Goal: Task Accomplishment & Management: Complete application form

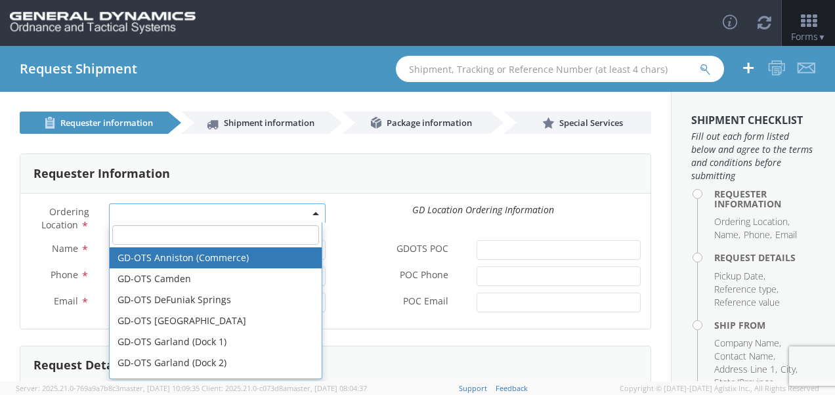
click at [228, 208] on span at bounding box center [217, 213] width 217 height 20
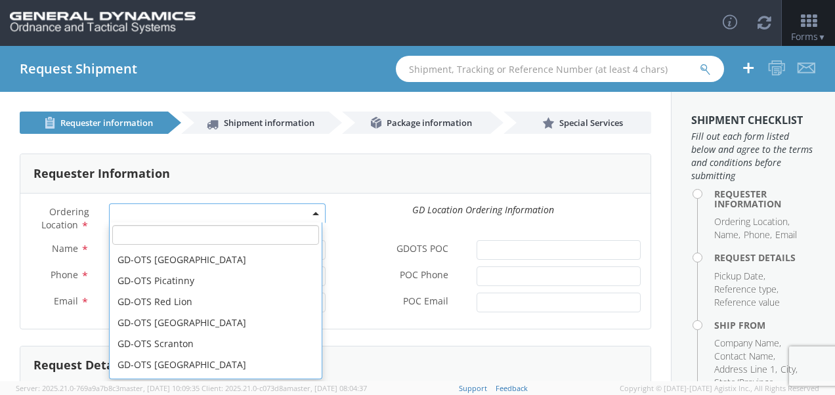
scroll to position [344, 0]
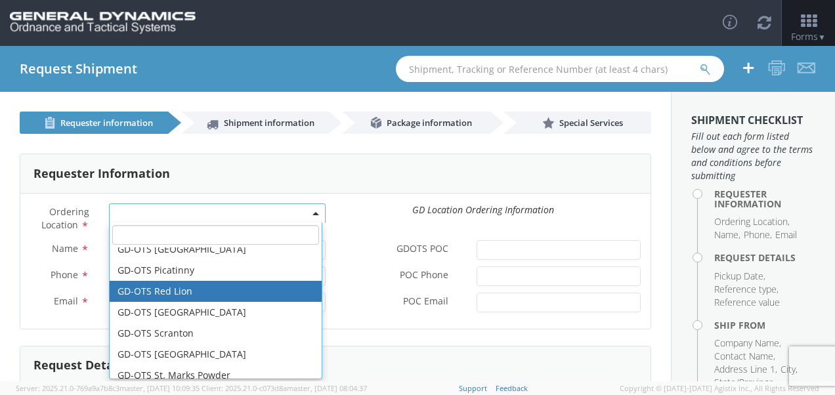
select select "310"
type input "[EMAIL_ADDRESS][DOMAIN_NAME]"
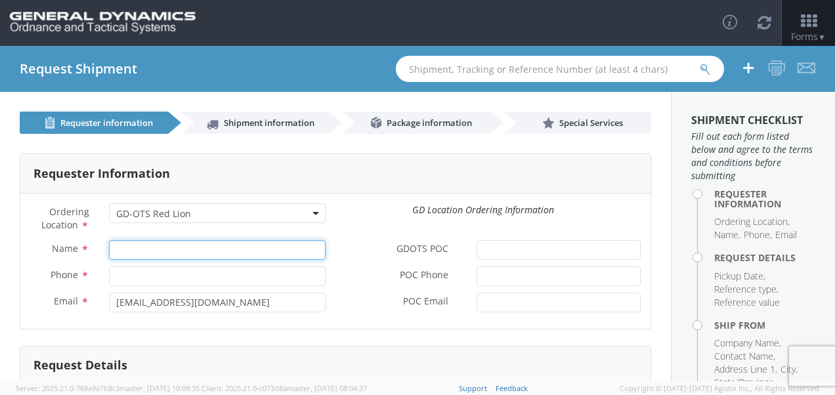
click at [212, 250] on input "Name *" at bounding box center [217, 250] width 217 height 20
click at [182, 250] on input "Name *" at bounding box center [217, 250] width 217 height 20
click at [207, 253] on input "Name *" at bounding box center [217, 250] width 217 height 20
type input "[PERSON_NAME]"
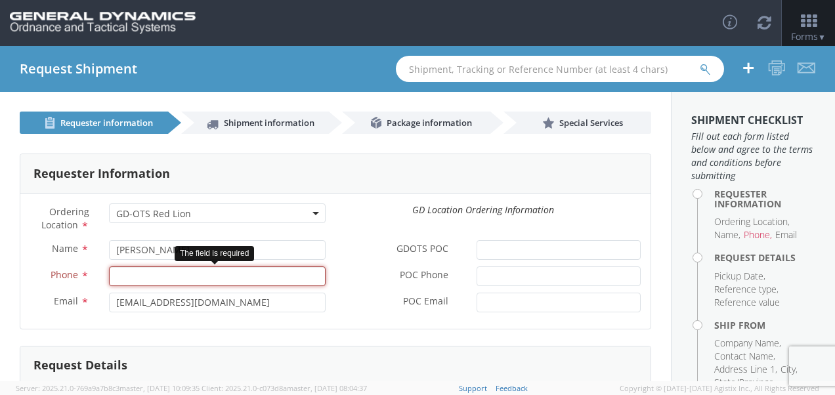
paste input "[PHONE_NUMBER]"
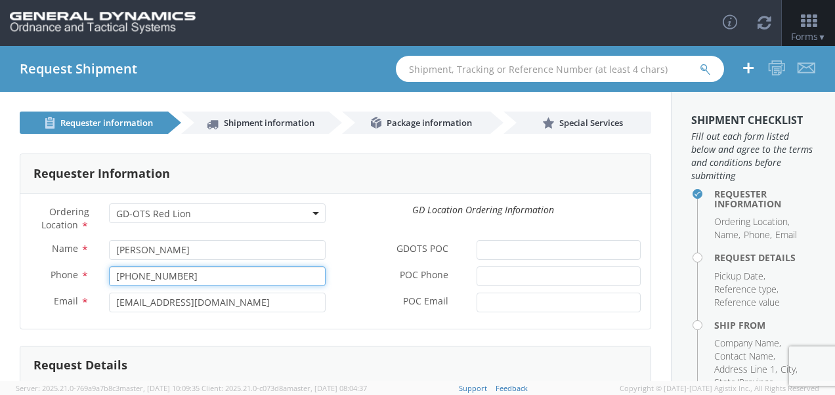
type input "[PHONE_NUMBER]"
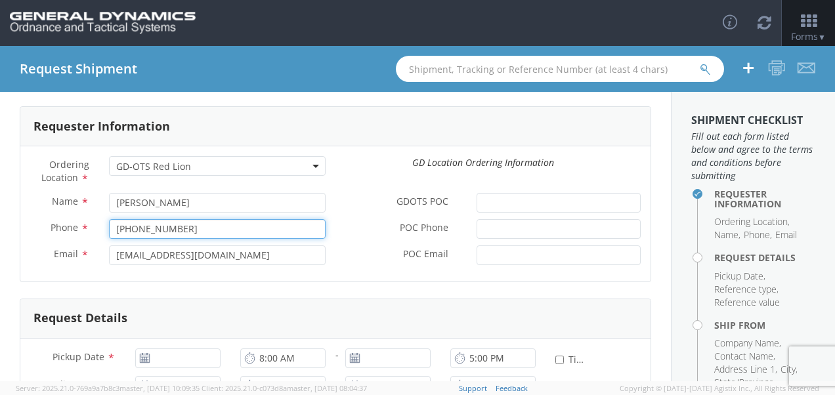
scroll to position [43, 0]
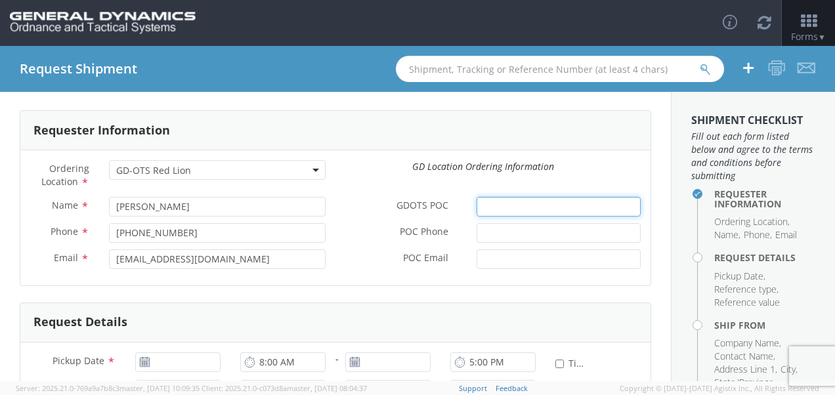
click at [488, 210] on input "GDOTS POC *" at bounding box center [558, 207] width 164 height 20
type input "[PERSON_NAME]"
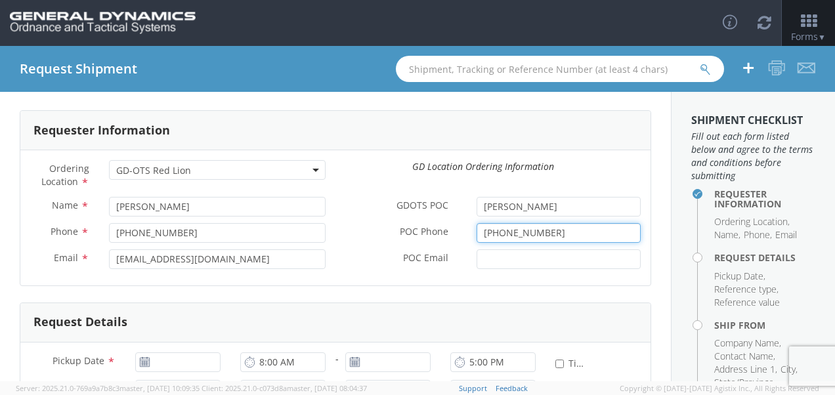
type input "[PHONE_NUMBER]"
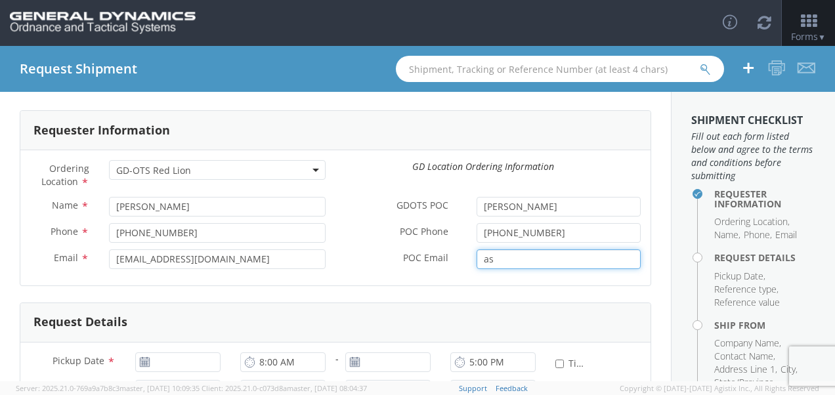
type input "as"
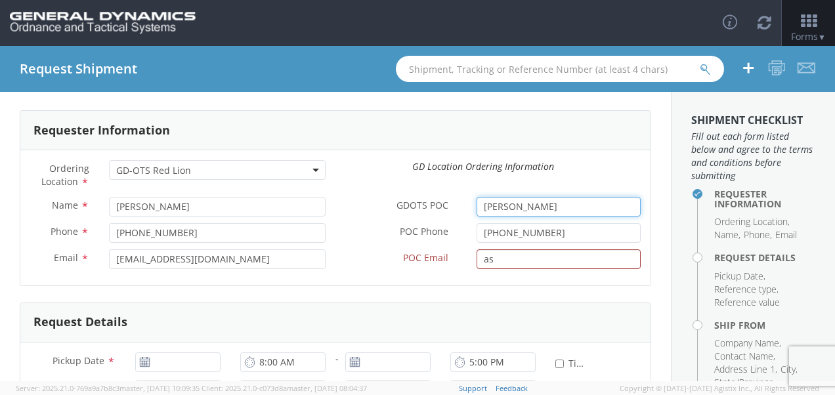
drag, startPoint x: 577, startPoint y: 205, endPoint x: 440, endPoint y: 205, distance: 137.8
click at [440, 205] on div "GDOTS POC * [PERSON_NAME]" at bounding box center [492, 207] width 315 height 20
type input "[PERSON_NAME]"
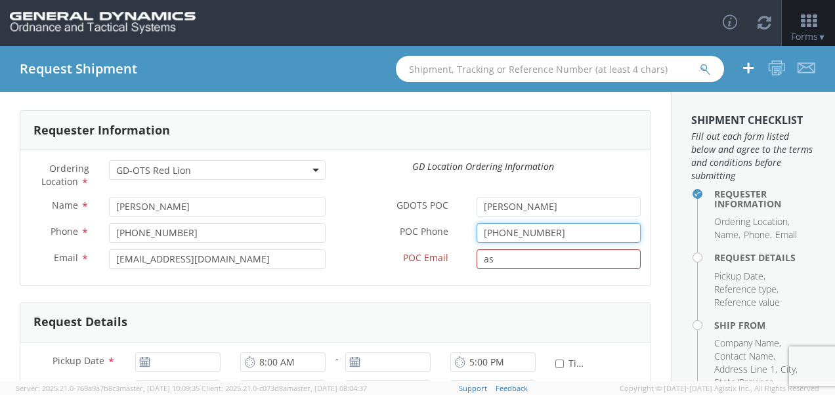
drag, startPoint x: 552, startPoint y: 232, endPoint x: 437, endPoint y: 231, distance: 115.5
click at [437, 231] on div "POC Phone * [PHONE_NUMBER]" at bounding box center [492, 233] width 315 height 20
type input "[PHONE_NUMBER]"
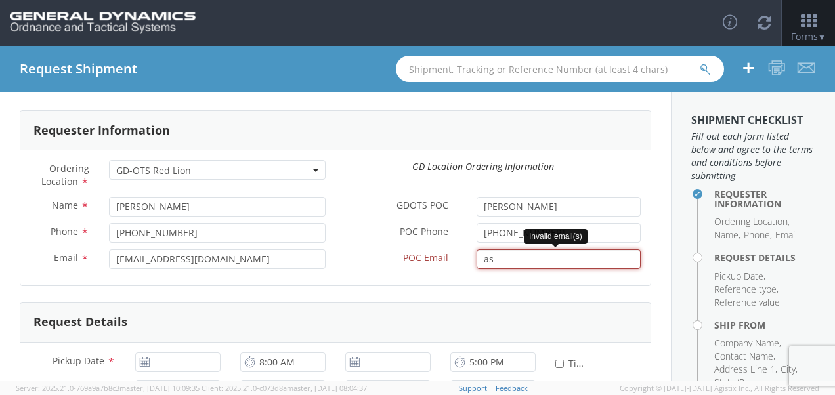
drag, startPoint x: 486, startPoint y: 257, endPoint x: 471, endPoint y: 257, distance: 14.4
click at [476, 257] on input "as" at bounding box center [558, 259] width 164 height 20
click at [620, 258] on input "as" at bounding box center [558, 259] width 164 height 20
drag, startPoint x: 622, startPoint y: 259, endPoint x: 446, endPoint y: 261, distance: 176.5
click at [446, 261] on div "POC Email * as" at bounding box center [492, 259] width 315 height 20
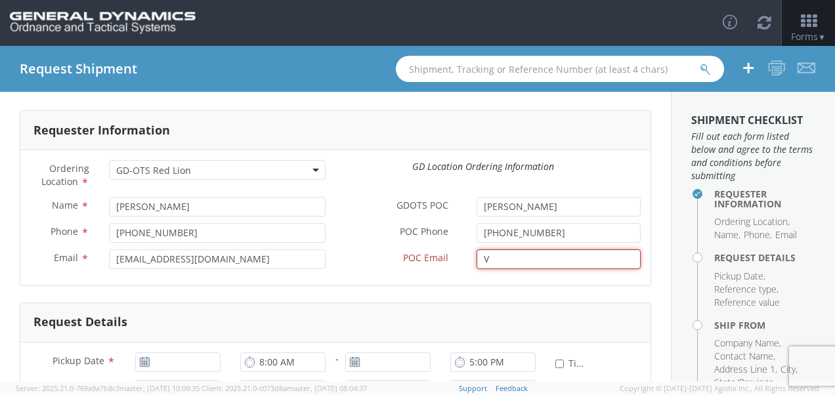
type input "[EMAIL_ADDRESS][DOMAIN_NAME]"
type input "[DATE]"
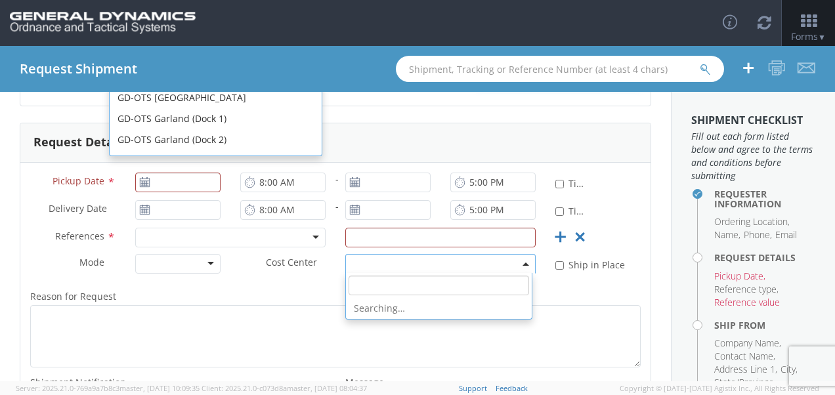
scroll to position [357, 0]
type input "[DATE]"
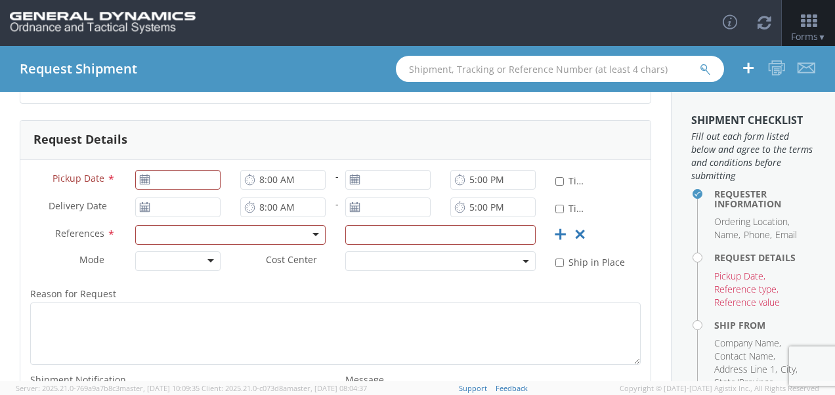
scroll to position [233, 0]
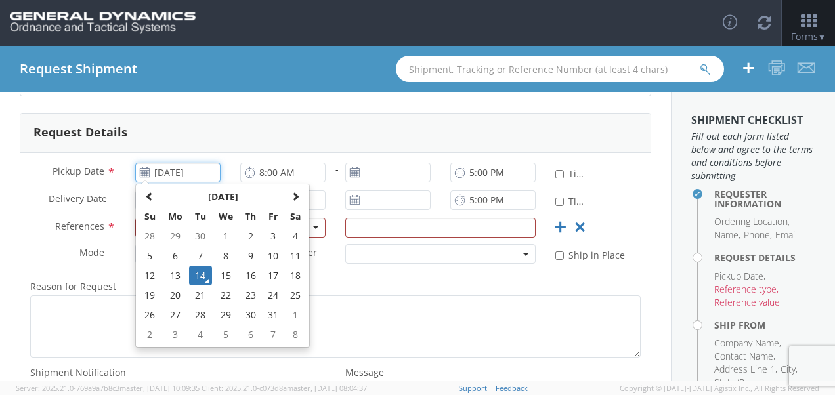
click at [184, 176] on input "[DATE]" at bounding box center [177, 173] width 85 height 20
click at [274, 274] on td "17" at bounding box center [273, 276] width 22 height 20
type input "[DATE]"
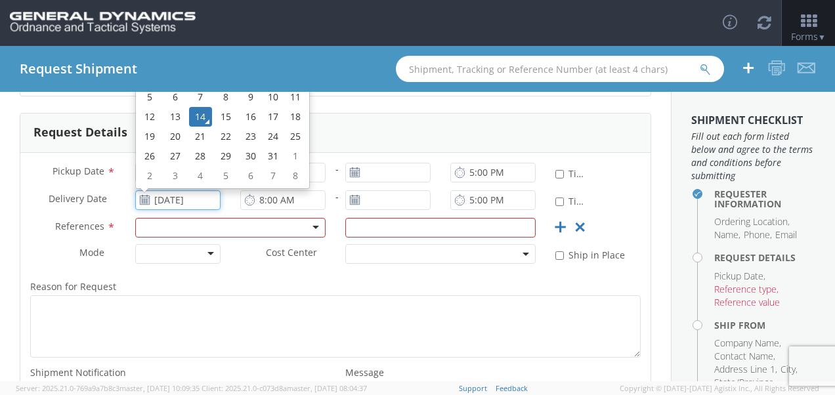
click at [192, 199] on input "[DATE]" at bounding box center [177, 200] width 85 height 20
click at [220, 134] on td "22" at bounding box center [226, 137] width 28 height 20
type input "[DATE]"
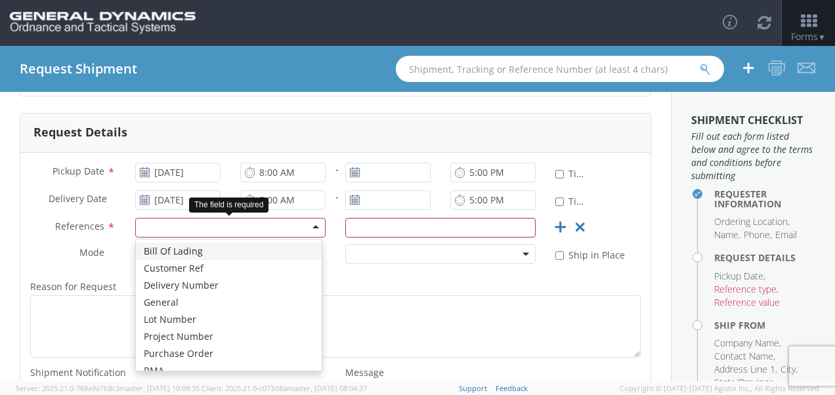
click at [199, 221] on div at bounding box center [230, 228] width 190 height 20
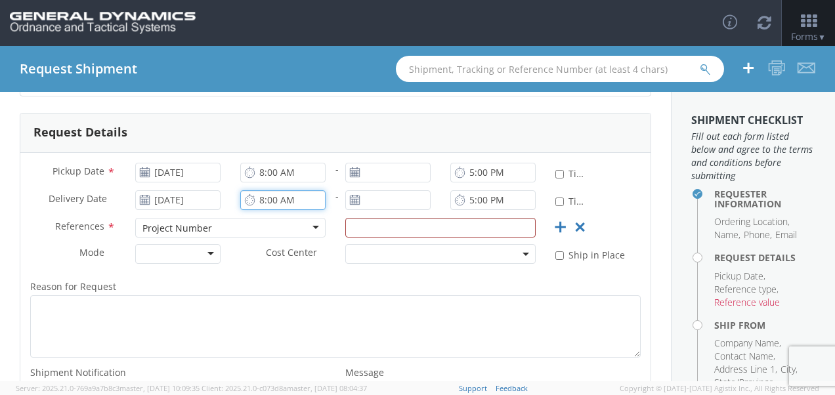
click at [310, 197] on input "8:00 AM" at bounding box center [282, 200] width 85 height 20
type input "6:00 AM"
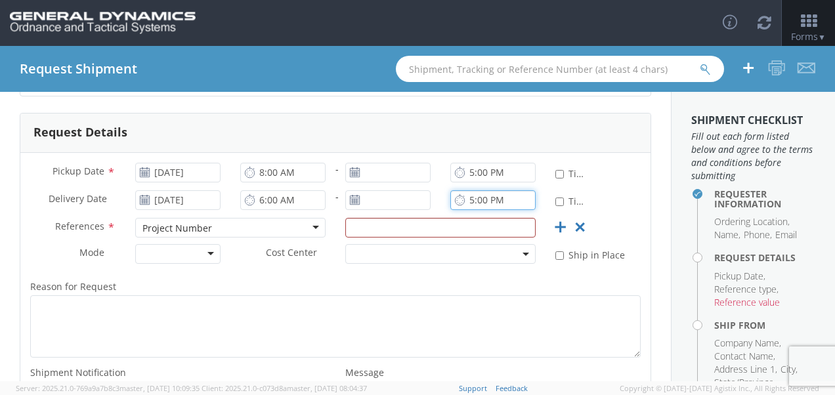
click at [497, 197] on input "5:00 PM" at bounding box center [492, 200] width 85 height 20
type input "2:00 PM"
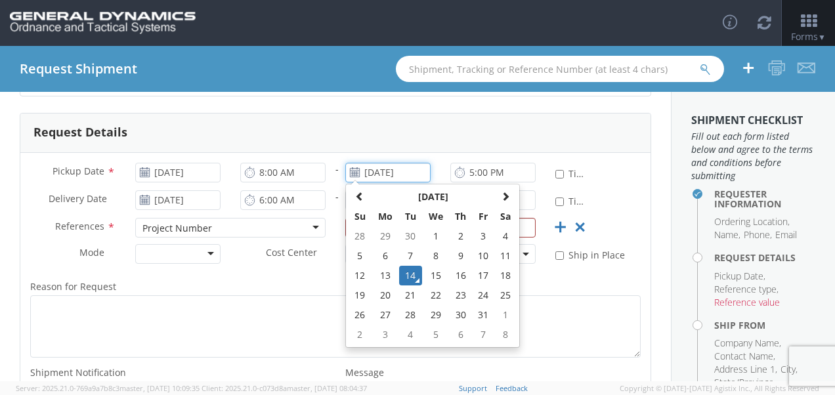
click at [416, 172] on input "[DATE]" at bounding box center [387, 173] width 85 height 20
click at [476, 279] on td "17" at bounding box center [483, 276] width 22 height 20
type input "[DATE]"
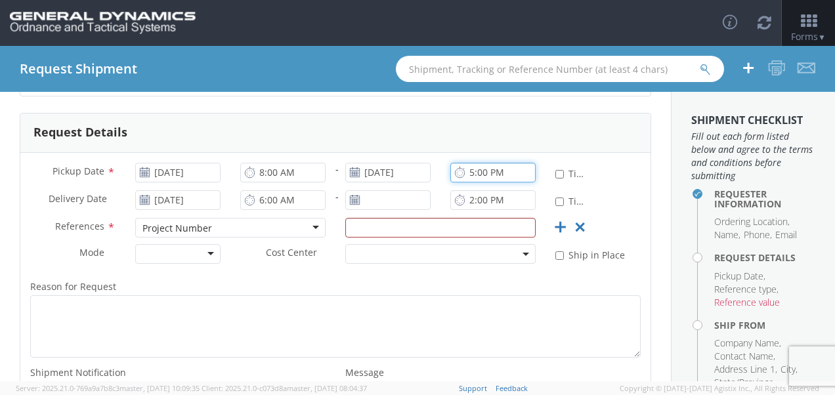
click at [504, 170] on input "5:00 PM" at bounding box center [492, 173] width 85 height 20
type input "3:00 PM"
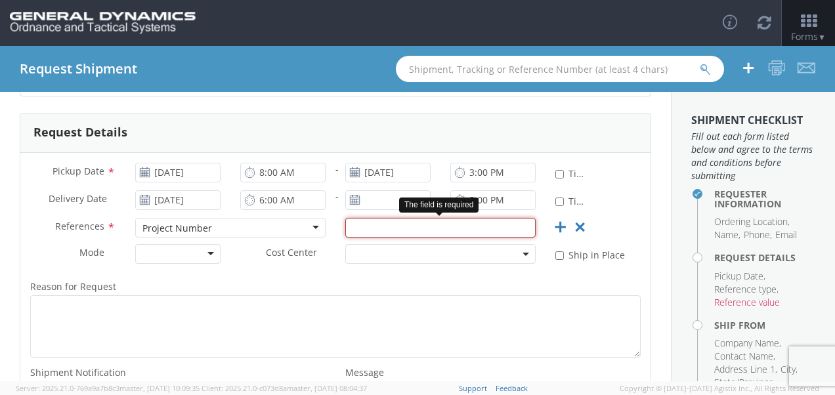
click at [377, 228] on input "text" at bounding box center [440, 228] width 190 height 20
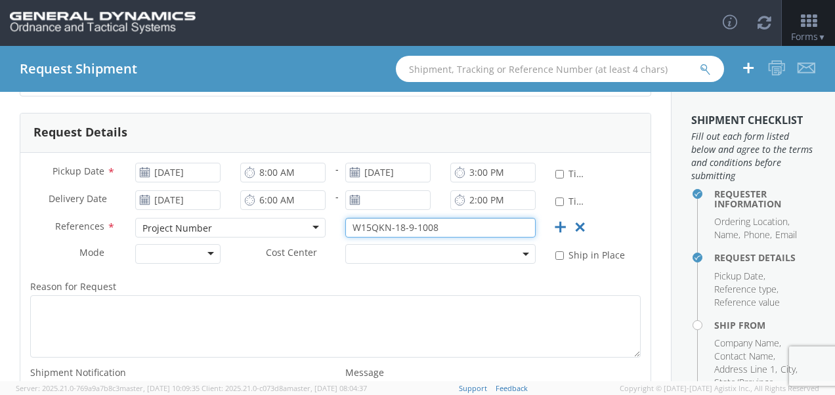
type input "W15QKN-18-9-1008"
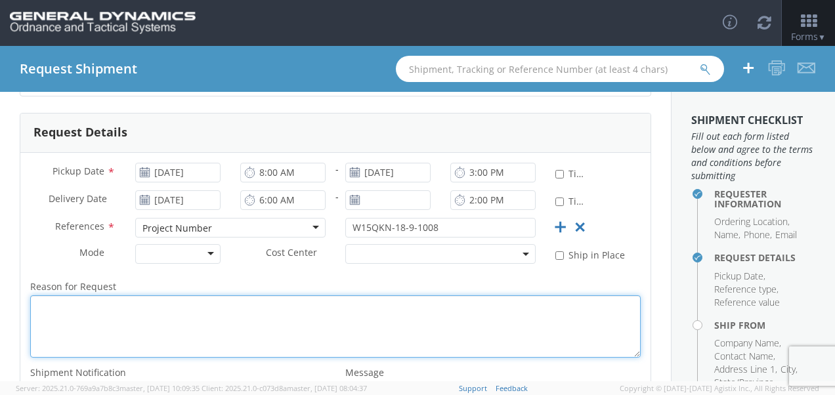
click at [409, 295] on textarea "Reason for Request *" at bounding box center [335, 326] width 610 height 62
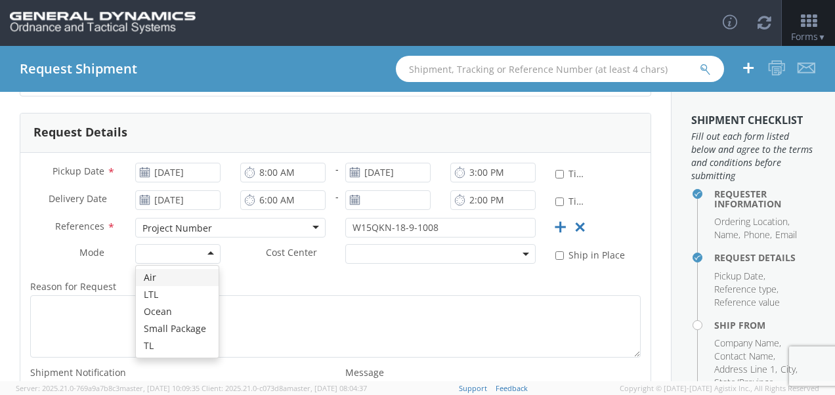
click at [209, 250] on div at bounding box center [177, 254] width 85 height 20
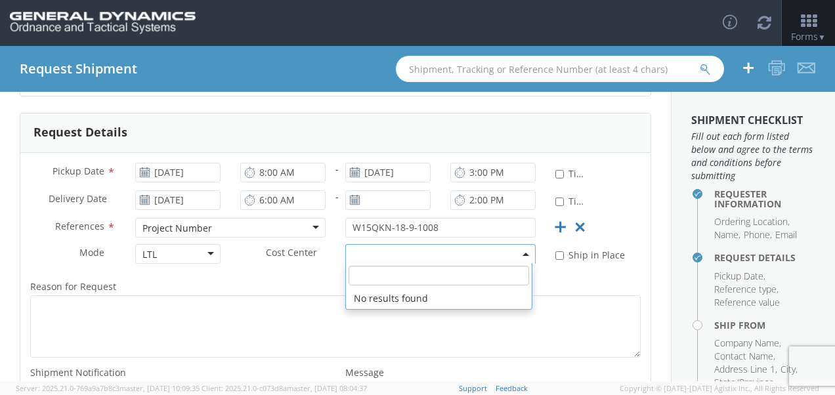
click at [398, 253] on span at bounding box center [440, 254] width 190 height 20
click at [402, 251] on span at bounding box center [440, 254] width 190 height 20
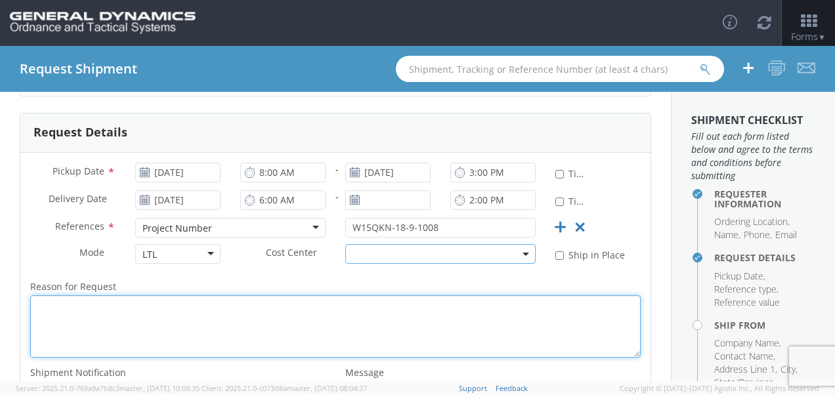
click at [199, 308] on textarea "Reason for Request *" at bounding box center [335, 326] width 610 height 62
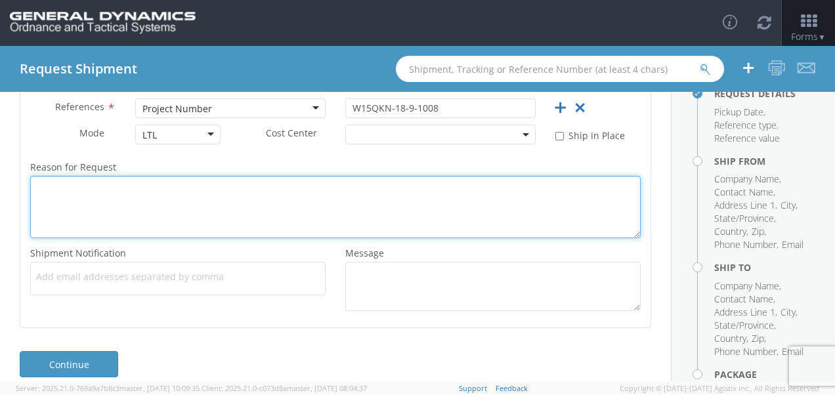
scroll to position [365, 0]
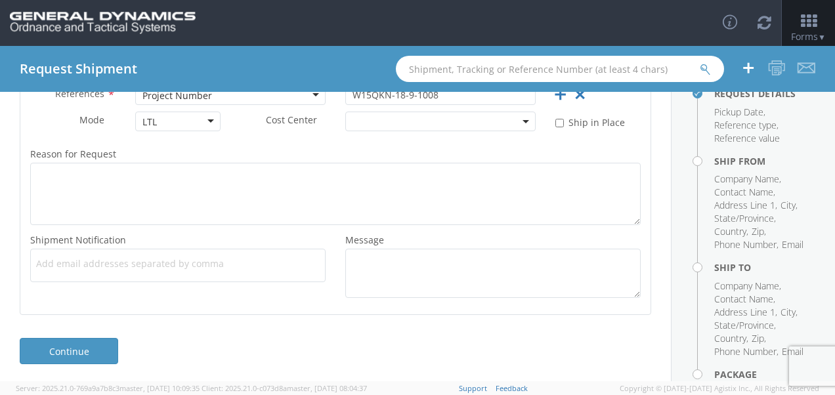
click at [239, 257] on span "Add email addresses separated by comma" at bounding box center [177, 263] width 283 height 13
type input "A"
drag, startPoint x: 169, startPoint y: 265, endPoint x: 100, endPoint y: 259, distance: 69.9
click at [100, 259] on span "Add email addresses separated by comma" at bounding box center [177, 263] width 283 height 13
click at [228, 261] on span "Add email addresses separated by comma" at bounding box center [177, 263] width 283 height 13
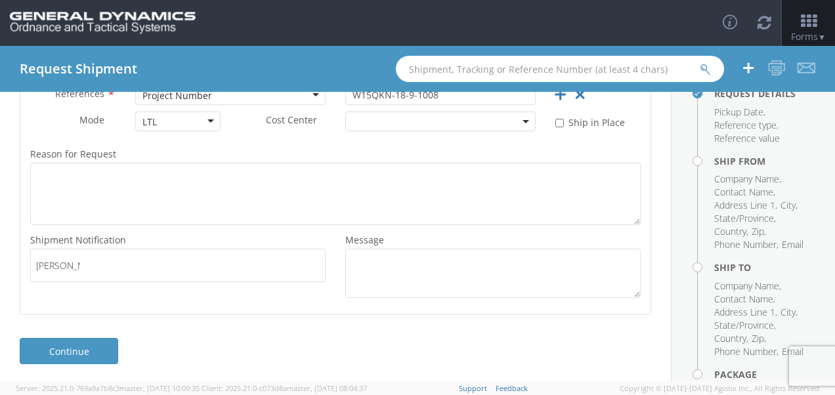
type input "[PERSON_NAME]"
click at [140, 259] on span "Add email addresses separated by comma" at bounding box center [177, 263] width 283 height 13
drag, startPoint x: 140, startPoint y: 259, endPoint x: 115, endPoint y: 265, distance: 25.6
click at [115, 265] on span "Add email addresses separated by comma" at bounding box center [177, 263] width 283 height 13
type input "[PERSON_NAME]"
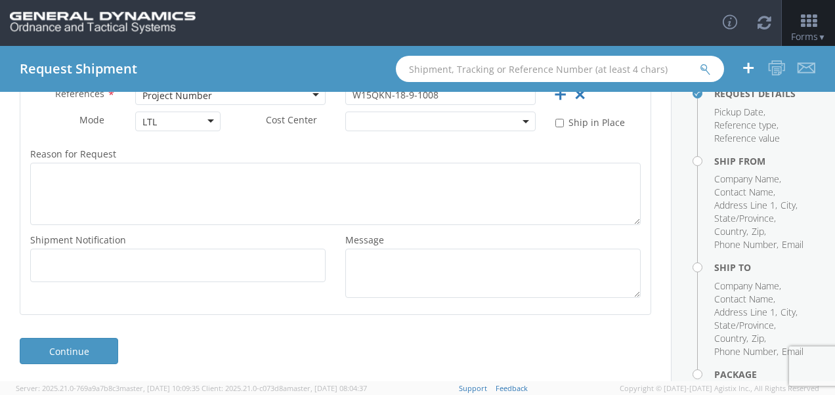
click at [128, 259] on span "Add email addresses separated by comma" at bounding box center [177, 263] width 283 height 13
type input "[PERSON_NAME].[PERSON_NAME]@"
click at [235, 264] on span "Add email addresses separated by comma" at bounding box center [177, 263] width 283 height 13
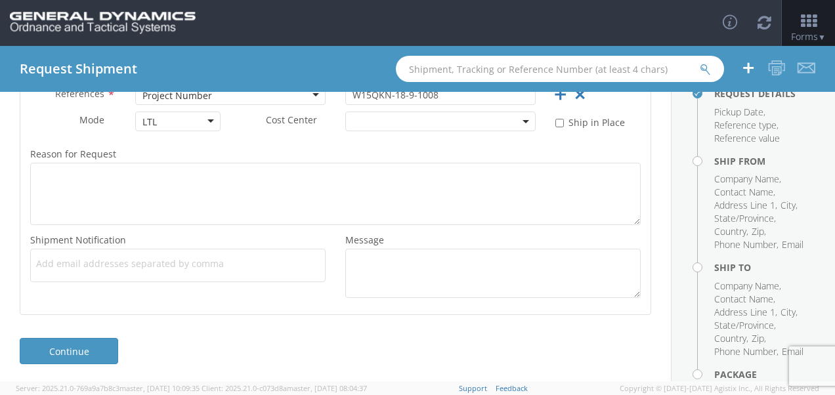
drag, startPoint x: 235, startPoint y: 264, endPoint x: 180, endPoint y: 255, distance: 55.1
click at [180, 255] on div "Add email addresses separated by [PERSON_NAME].[PERSON_NAME]@" at bounding box center [177, 265] width 295 height 33
type input "[PERSON_NAME][EMAIL_ADDRESS][PERSON_NAME][DOMAIN_NAME]"
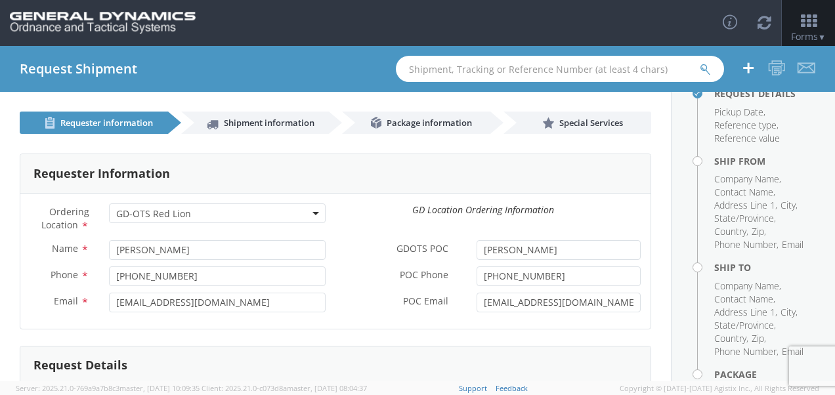
scroll to position [0, 0]
click at [293, 301] on input "[EMAIL_ADDRESS][DOMAIN_NAME]" at bounding box center [217, 303] width 217 height 20
drag, startPoint x: 285, startPoint y: 301, endPoint x: 114, endPoint y: 293, distance: 170.8
click at [112, 291] on div "Name * [PERSON_NAME] Phone * [PHONE_NUMBER] Email * [EMAIL_ADDRESS][DOMAIN_NAME]" at bounding box center [177, 279] width 315 height 79
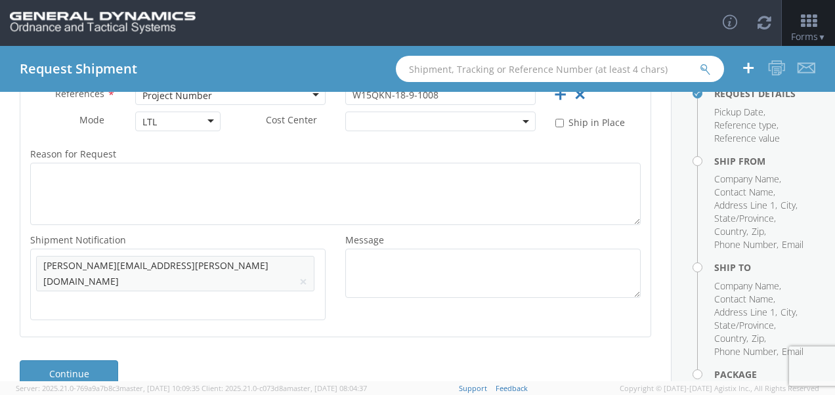
click at [207, 260] on span "Add email addresses separated by comma" at bounding box center [177, 263] width 283 height 13
click at [236, 264] on span "Add email addresses separated by comma" at bounding box center [177, 263] width 283 height 13
click at [96, 360] on link "Continue" at bounding box center [69, 373] width 98 height 26
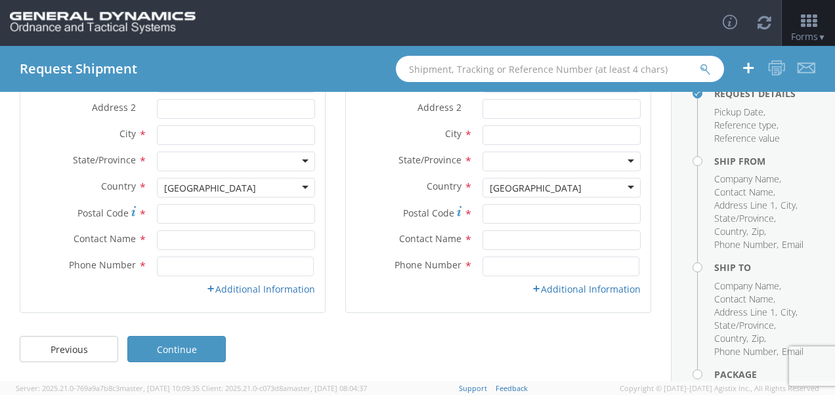
scroll to position [0, 0]
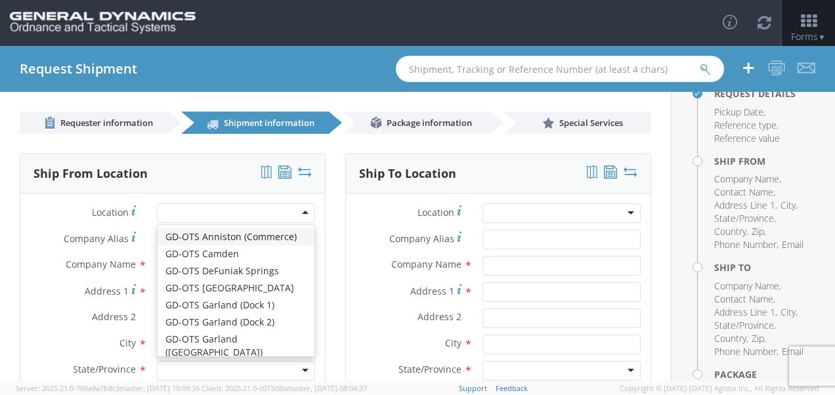
click at [215, 208] on div at bounding box center [236, 213] width 158 height 20
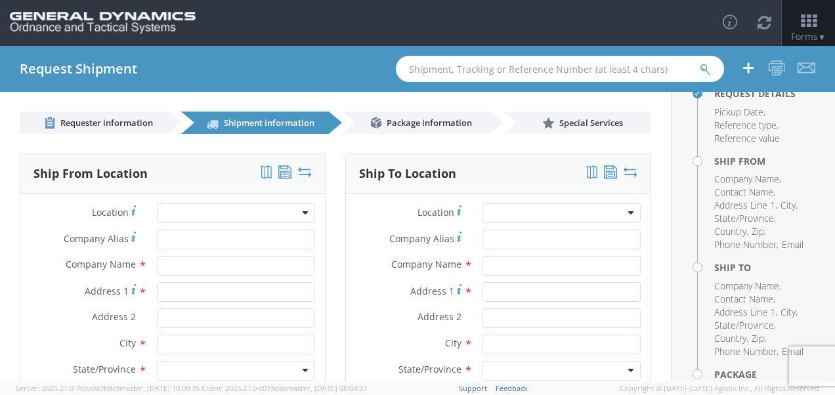
click at [223, 154] on div "Ship From Location" at bounding box center [172, 173] width 304 height 39
click at [229, 241] on input "Company Alias *" at bounding box center [236, 240] width 158 height 20
type input "LNS North America Inc."
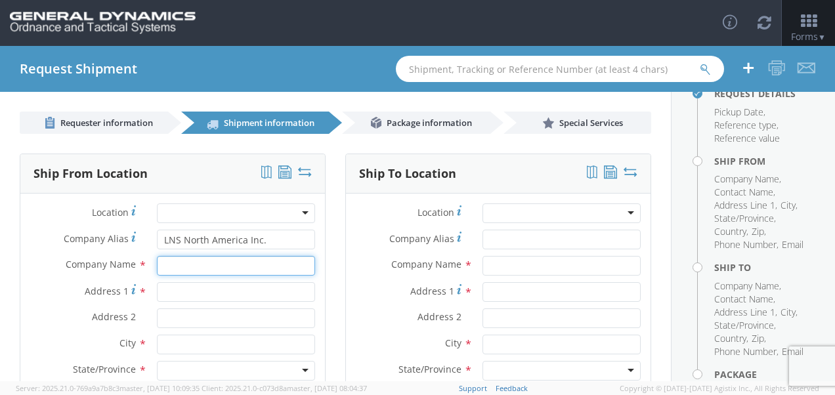
type input "LNS North America Inc."
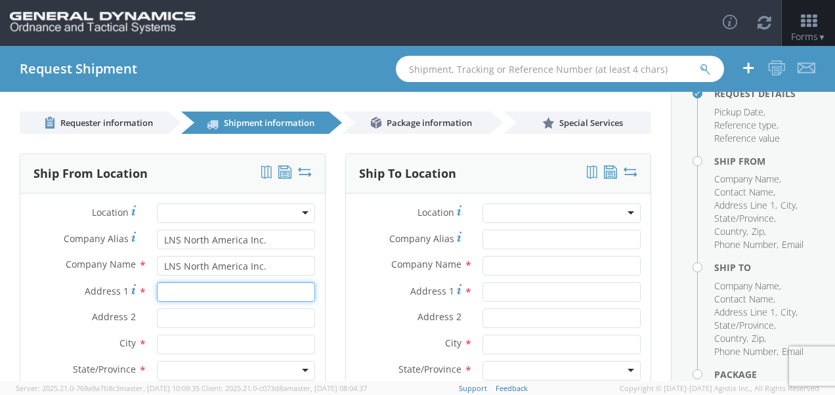
type input "[STREET_ADDRESS]"
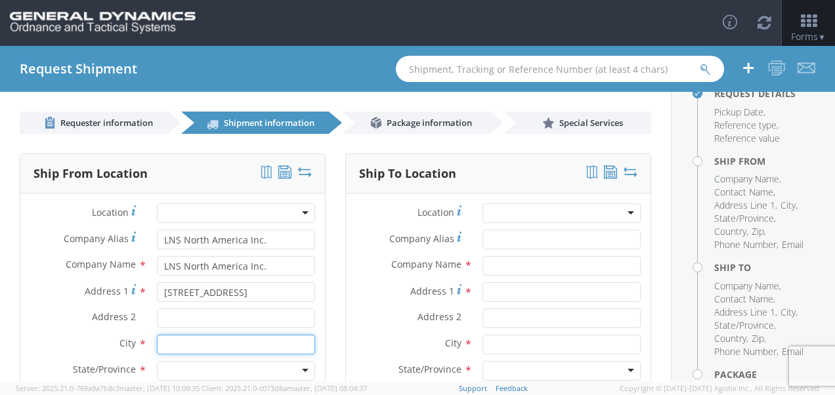
type input "Meadville"
type input "16335"
type input "[PERSON_NAME]"
type input "8147246278"
click at [230, 369] on div at bounding box center [236, 371] width 158 height 20
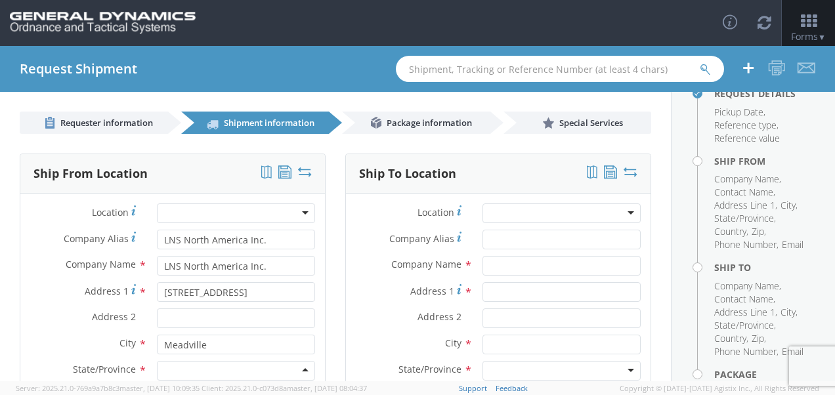
type input "p"
type input "PA"
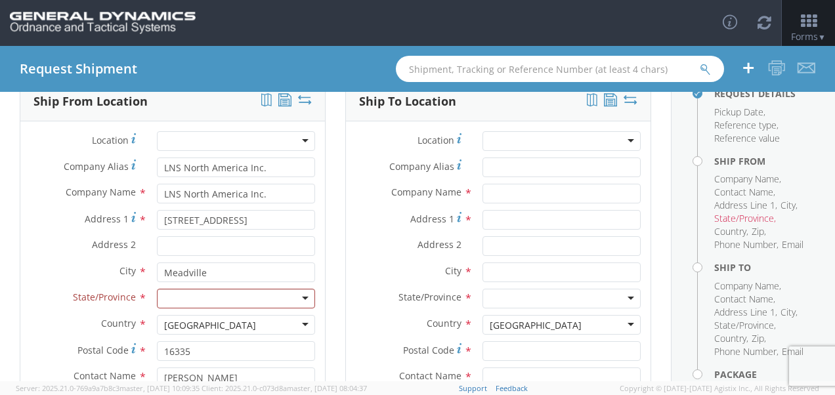
scroll to position [89, 0]
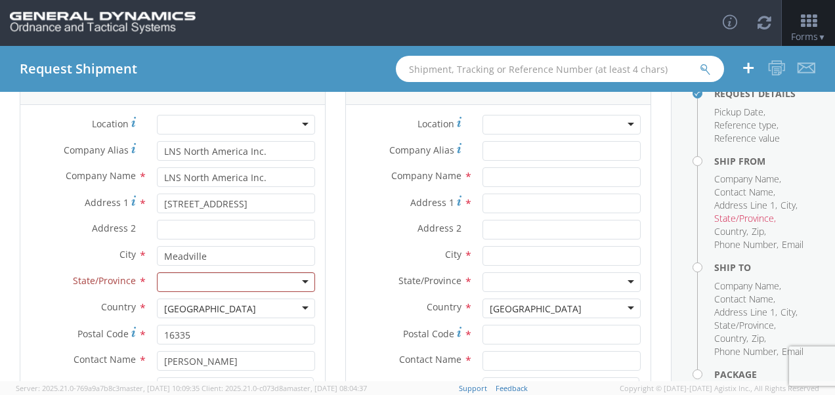
click at [247, 279] on div at bounding box center [236, 282] width 158 height 20
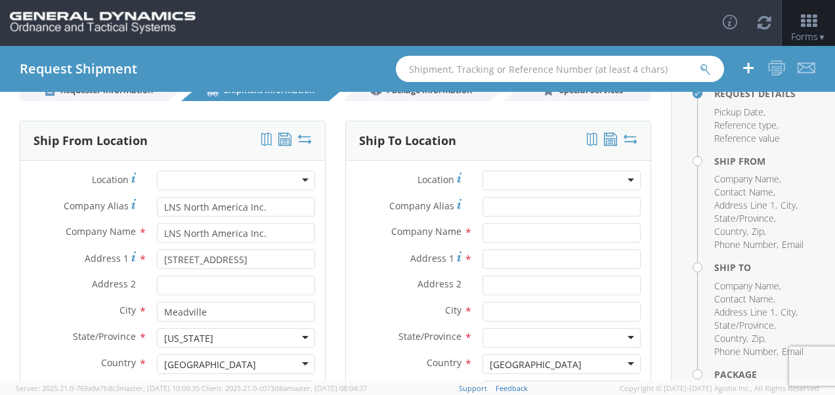
scroll to position [21, 0]
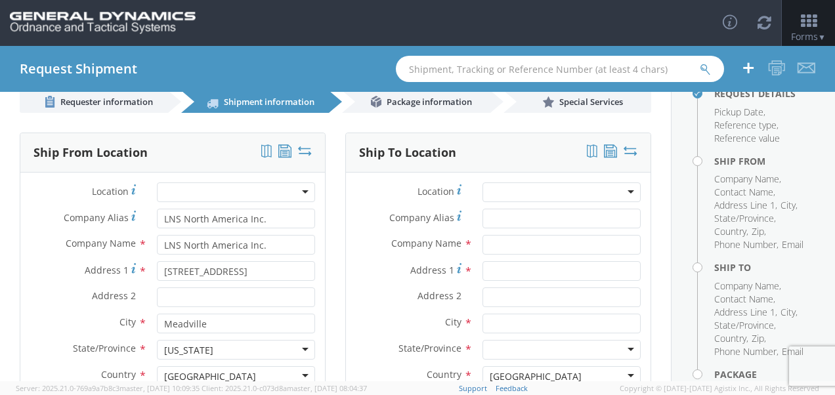
click at [513, 188] on div at bounding box center [561, 192] width 158 height 20
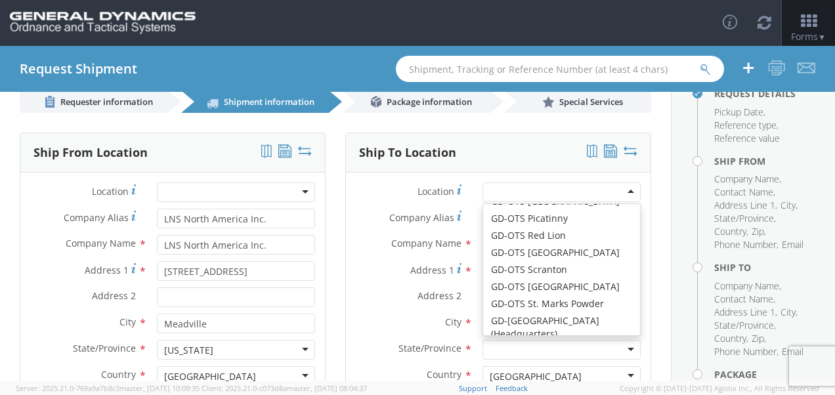
scroll to position [307, 0]
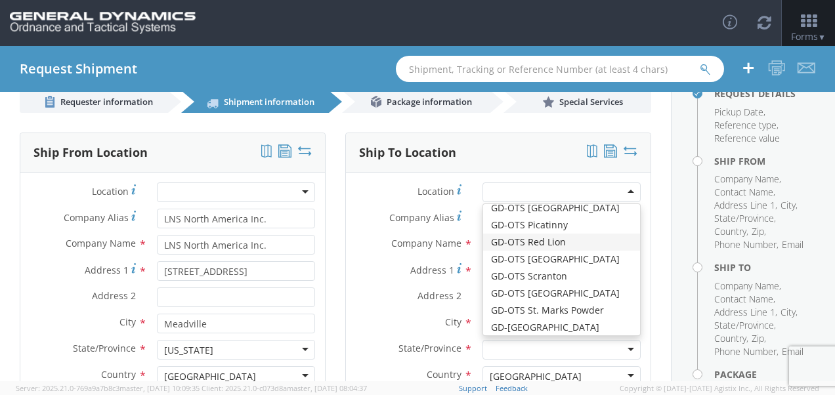
type input "General Dynamics - OTS"
type input "[STREET_ADDRESS]"
type input "Red Lion"
type input "17356"
type input "[PHONE_NUMBER]"
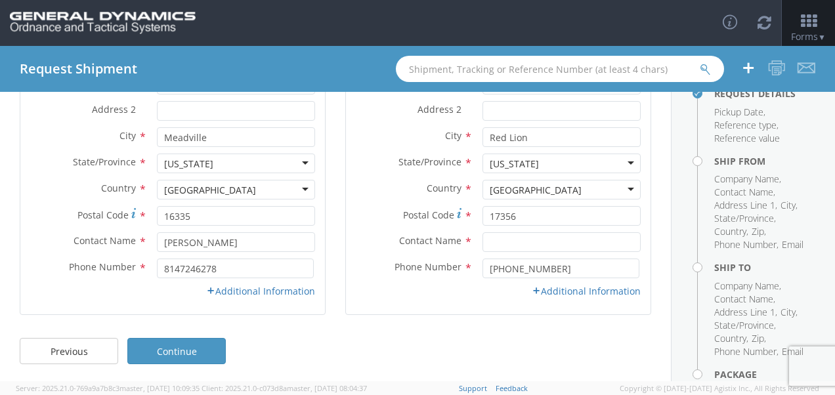
scroll to position [209, 0]
click at [501, 239] on input "text" at bounding box center [561, 241] width 158 height 20
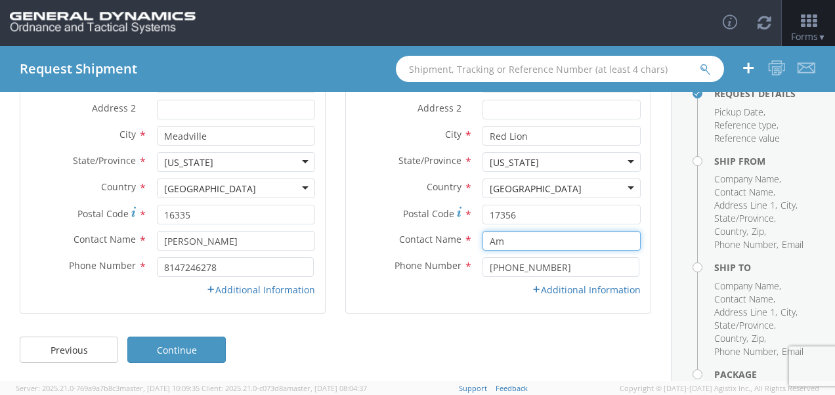
click at [499, 240] on input "Am" at bounding box center [561, 241] width 158 height 20
type input "[PERSON_NAME]"
click at [480, 295] on div "Additional Information" at bounding box center [498, 289] width 304 height 13
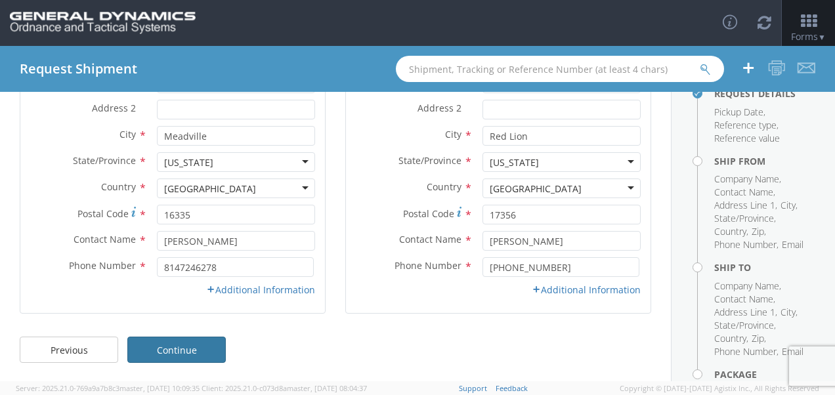
click at [193, 342] on link "Continue" at bounding box center [176, 350] width 98 height 26
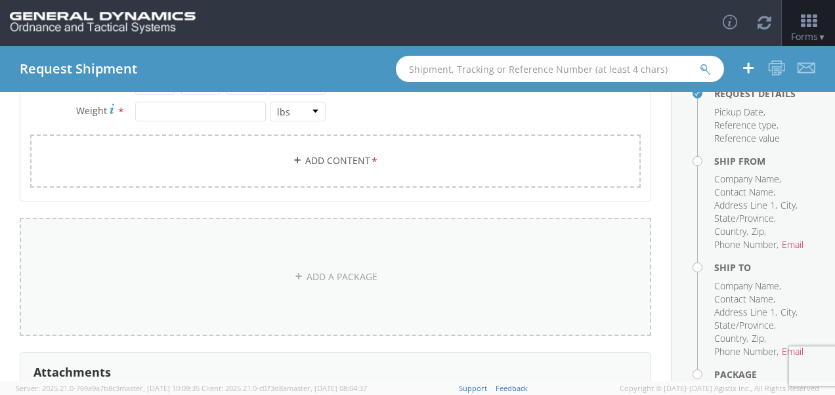
scroll to position [0, 0]
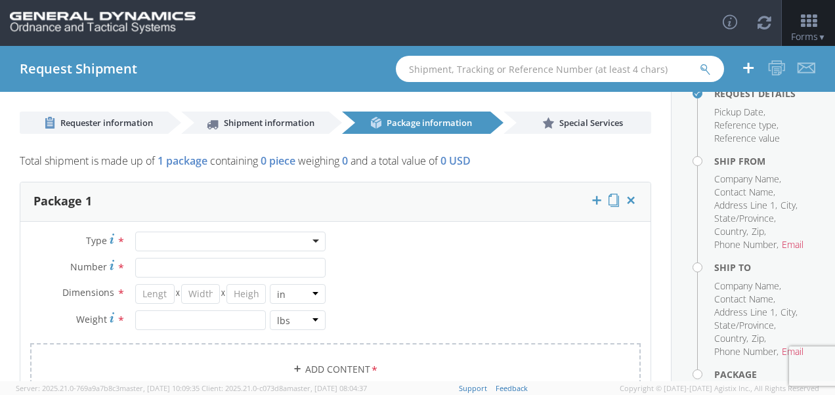
click at [215, 240] on div at bounding box center [230, 242] width 190 height 20
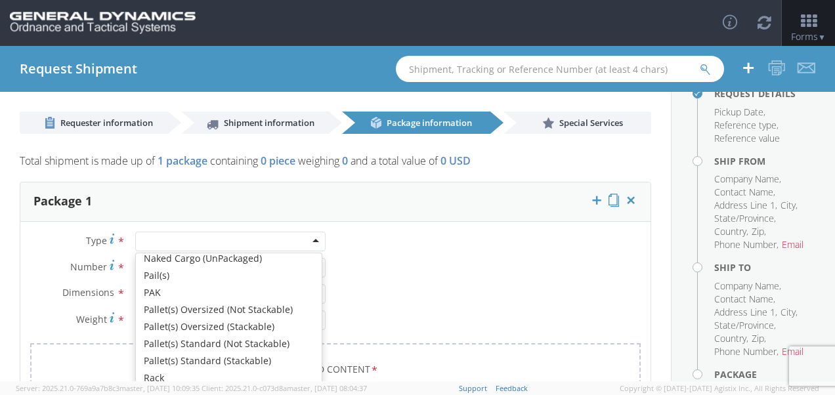
scroll to position [489, 0]
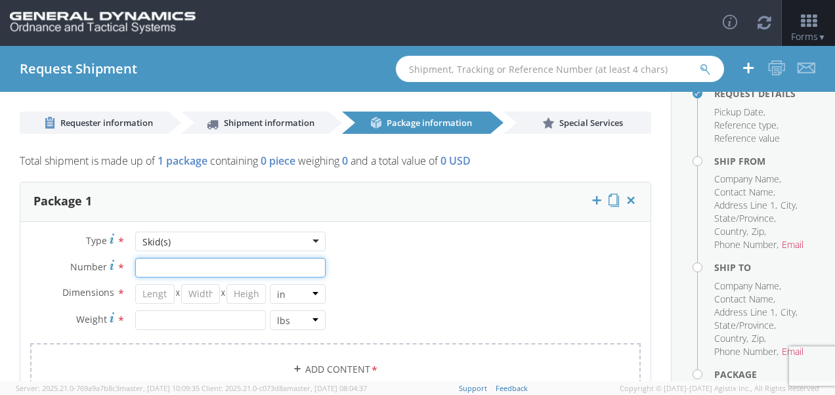
click at [218, 268] on input "Number *" at bounding box center [230, 268] width 190 height 20
type input "1"
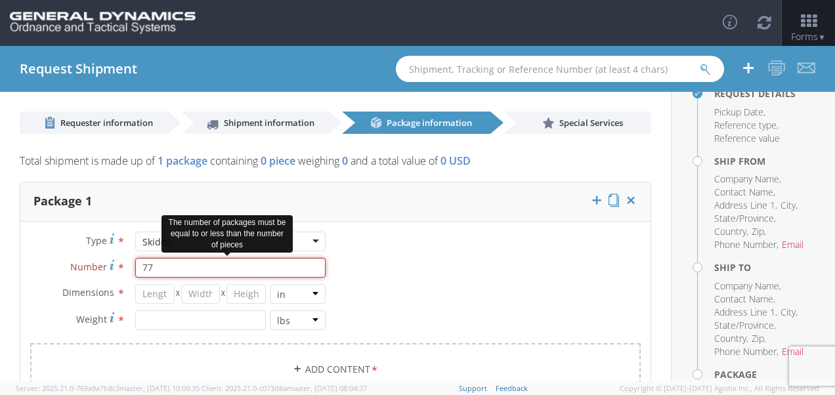
type input "7"
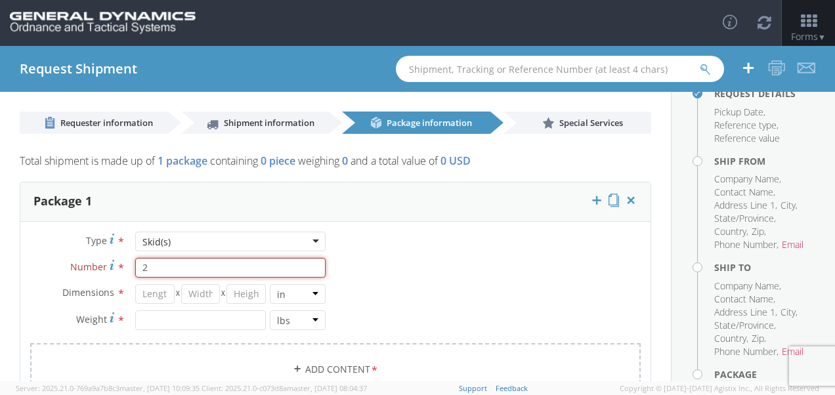
type input "2"
click at [149, 298] on input "number" at bounding box center [154, 294] width 39 height 20
type input "77"
click at [209, 295] on input "number" at bounding box center [200, 294] width 39 height 20
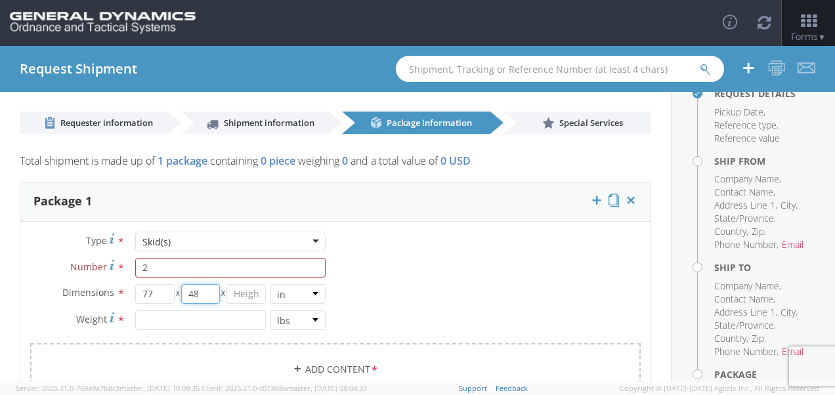
type input "48"
click at [230, 295] on input "number" at bounding box center [245, 294] width 39 height 20
type input "85"
click at [205, 320] on input "number" at bounding box center [200, 320] width 131 height 20
type input "2892"
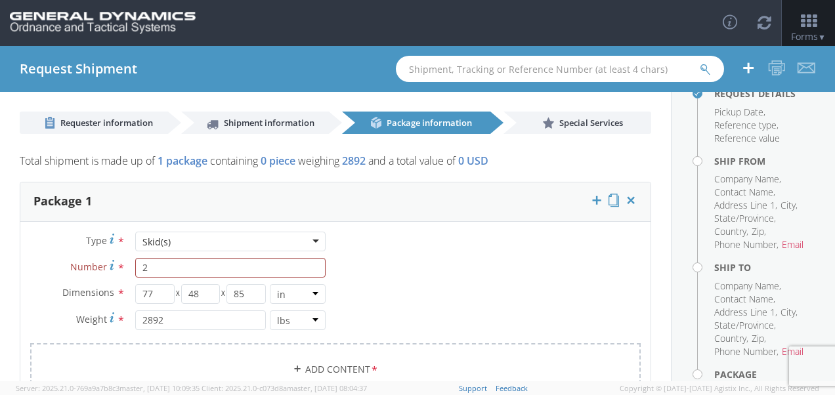
click at [417, 283] on div "Type * Skid(s) Skid(s) Bale(s) Basket(s) Bolt(s) Bottle(s) Buckets Bulk Bundle(…" at bounding box center [335, 322] width 630 height 181
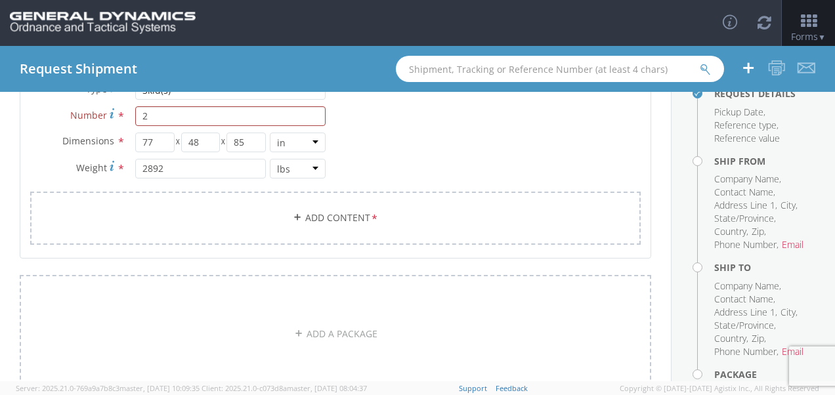
scroll to position [125, 0]
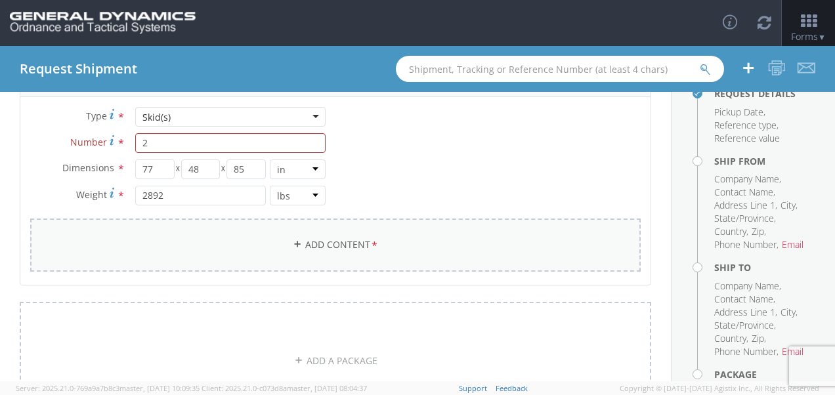
click at [436, 254] on link "Add Content *" at bounding box center [335, 244] width 610 height 53
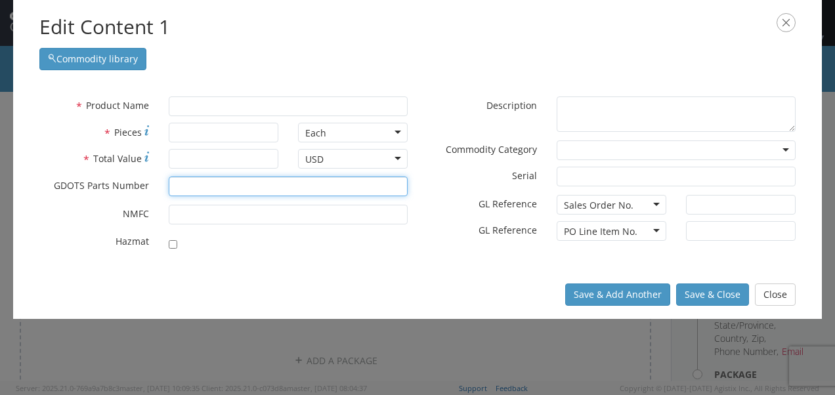
click at [236, 184] on input "* GDOTS Parts Number" at bounding box center [288, 186] width 239 height 20
type input "30000257-9000-9001"
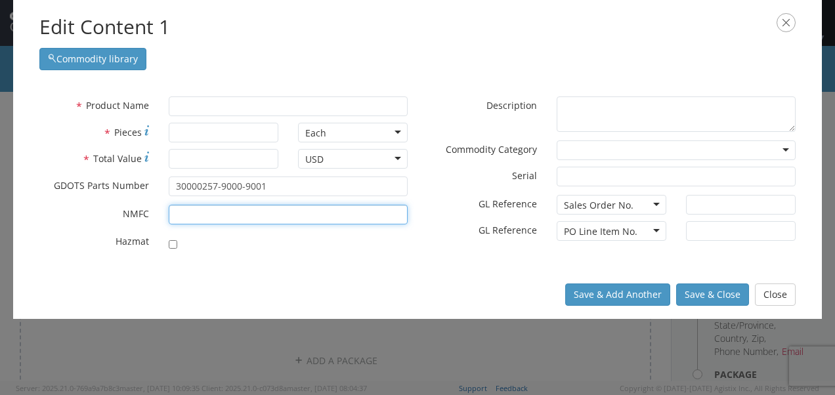
click at [234, 213] on input "* NMFC" at bounding box center [288, 215] width 239 height 20
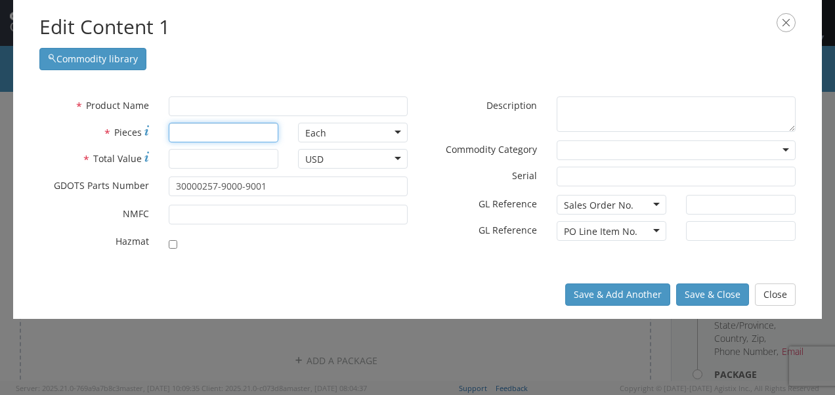
click at [262, 134] on input "* Pieces" at bounding box center [224, 133] width 110 height 20
type input "2"
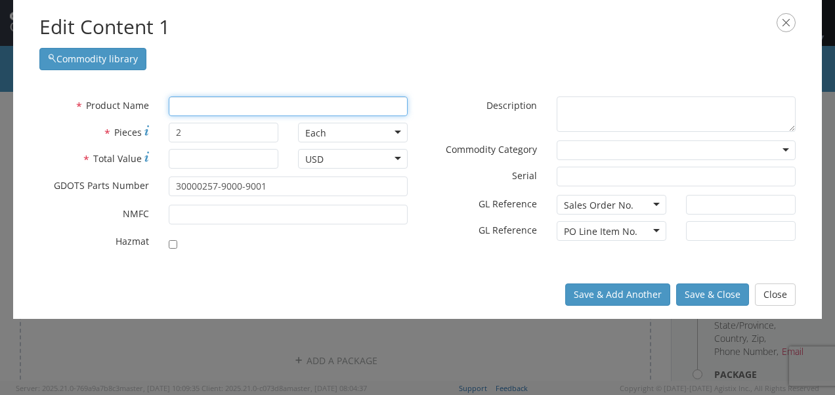
click at [270, 104] on input "text" at bounding box center [288, 106] width 239 height 20
type input "3"
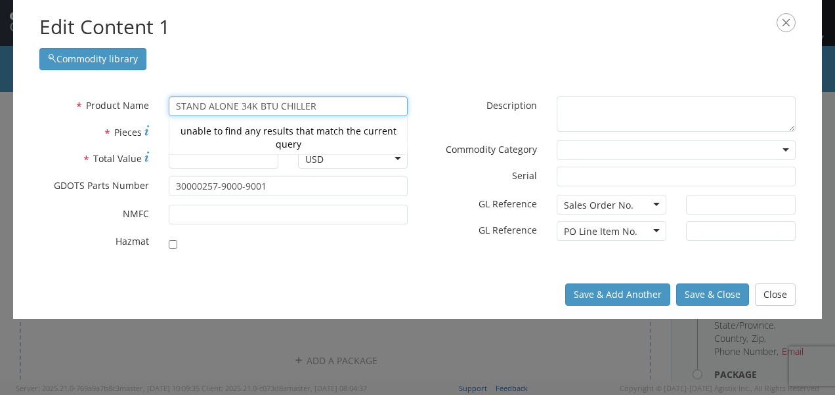
click at [329, 111] on input "STAND ALONE 34K BTU CHILLER" at bounding box center [288, 106] width 239 height 20
type input "STAND ALONE 34K BTU CHILLER"
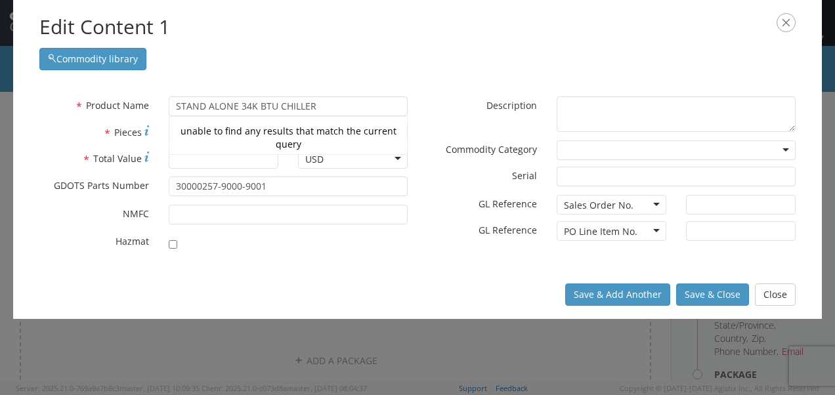
click at [324, 243] on div at bounding box center [288, 241] width 239 height 18
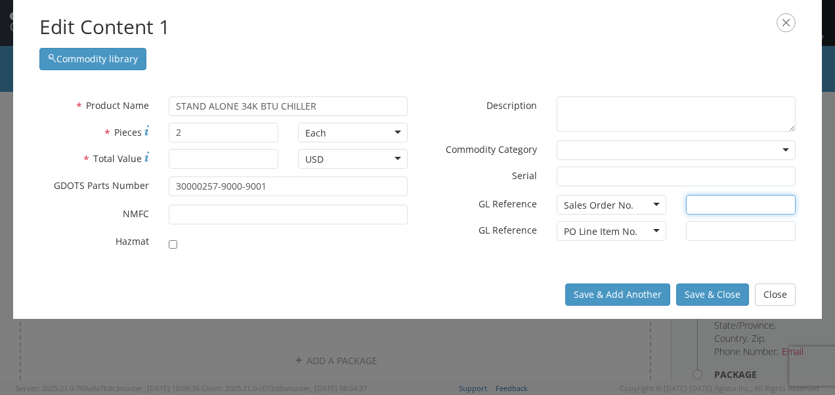
click at [707, 201] on input "text" at bounding box center [741, 205] width 110 height 20
click at [736, 228] on input "text" at bounding box center [741, 231] width 110 height 20
type input "1"
click at [699, 206] on input "text" at bounding box center [741, 205] width 110 height 20
type input "o"
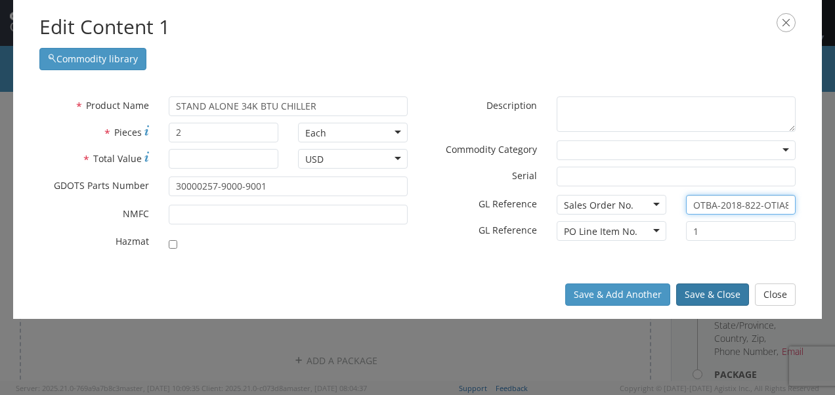
type input "OTBA-2018-822-OTIA8"
click at [690, 291] on button "Save & Close" at bounding box center [712, 294] width 73 height 22
click at [725, 290] on button "Save & Close" at bounding box center [712, 294] width 73 height 22
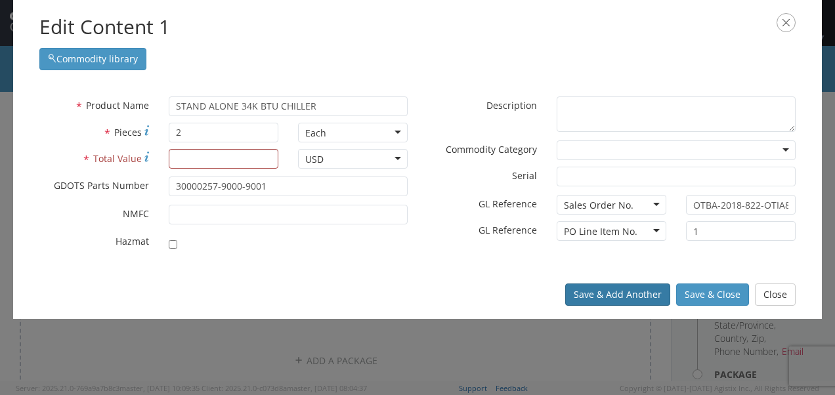
click at [625, 294] on button "Save & Add Another" at bounding box center [617, 294] width 105 height 22
click at [600, 290] on button "Save & Add Another" at bounding box center [617, 294] width 105 height 22
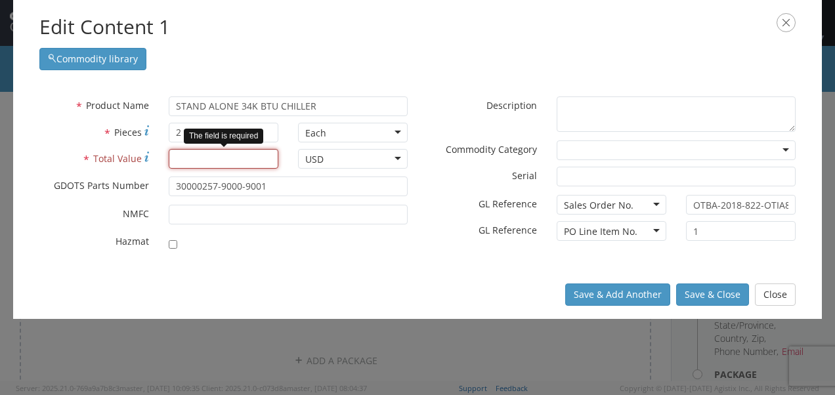
click at [260, 162] on input "* Total Value" at bounding box center [224, 159] width 110 height 20
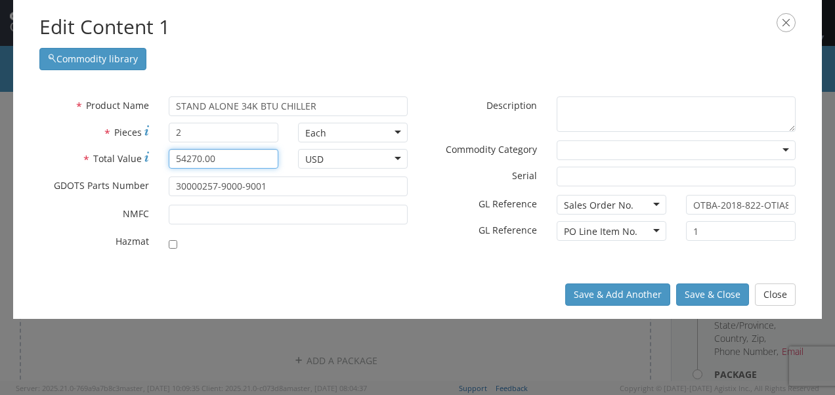
type input "54270.00"
click at [289, 264] on div "* Product Name STAND ALONE 34K BTU CHILLER unable to find any results that matc…" at bounding box center [417, 176] width 808 height 187
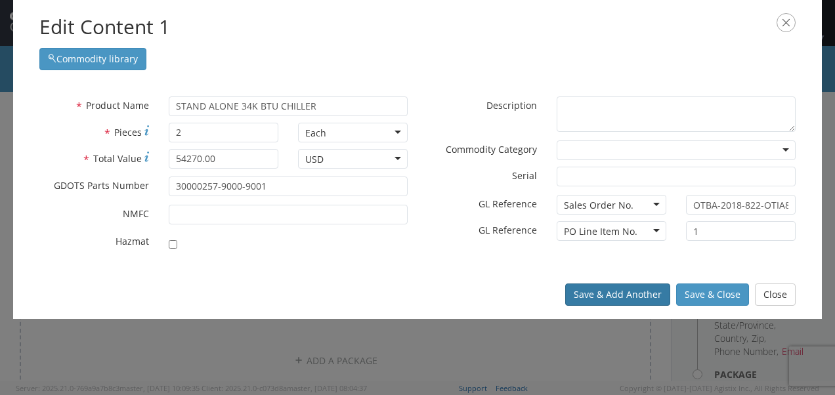
click at [646, 287] on button "Save & Add Another" at bounding box center [617, 294] width 105 height 22
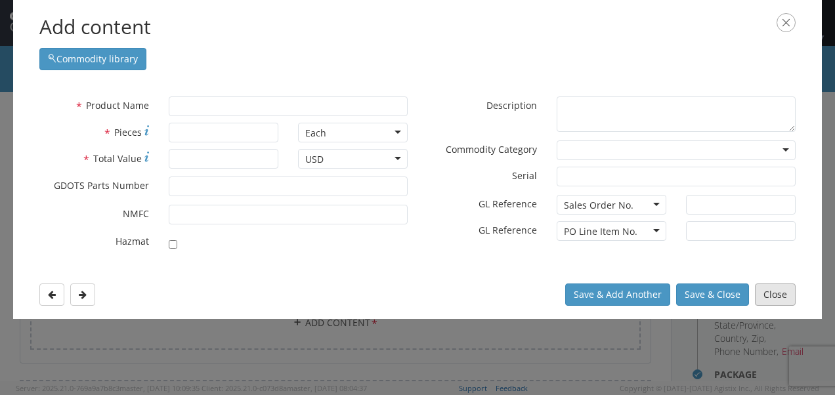
click at [766, 290] on button "Close" at bounding box center [775, 294] width 41 height 22
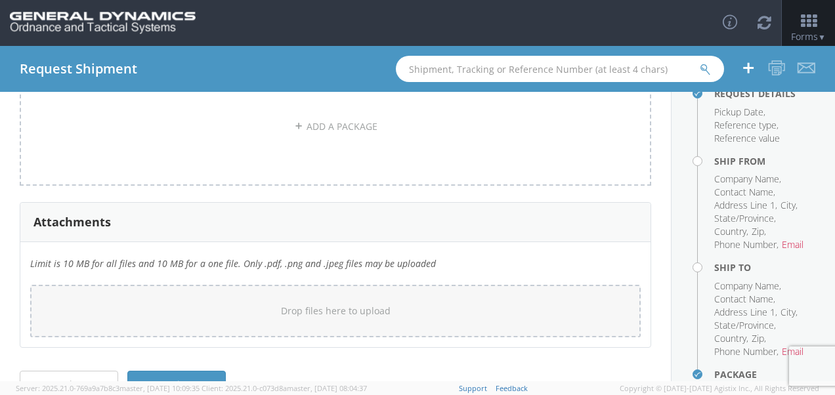
scroll to position [471, 0]
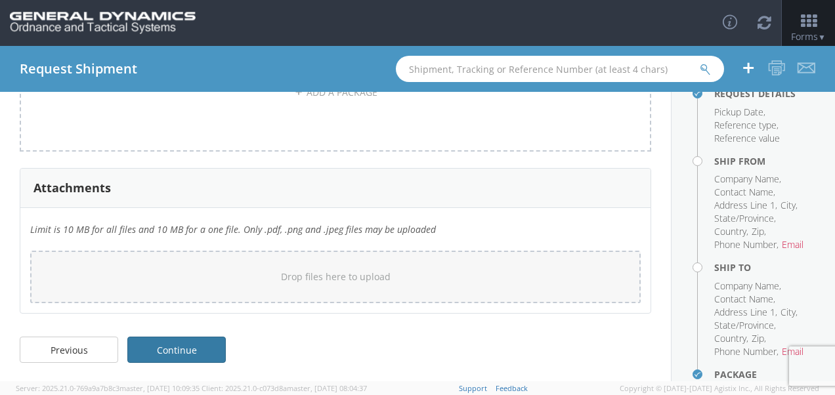
click at [169, 350] on link "Continue" at bounding box center [176, 350] width 98 height 26
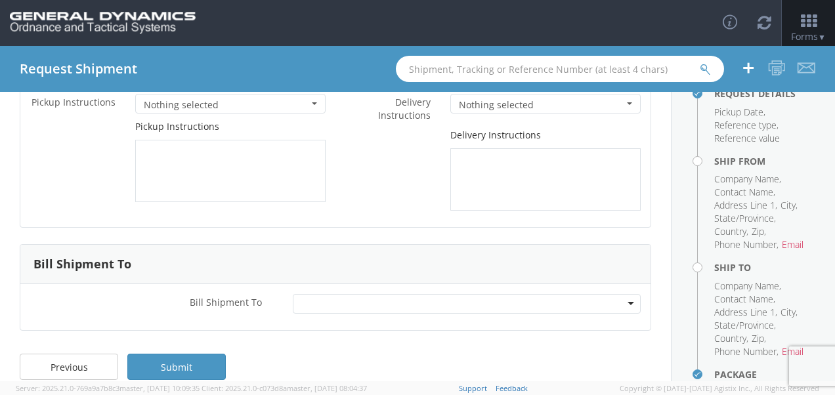
scroll to position [152, 0]
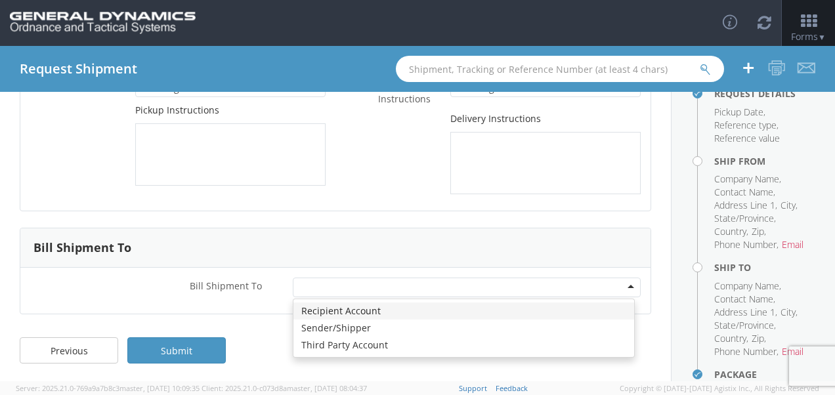
click at [394, 289] on div at bounding box center [467, 288] width 348 height 20
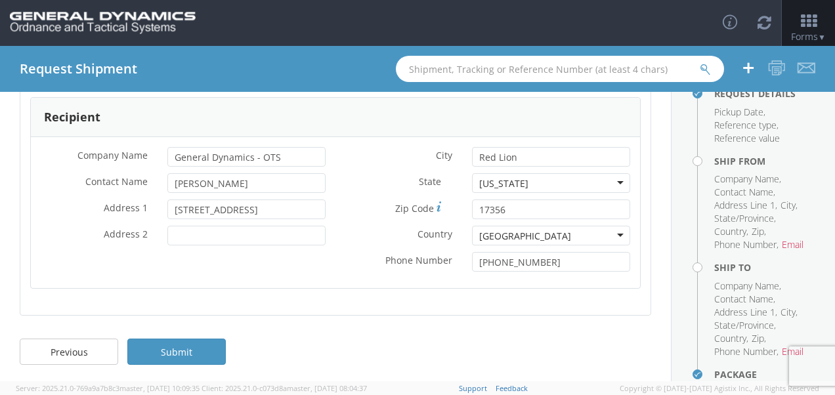
scroll to position [362, 0]
click at [191, 350] on link "Submit" at bounding box center [176, 350] width 98 height 26
click at [198, 352] on link "Submit" at bounding box center [176, 350] width 98 height 26
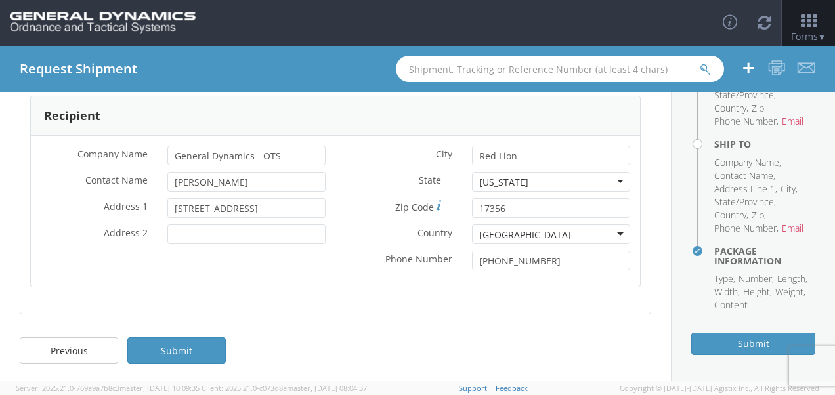
scroll to position [0, 0]
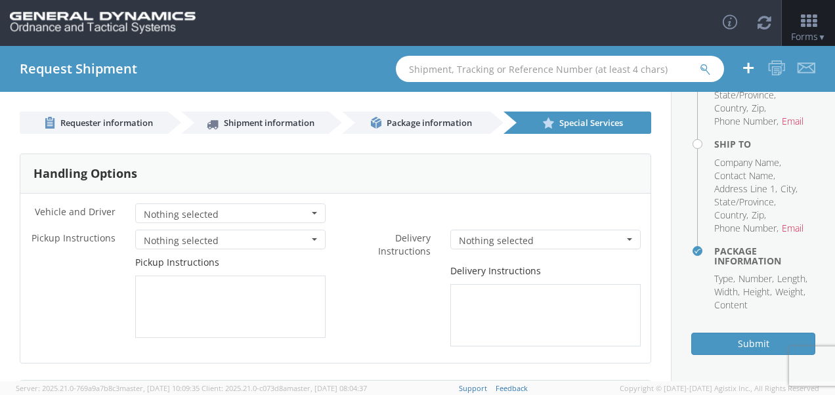
click at [294, 215] on span "Nothing selected" at bounding box center [226, 214] width 165 height 13
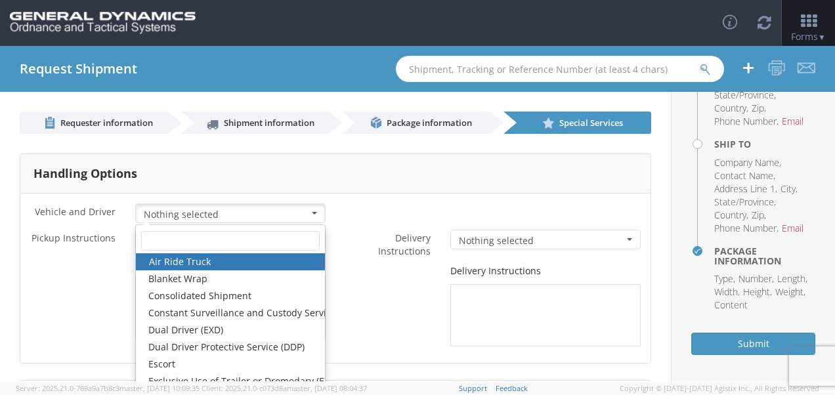
click at [285, 259] on link "Air Ride Truck" at bounding box center [230, 261] width 189 height 17
click at [339, 285] on div "Delivery Instructions" at bounding box center [492, 305] width 315 height 82
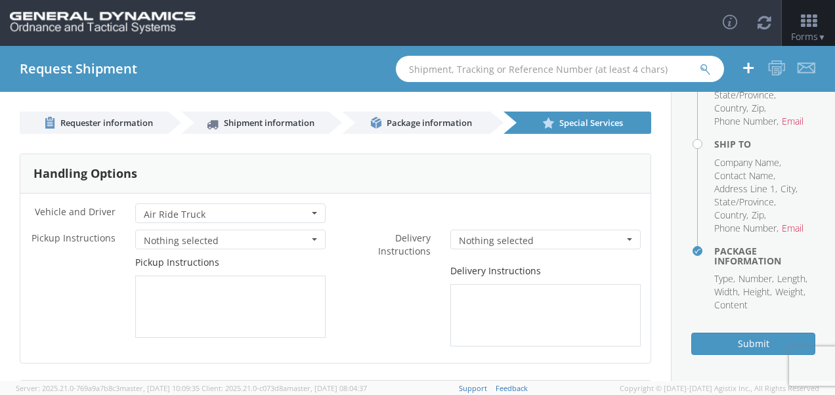
click at [278, 239] on span "Nothing selected" at bounding box center [226, 240] width 165 height 13
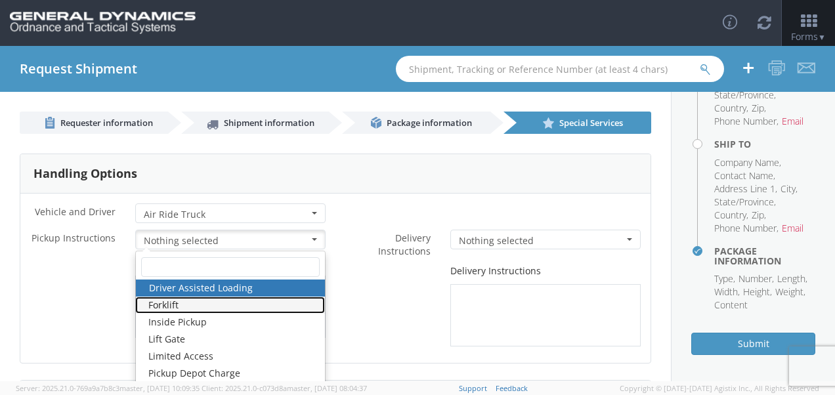
click at [277, 303] on link "Forklift" at bounding box center [230, 305] width 190 height 17
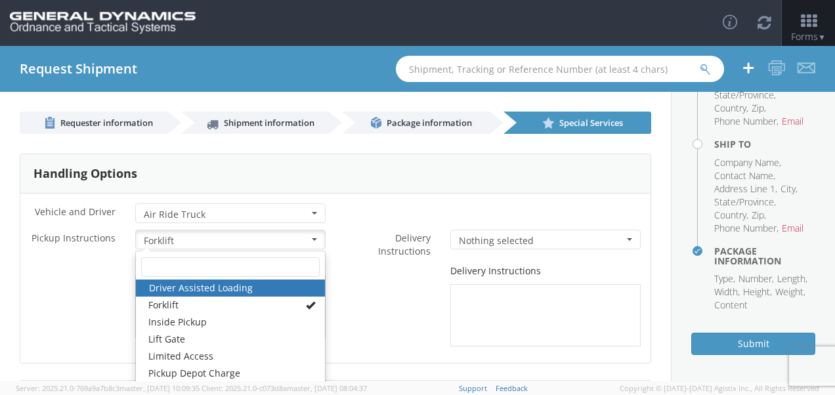
click at [484, 241] on span "Nothing selected" at bounding box center [541, 240] width 165 height 13
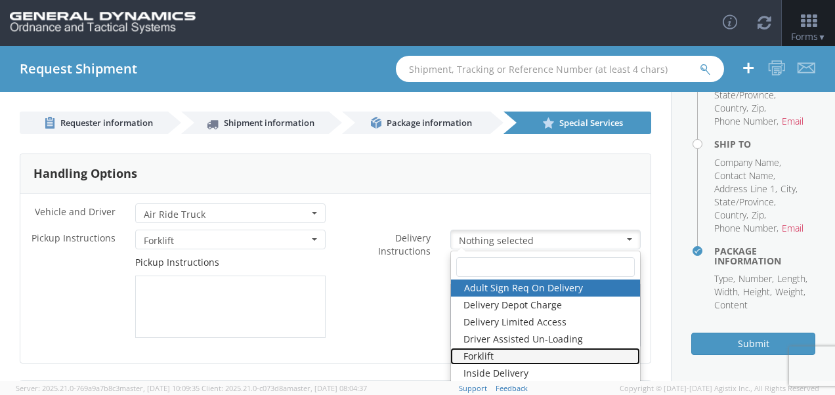
click at [494, 351] on link "Forklift" at bounding box center [545, 356] width 190 height 17
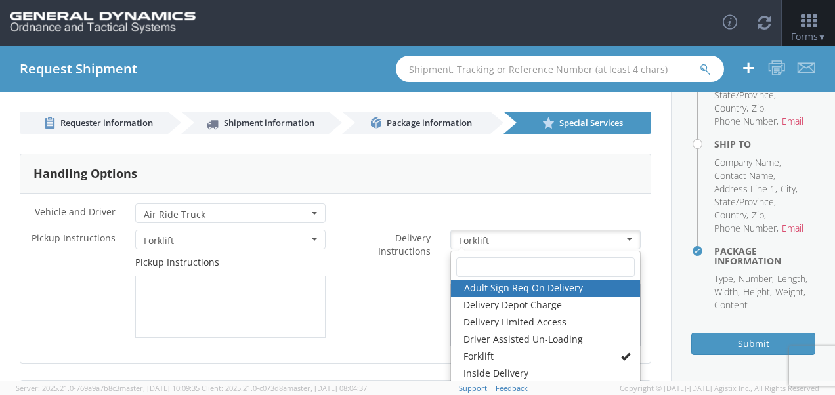
click at [401, 309] on div "Delivery Instructions" at bounding box center [492, 305] width 315 height 82
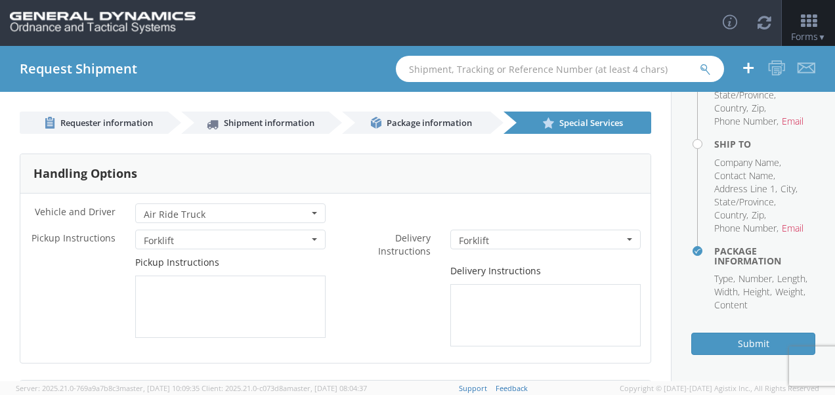
scroll to position [362, 0]
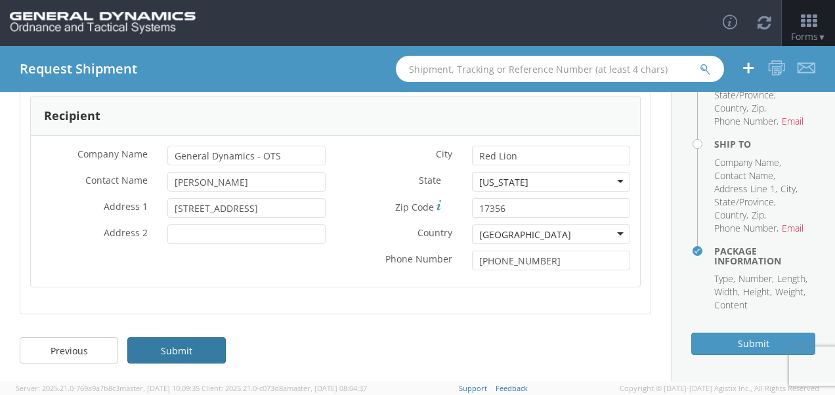
click at [197, 345] on link "Submit" at bounding box center [176, 350] width 98 height 26
click at [172, 346] on link "Submit" at bounding box center [176, 350] width 98 height 26
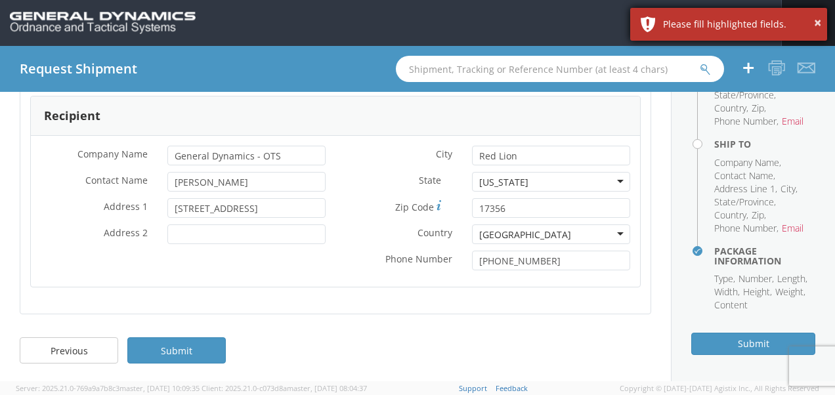
click at [706, 29] on div "Please fill highlighted fields." at bounding box center [740, 24] width 154 height 13
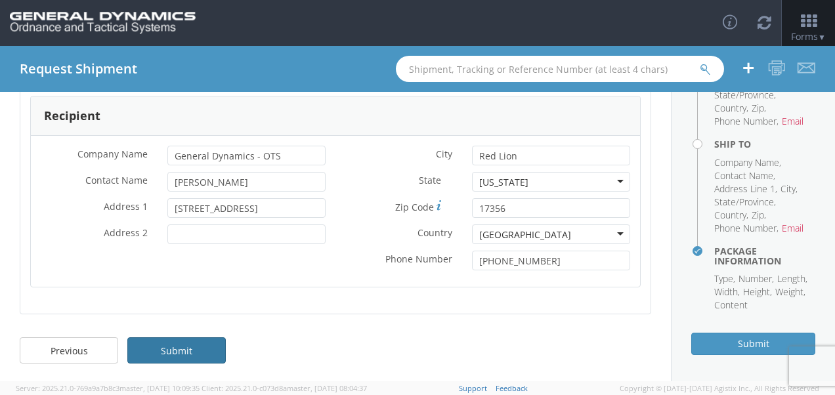
click at [206, 350] on link "Submit" at bounding box center [176, 350] width 98 height 26
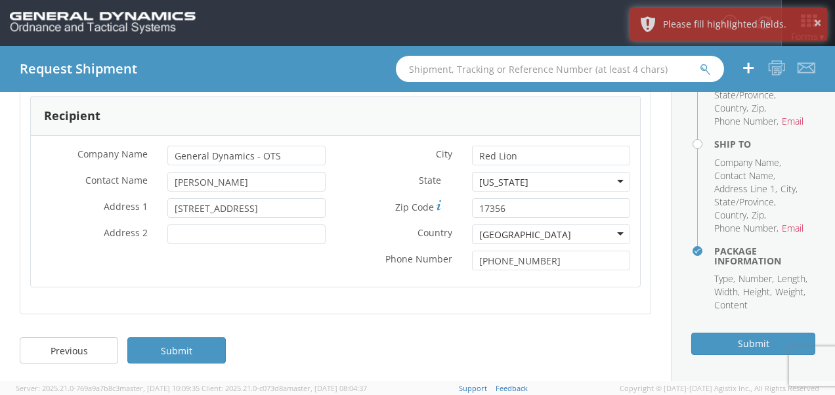
scroll to position [0, 0]
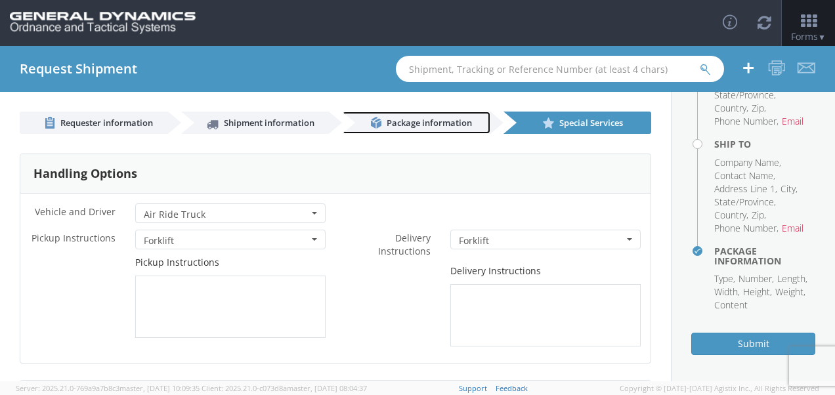
click at [447, 116] on link "Package information" at bounding box center [416, 123] width 148 height 22
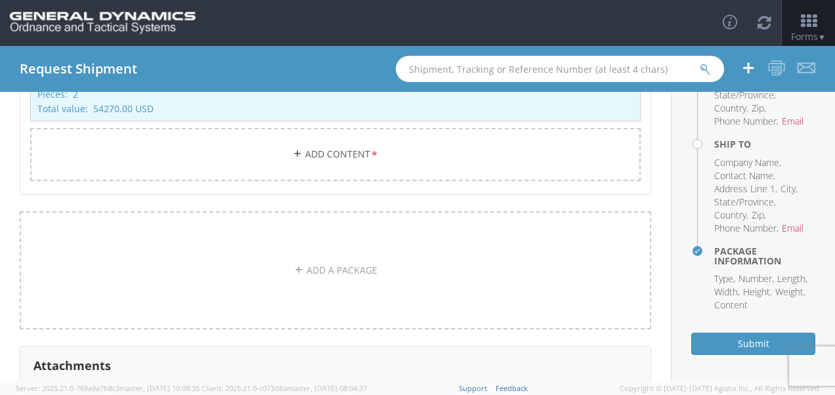
scroll to position [301, 0]
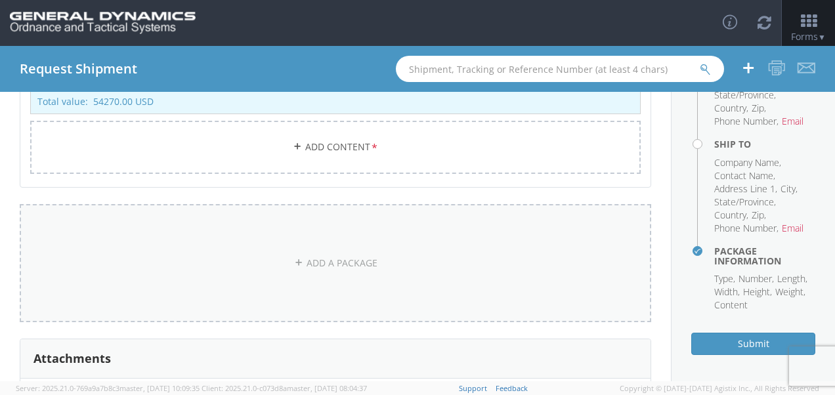
click at [351, 255] on link "ADD A PACKAGE" at bounding box center [335, 263] width 631 height 118
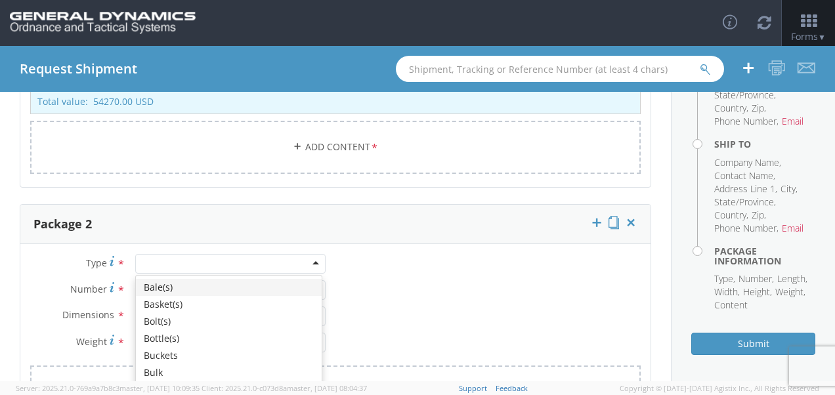
click at [211, 259] on div at bounding box center [230, 264] width 190 height 20
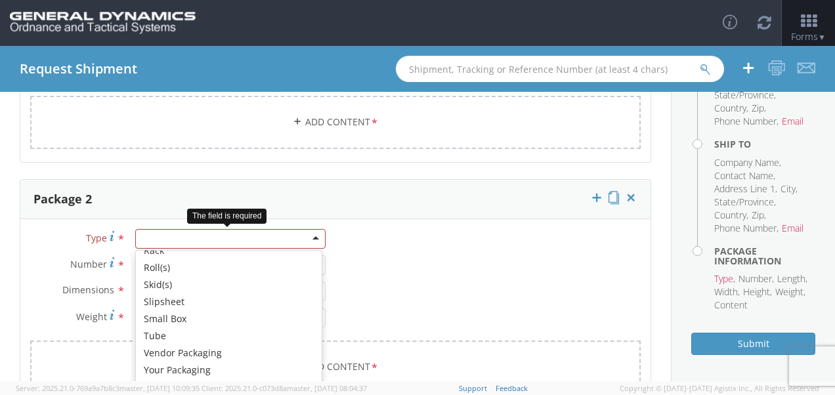
scroll to position [3, 0]
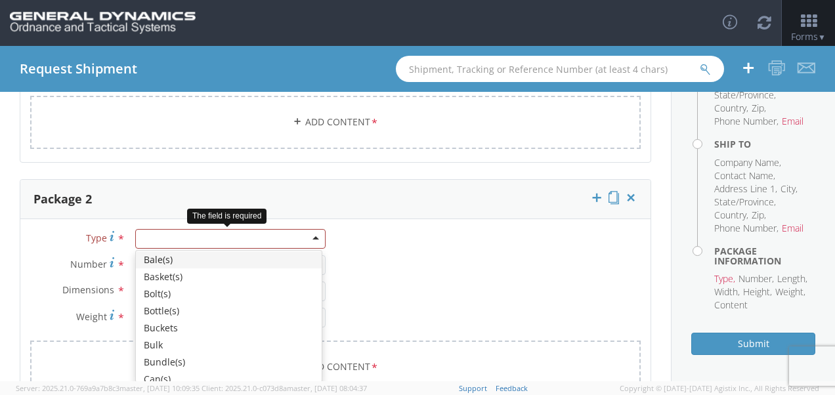
click at [286, 238] on div at bounding box center [230, 239] width 190 height 20
type input "S"
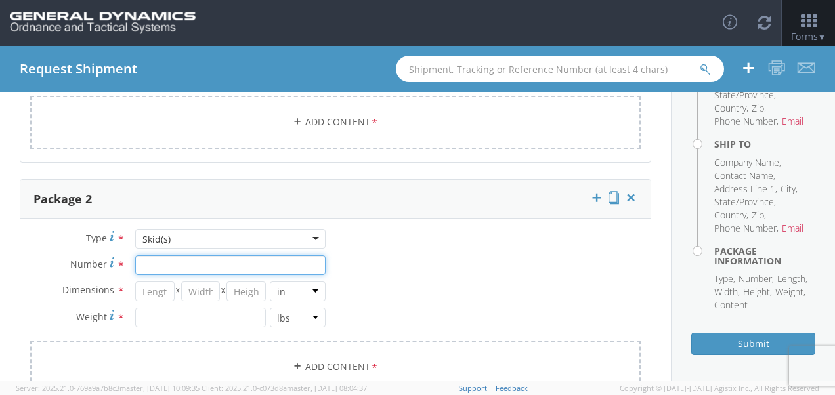
click at [241, 257] on input "Number *" at bounding box center [230, 265] width 190 height 20
type input "2"
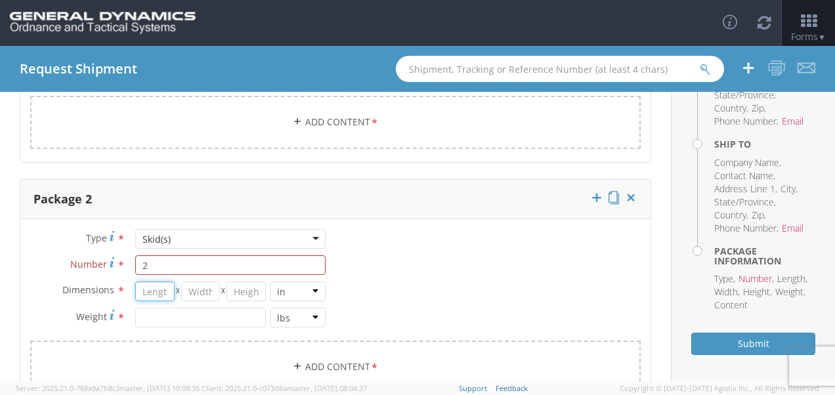
click at [157, 289] on input "number" at bounding box center [154, 291] width 39 height 20
type input "36"
type input "31"
type input "40"
click at [163, 319] on input "number" at bounding box center [200, 318] width 131 height 20
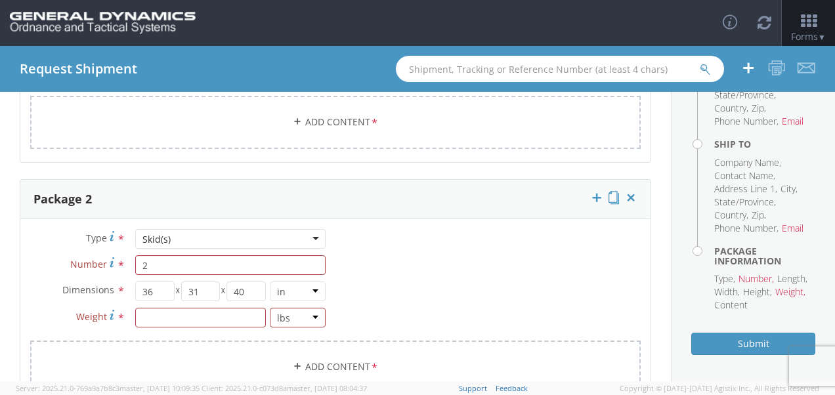
click at [398, 243] on div "Type * Skid(s) Skid(s) Bale(s) Basket(s) Bolt(s) Bottle(s) Buckets Bulk Bundle(…" at bounding box center [335, 319] width 630 height 181
click at [188, 318] on input "number" at bounding box center [200, 318] width 131 height 20
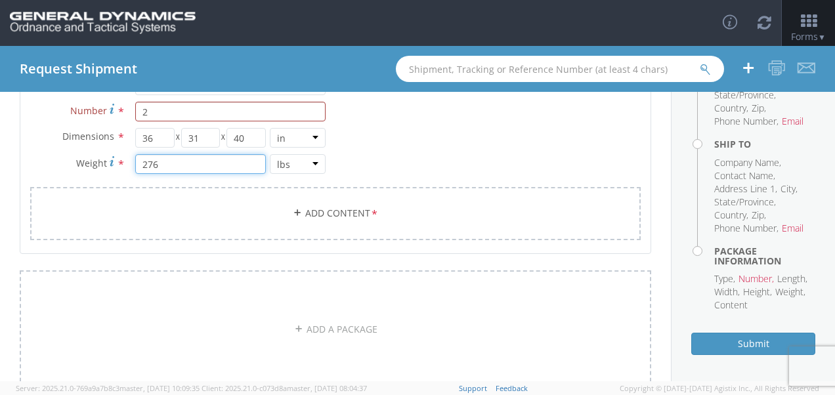
scroll to position [480, 0]
type input "276"
click at [362, 208] on link "Add Content *" at bounding box center [335, 212] width 610 height 53
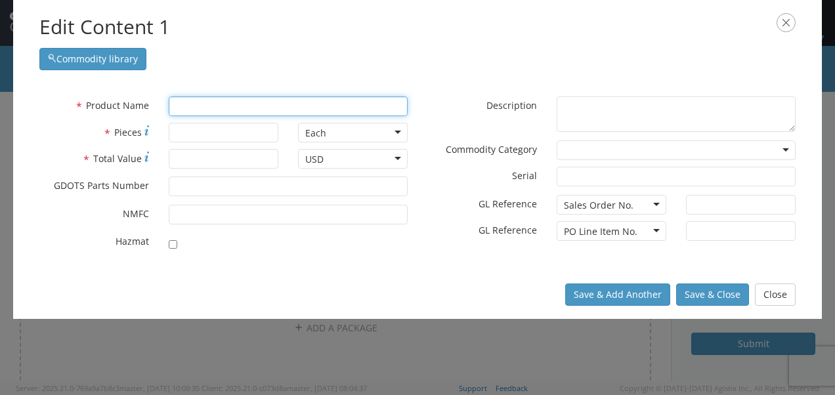
click at [340, 100] on input "text" at bounding box center [288, 106] width 239 height 20
type input "SeaL & WIRE, PRONG LOCK"
type input "S"
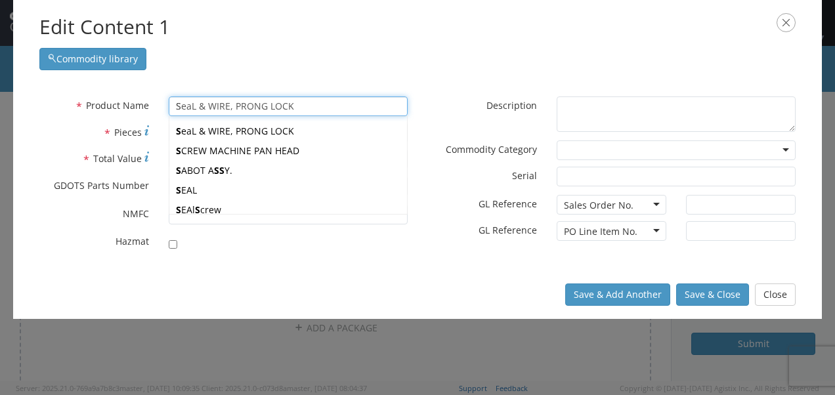
type input "STABILIZER"
type input "ST"
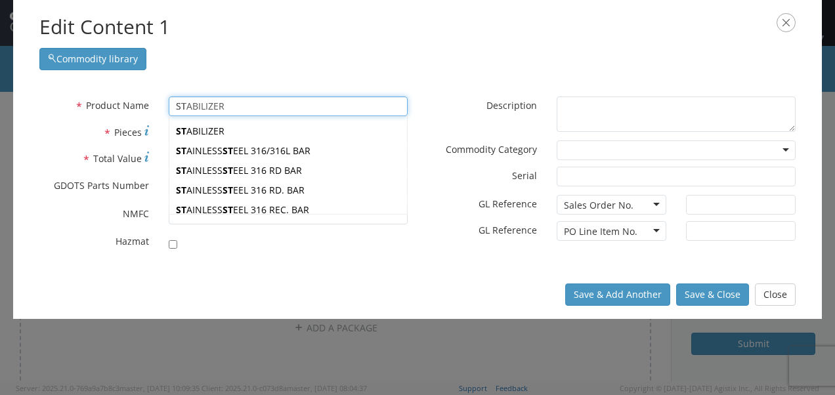
type input "STABILIZER"
type input "STA"
type input "STANDOFF LONG"
type input "[PERSON_NAME]"
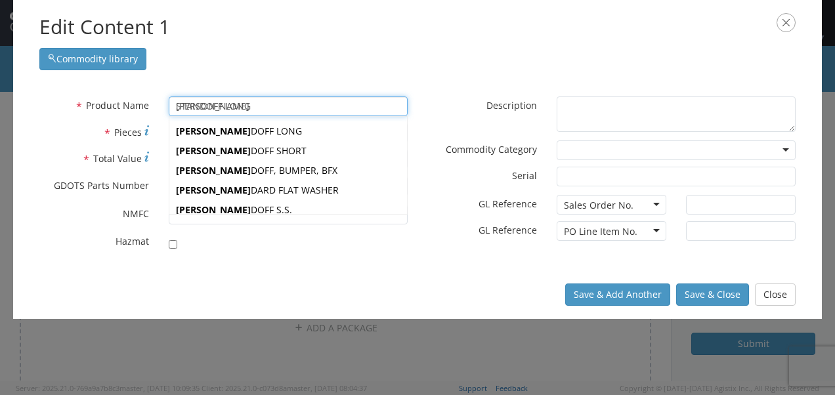
type input "STANDOFF LONG"
type input "STAND"
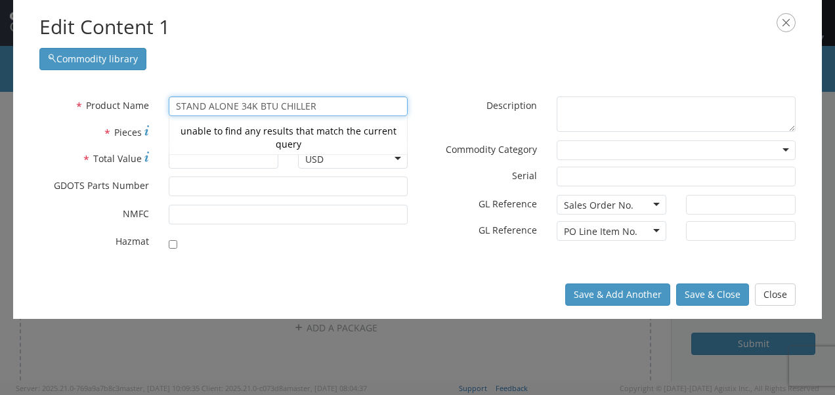
click at [417, 59] on div "Commodity library" at bounding box center [417, 55] width 756 height 29
type input "STAND ALONE 34K BTU CHILLER"
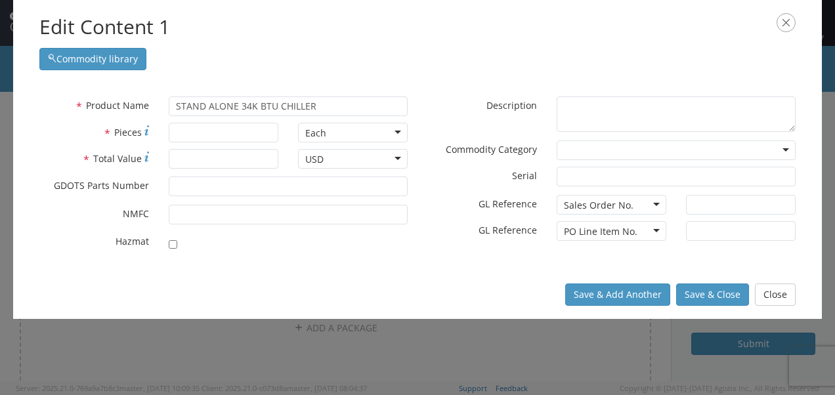
click at [381, 255] on div "* Hazmat" at bounding box center [224, 244] width 388 height 25
click at [243, 135] on input "* Pieces" at bounding box center [224, 133] width 110 height 20
type input "2"
click at [241, 155] on input "* Total Value" at bounding box center [224, 159] width 110 height 20
type input "6350.00"
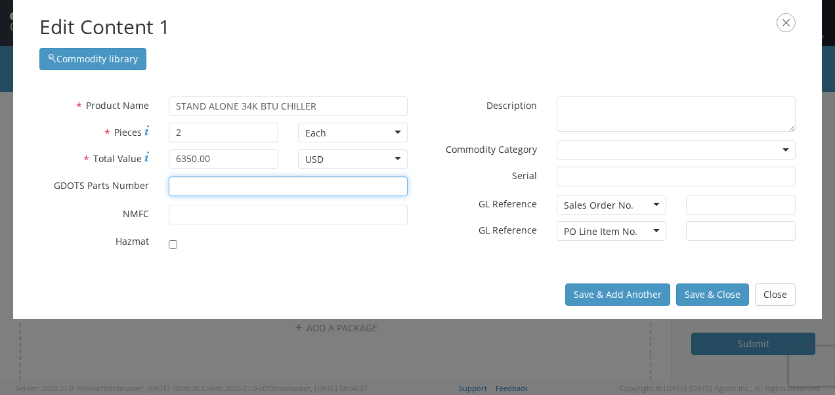
click at [304, 190] on input "* GDOTS Parts Number" at bounding box center [288, 186] width 239 height 20
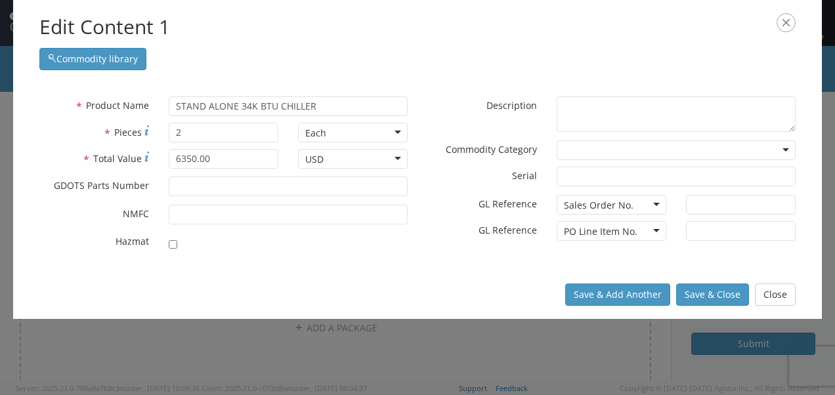
click at [468, 272] on div "Save & Add Another Save & Close Close" at bounding box center [417, 294] width 808 height 49
click at [612, 146] on div at bounding box center [675, 150] width 239 height 20
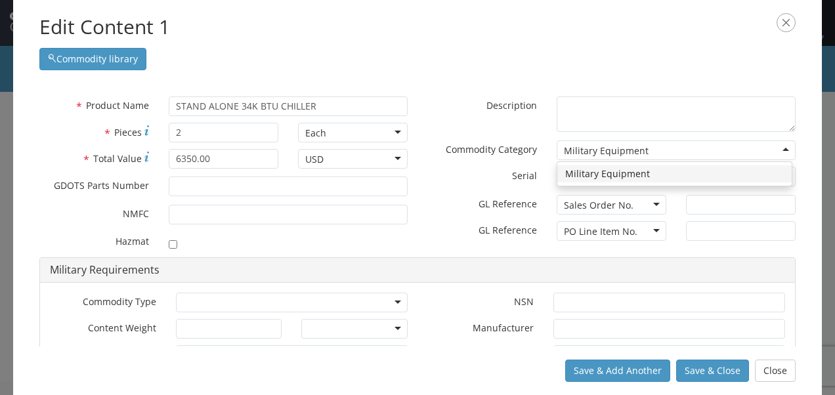
click at [622, 147] on div "Military Equipment" at bounding box center [606, 150] width 85 height 13
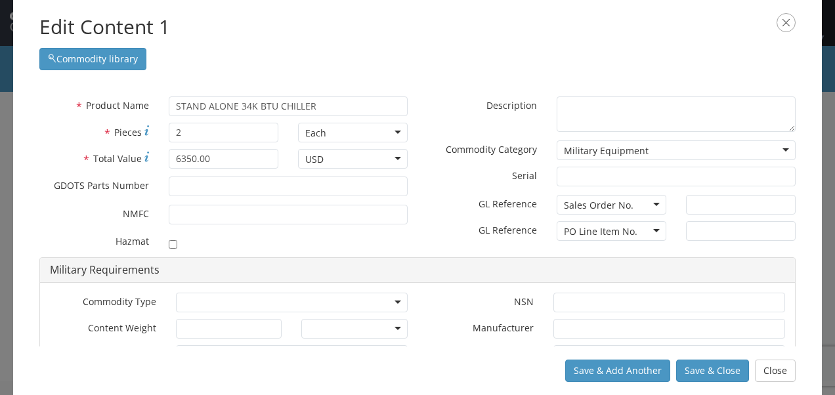
click at [776, 146] on div "Military Equipment" at bounding box center [675, 150] width 239 height 20
drag, startPoint x: 719, startPoint y: 151, endPoint x: 489, endPoint y: 151, distance: 230.3
click at [489, 151] on div "* Commodity Category Military Equipment Military Equipment Military Equipment" at bounding box center [611, 150] width 388 height 20
click at [648, 142] on div "Military Equipment" at bounding box center [675, 150] width 239 height 20
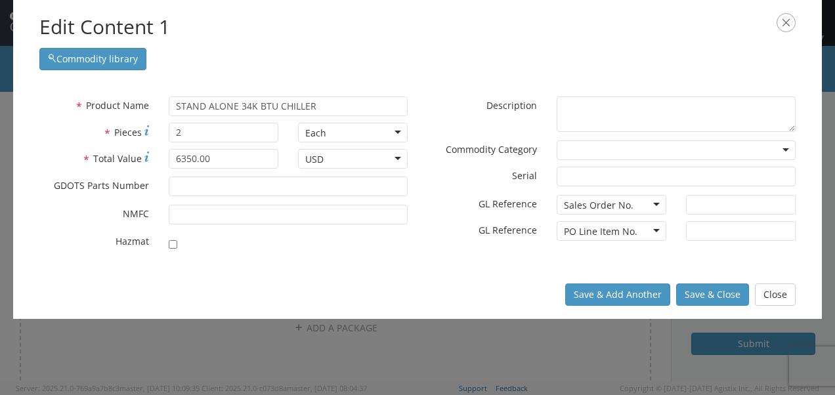
click at [436, 180] on label "* Serial" at bounding box center [481, 175] width 129 height 16
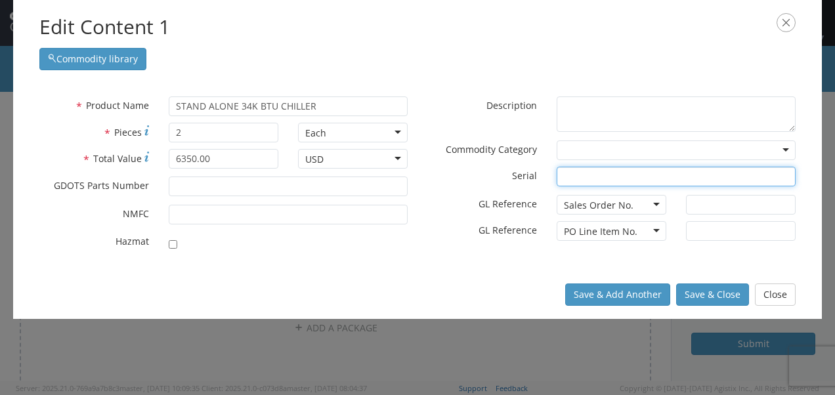
click at [556, 180] on input "* Serial" at bounding box center [675, 177] width 239 height 20
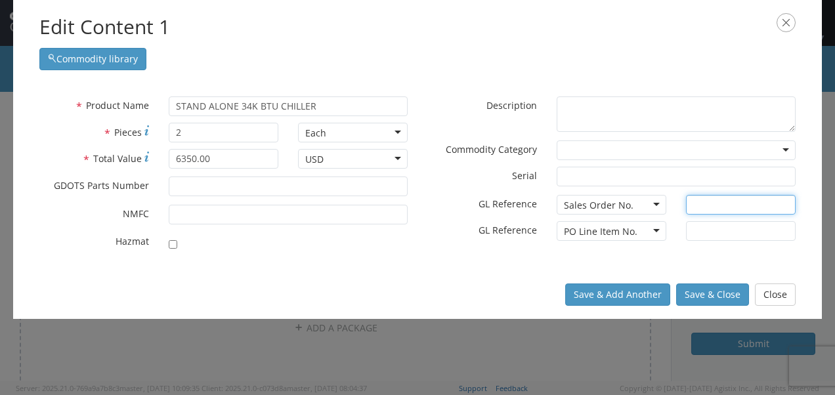
click at [702, 206] on input "text" at bounding box center [741, 205] width 110 height 20
type input "OTBA2018822OTIA8"
click at [700, 230] on input "text" at bounding box center [741, 231] width 110 height 20
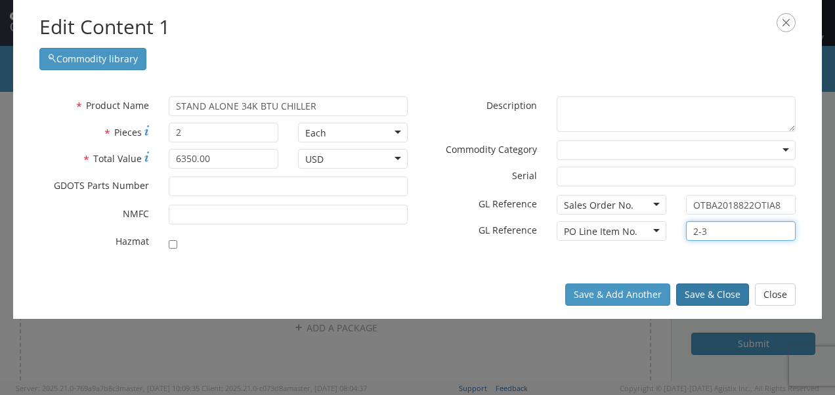
type input "2-3"
click at [737, 293] on button "Save & Close" at bounding box center [712, 294] width 73 height 22
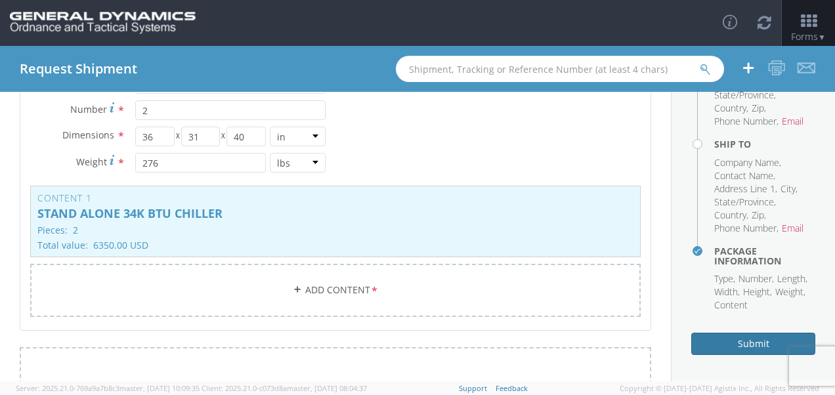
click at [751, 341] on button "Submit" at bounding box center [753, 344] width 124 height 22
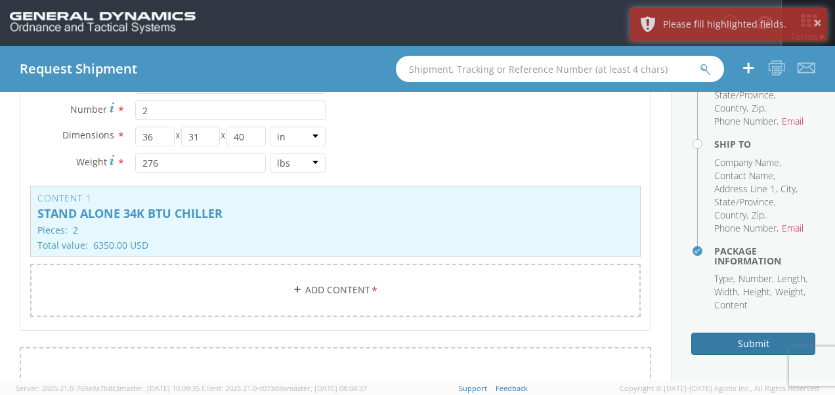
click at [751, 341] on button "Submit" at bounding box center [753, 344] width 124 height 22
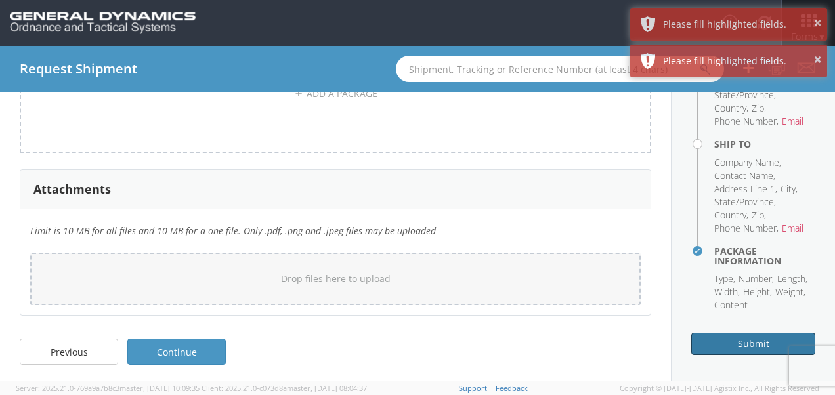
scroll to position [793, 0]
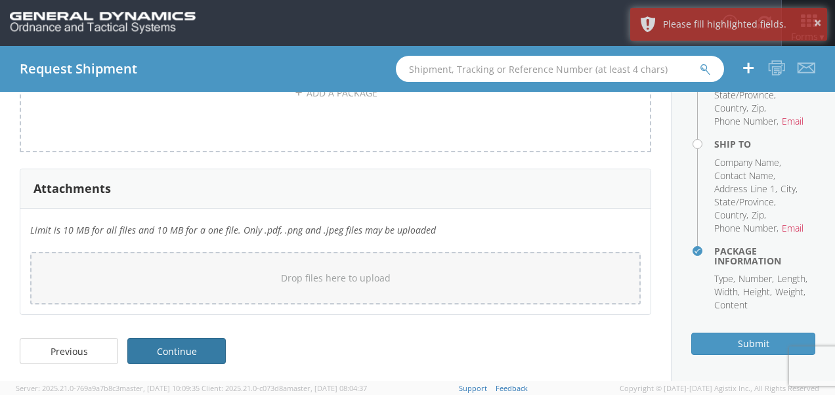
click at [210, 348] on link "Continue" at bounding box center [176, 351] width 98 height 26
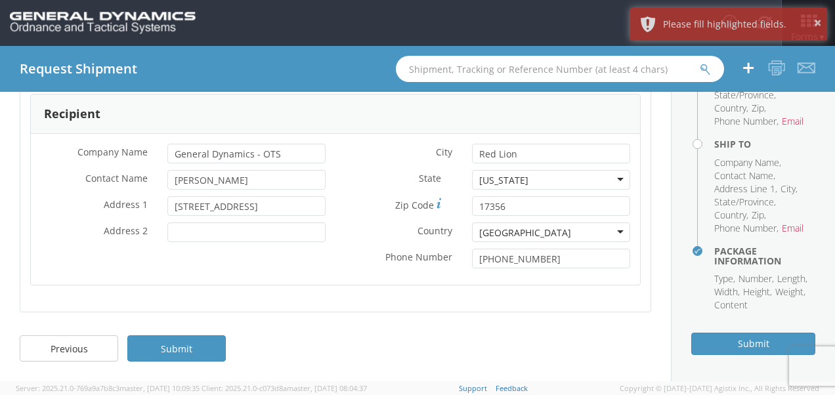
scroll to position [362, 0]
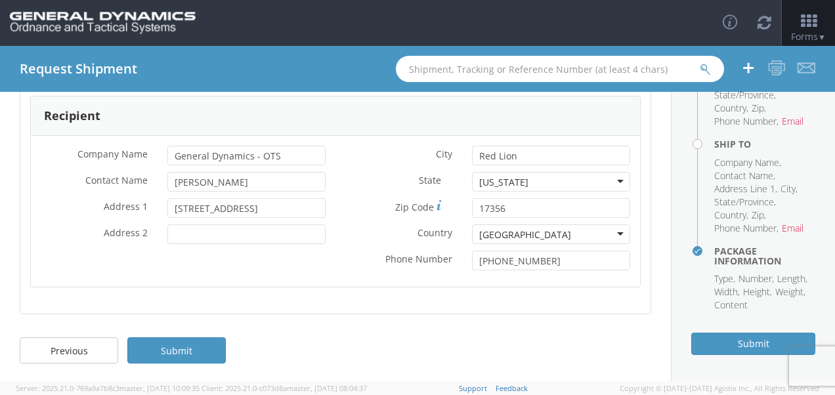
click at [210, 348] on link "Submit" at bounding box center [176, 350] width 98 height 26
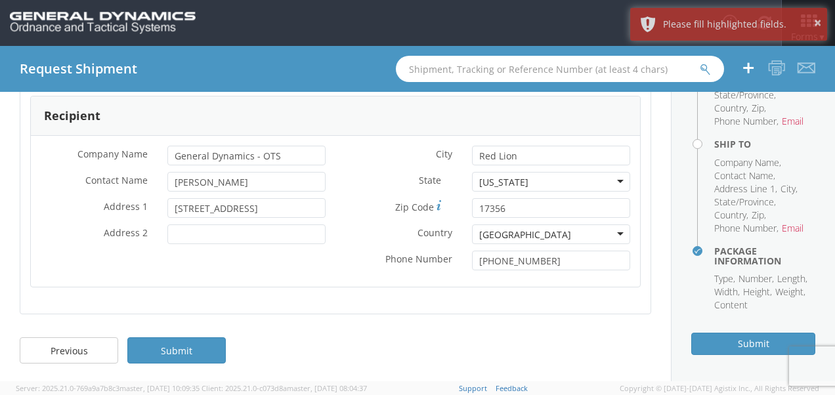
click at [210, 348] on link "Submit" at bounding box center [176, 350] width 98 height 26
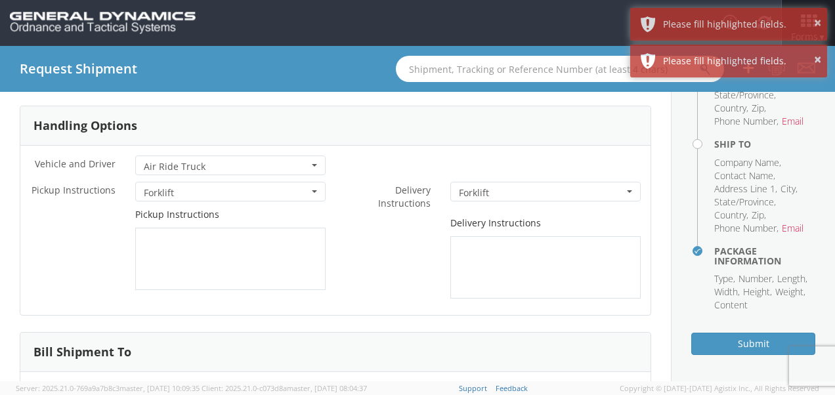
scroll to position [0, 0]
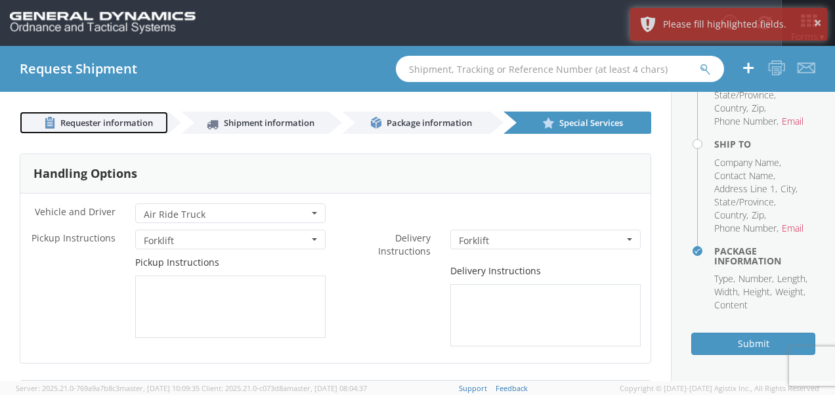
click at [117, 123] on span "Requester information" at bounding box center [106, 123] width 93 height 12
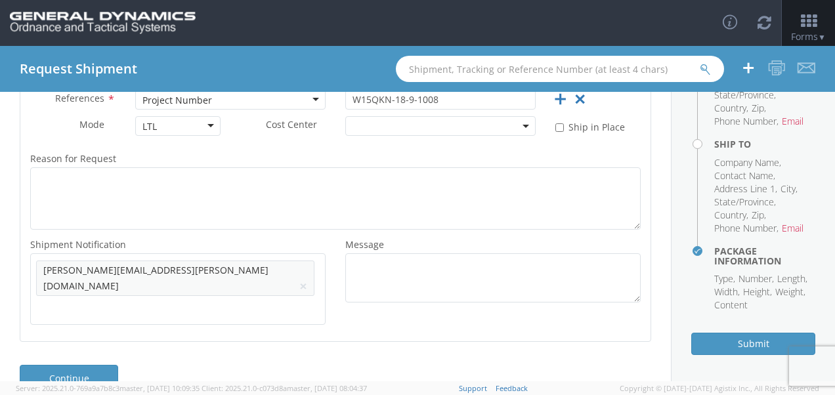
scroll to position [365, 0]
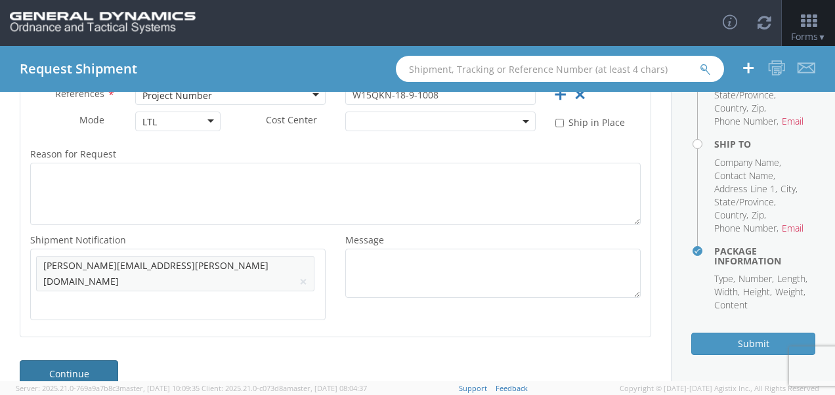
click at [45, 360] on link "Continue" at bounding box center [69, 373] width 98 height 26
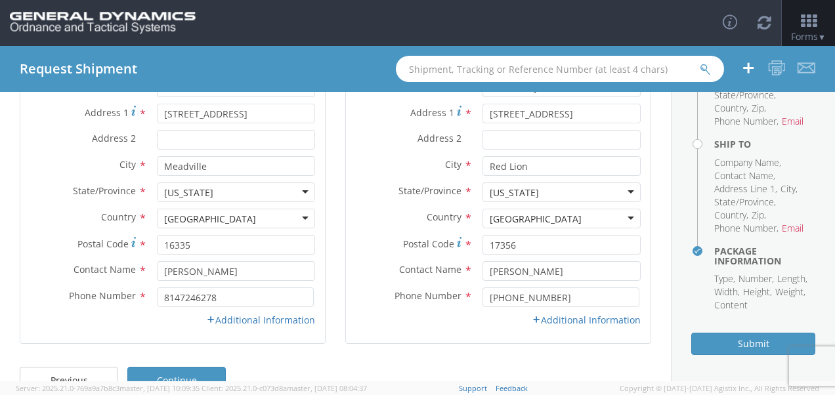
scroll to position [209, 0]
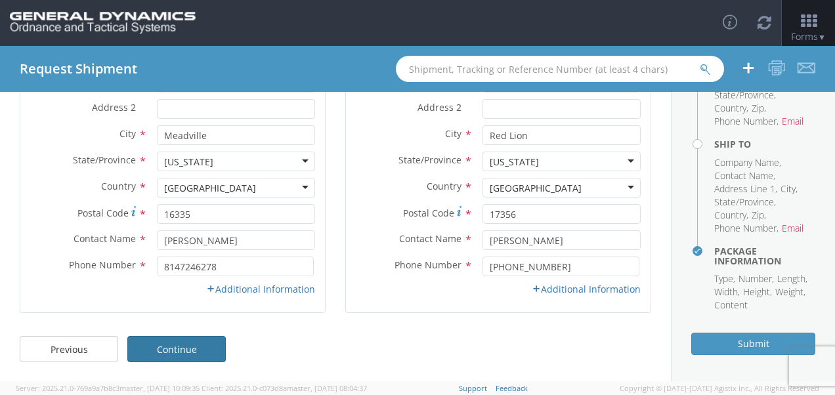
click at [199, 346] on link "Continue" at bounding box center [176, 349] width 98 height 26
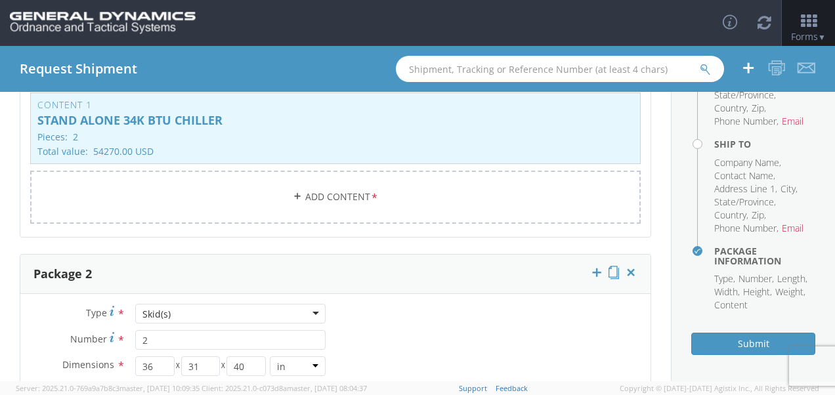
scroll to position [268, 0]
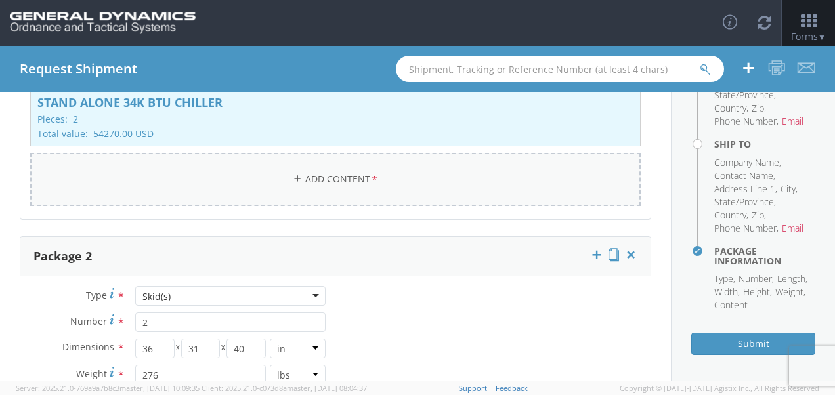
click at [426, 169] on link "Add Content *" at bounding box center [335, 179] width 610 height 53
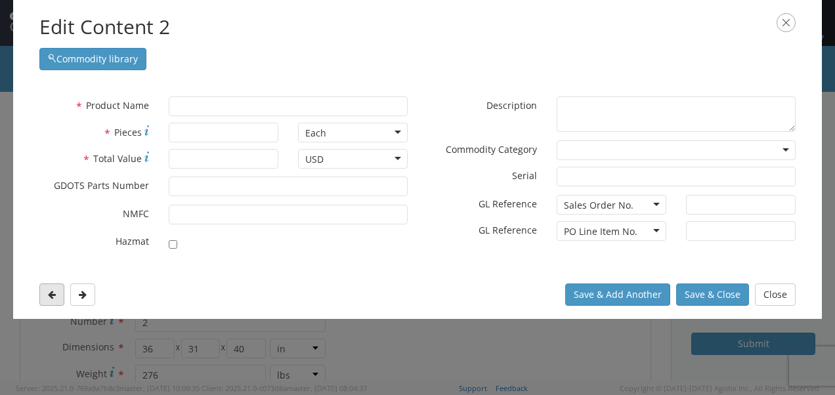
click at [54, 292] on icon at bounding box center [52, 294] width 8 height 9
type input "STAND ALONE 34K BTU CHILLER"
type input "2"
type input "54270.00"
type input "30000257-9000-9001"
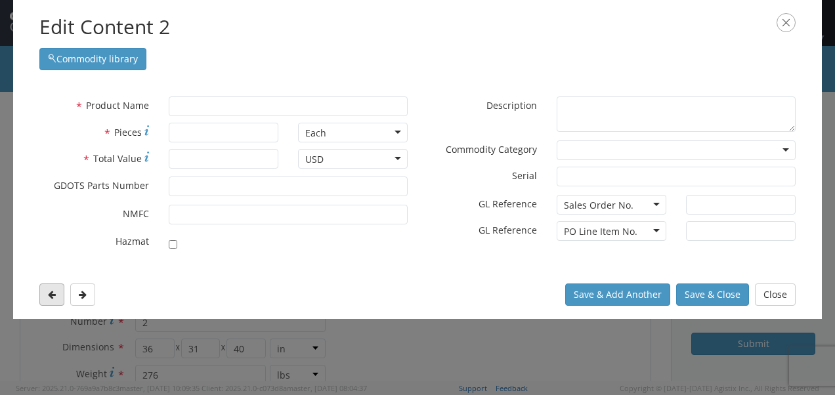
type input "OTBA-2018-822-OTIA8"
type input "1"
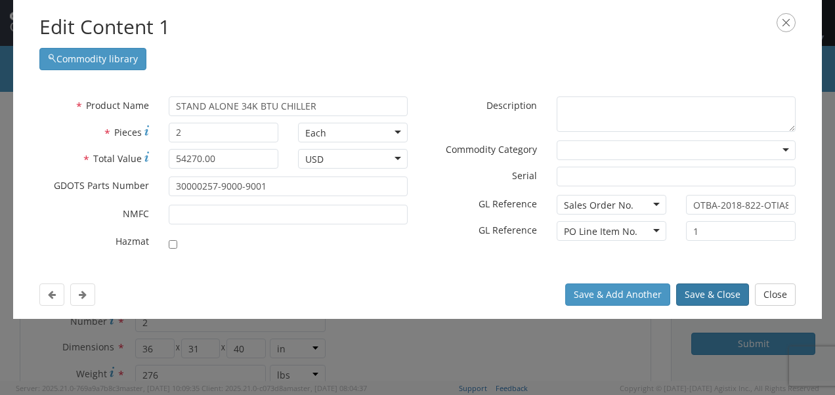
click at [709, 293] on button "Save & Close" at bounding box center [712, 294] width 73 height 22
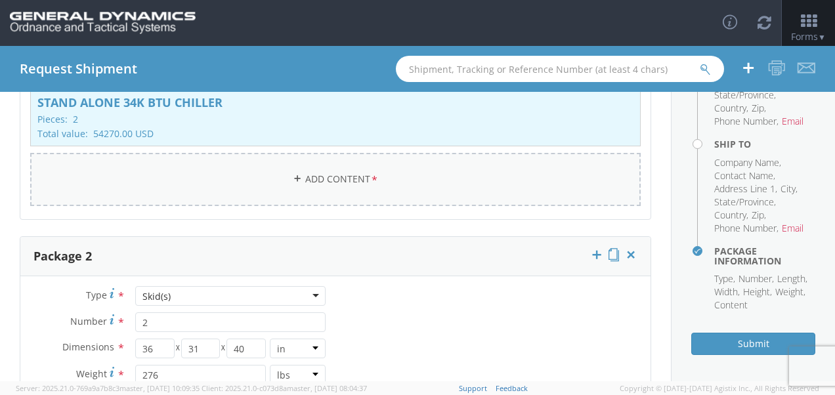
click at [478, 184] on link "Add Content *" at bounding box center [335, 179] width 610 height 53
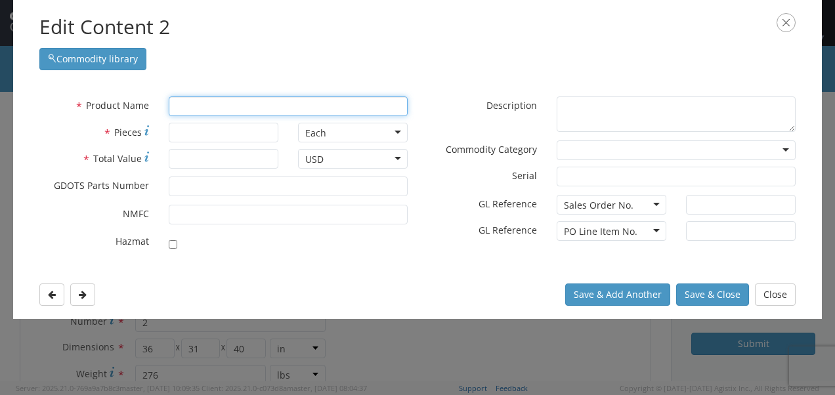
click at [259, 106] on input "text" at bounding box center [288, 106] width 239 height 20
type input "SeaL & WIRE, PRONG LOCK"
type input "S"
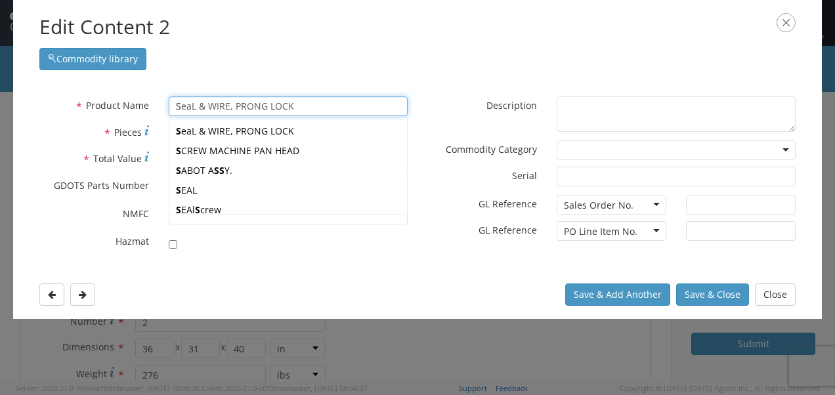
type input "STABILIZER"
type input "ST"
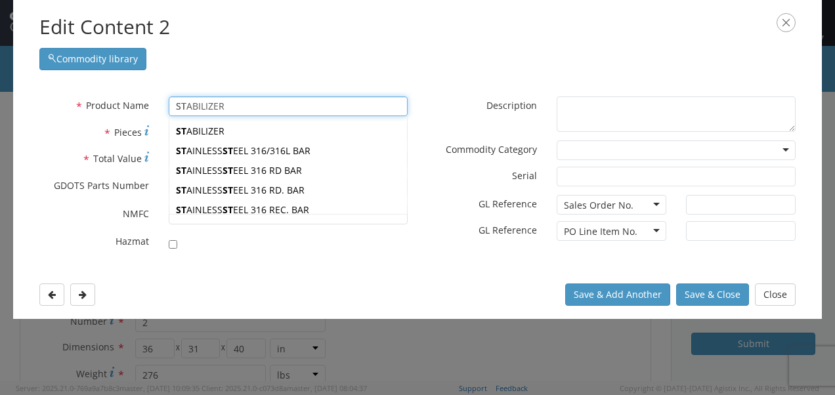
type input "STABILIZER"
type input "STA"
type input "STANDOFF LONG"
type input "[PERSON_NAME]"
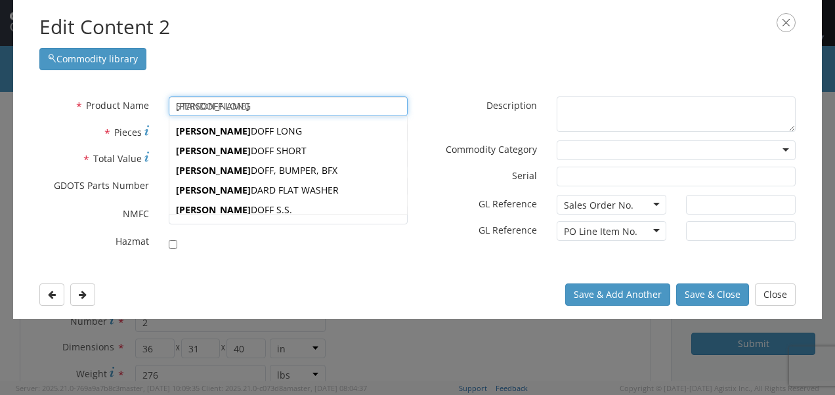
type input "STANDOFF LONG"
type input "STAND"
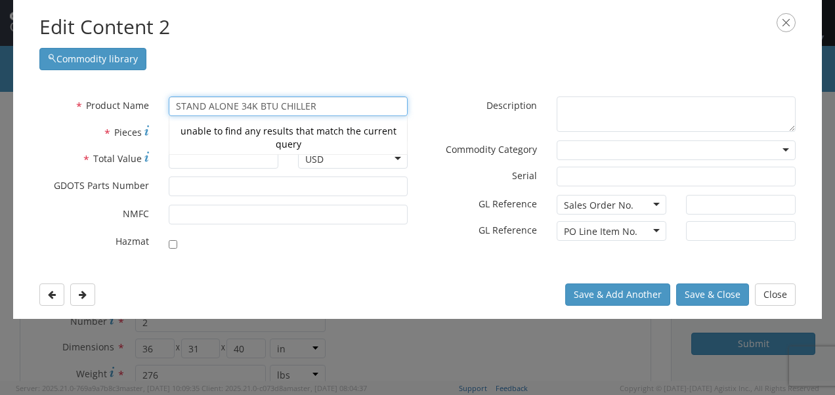
click at [303, 46] on div "Commodity library" at bounding box center [417, 55] width 756 height 29
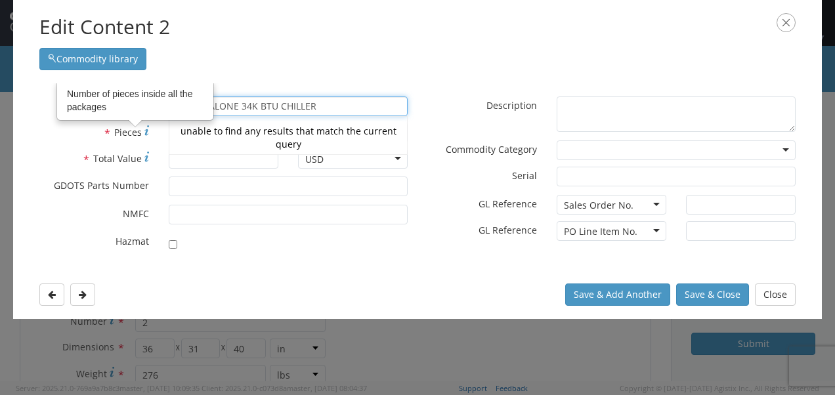
type input "STAND ALONE 34K BTU CHILLER"
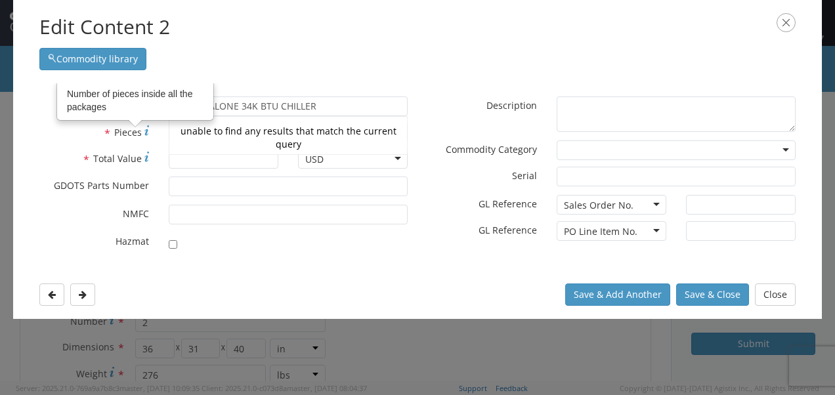
click at [60, 136] on label "* Pieces Number of pieces inside all the packages" at bounding box center [94, 132] width 129 height 18
click at [169, 136] on input "* Pieces Number of pieces inside all the packages" at bounding box center [224, 133] width 110 height 20
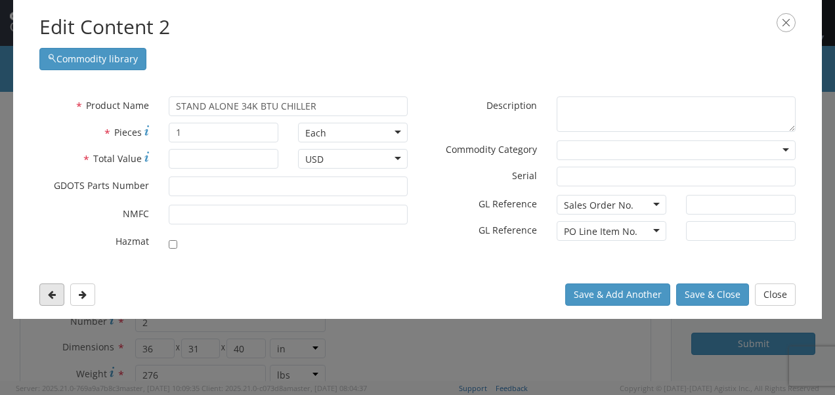
click at [49, 294] on icon at bounding box center [52, 294] width 8 height 9
type input "2"
type input "54270.00"
type input "30000257-9000-9001"
type input "OTBA-2018-822-OTIA8"
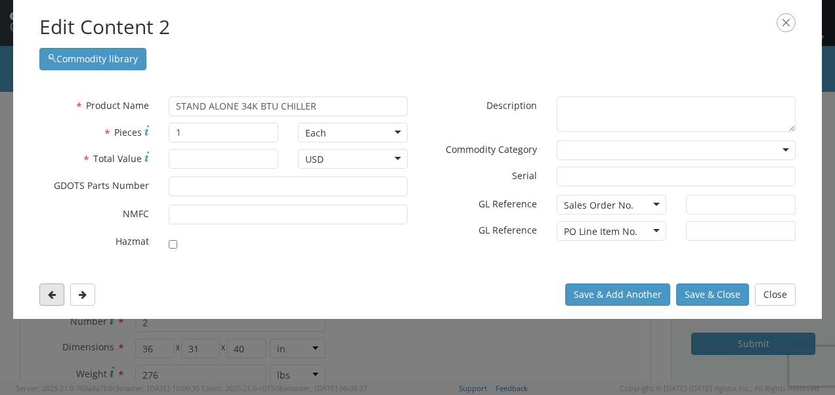
type input "1"
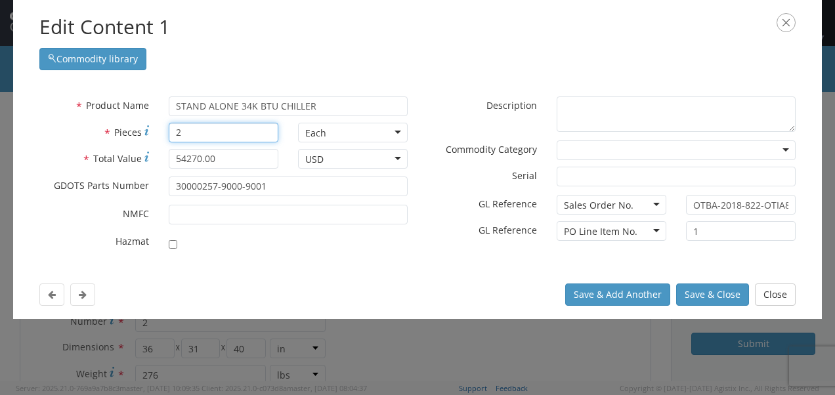
click at [209, 136] on input "2" at bounding box center [224, 133] width 110 height 20
type input "1"
drag, startPoint x: 220, startPoint y: 159, endPoint x: 153, endPoint y: 154, distance: 67.8
click at [153, 154] on div "* Total Value 54270.00" at bounding box center [159, 159] width 259 height 20
type input "27135.00"
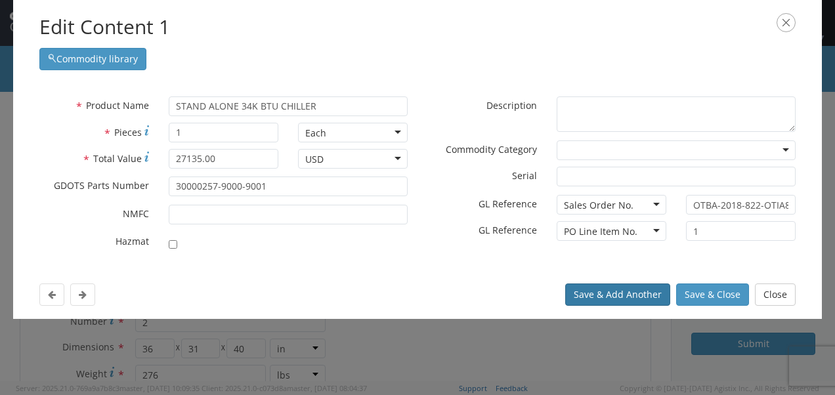
click at [605, 290] on button "Save & Add Another" at bounding box center [617, 294] width 105 height 22
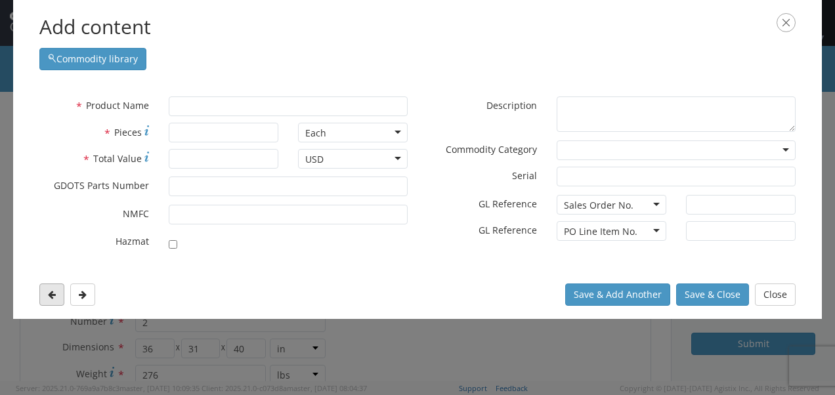
click at [57, 290] on button at bounding box center [51, 294] width 25 height 22
type input "STAND ALONE 34K BTU CHILLER"
type input "1"
type input "27135.00"
type input "30000257-9000-9001"
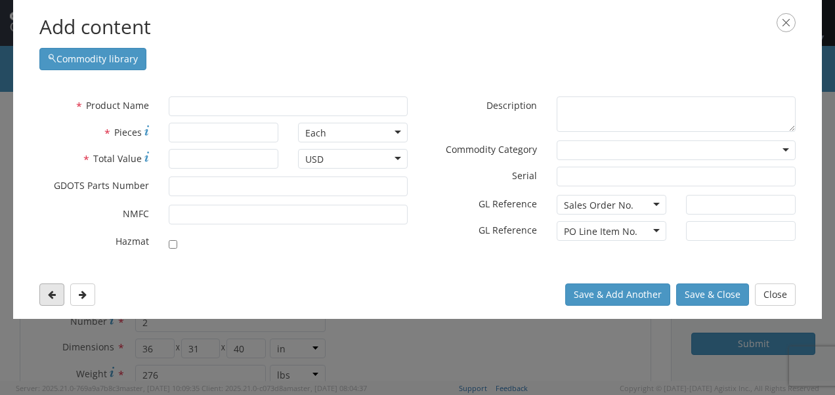
type input "OTBA-2018-822-OTIA8"
type input "1"
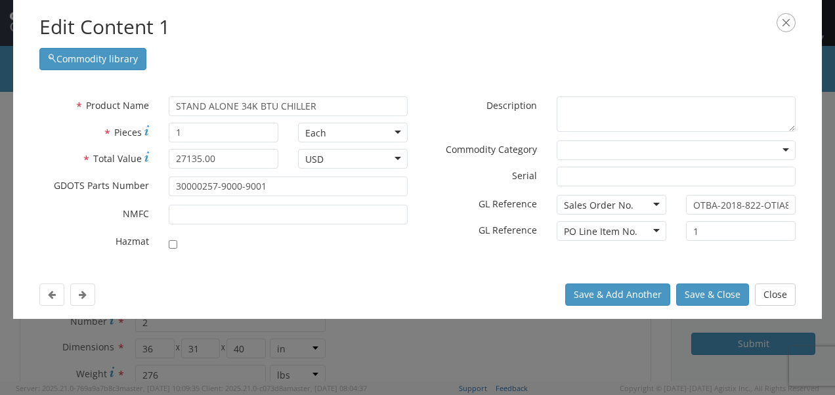
click at [787, 28] on icon "button" at bounding box center [785, 22] width 19 height 19
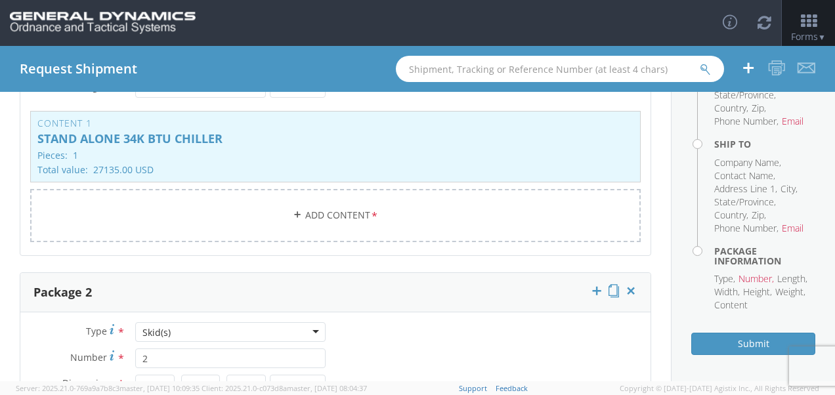
scroll to position [193, 0]
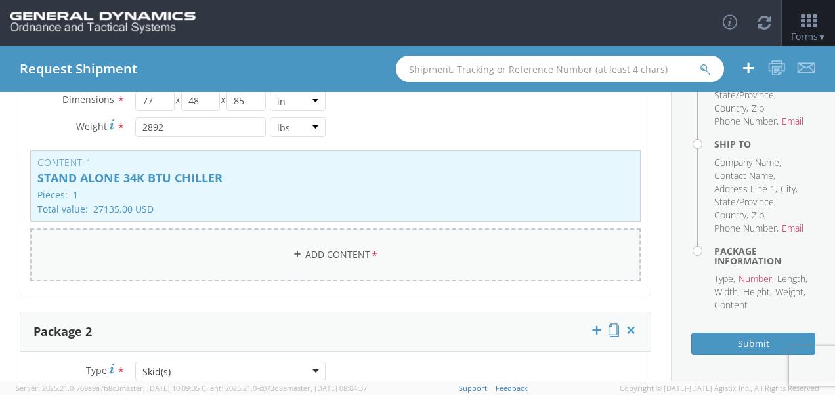
click at [323, 260] on link "Add Content *" at bounding box center [335, 254] width 610 height 53
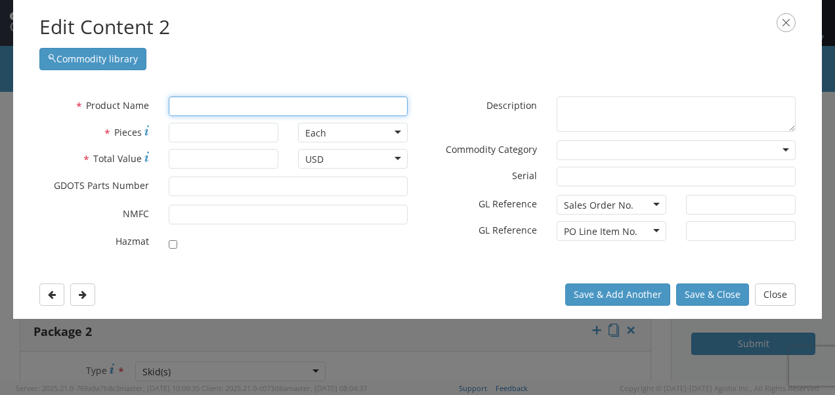
click at [314, 106] on input "text" at bounding box center [288, 106] width 239 height 20
type input "3.5" X 5" D.O.T. LABEL ([PERSON_NAME] 5168 OR EQUIV.)"
type input "3"
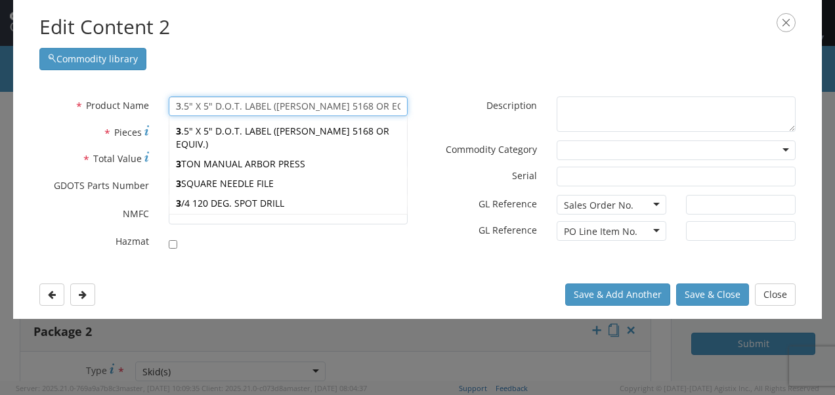
type input "34"
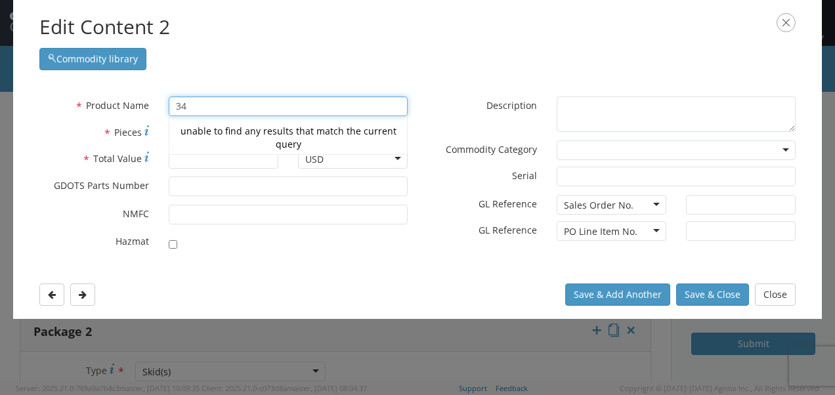
type input "3.5" X 5" D.O.T. LABEL ([PERSON_NAME] 5168 OR EQUIV.)"
type input "3"
type input "SeaL & WIRE, PRONG LOCK"
type input "S"
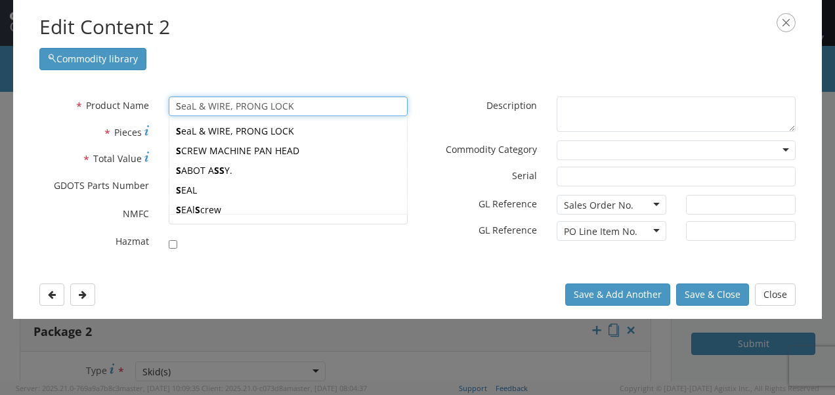
type input "STABILIZER"
type input "ST"
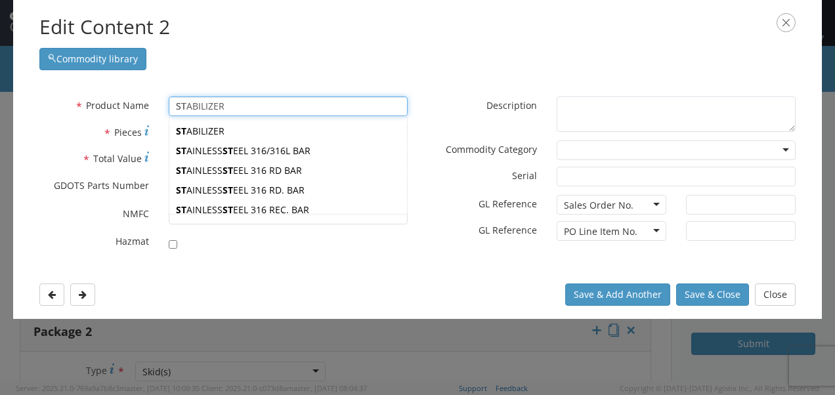
type input "STABILIZER"
type input "STA"
type input "STANDOFF LONG"
type input "[PERSON_NAME]"
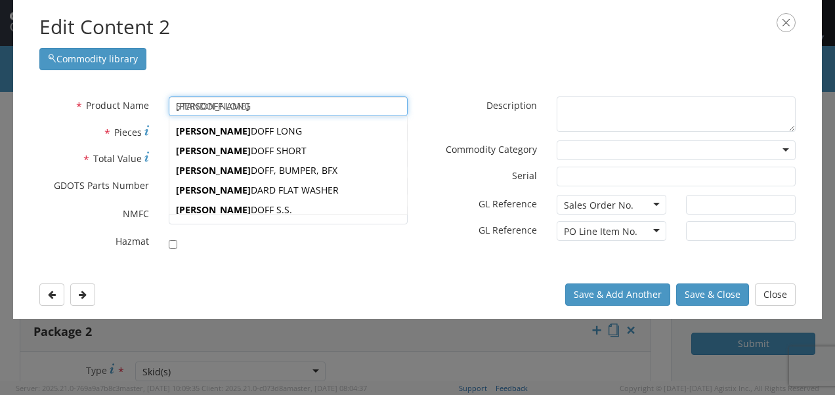
type input "STANDOFF LONG"
type input "STAND"
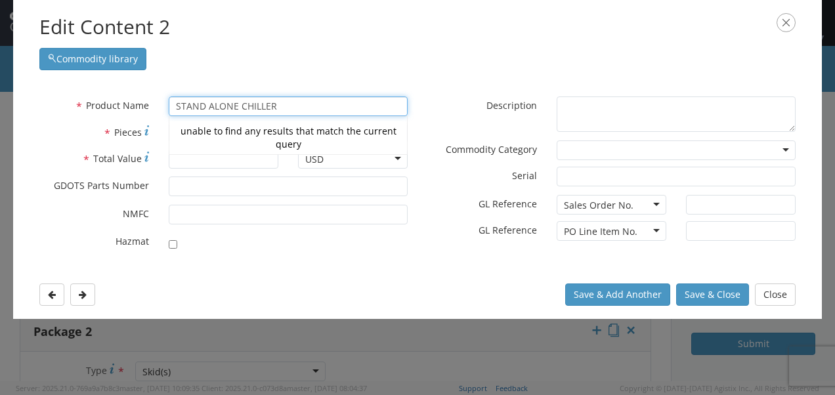
type input "STAND ALONE CHILLER"
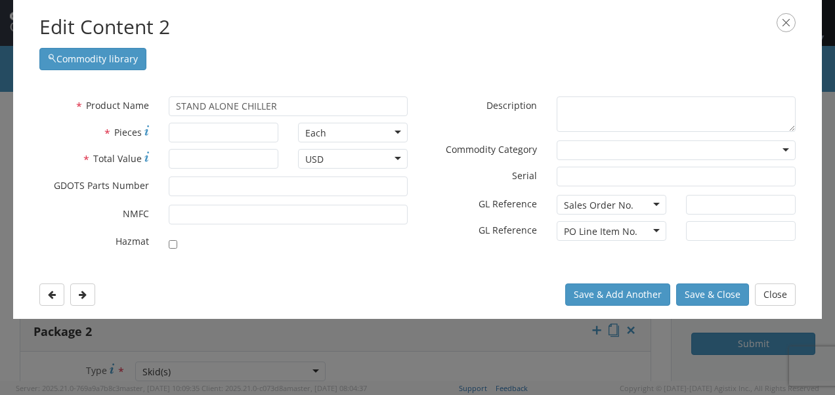
click at [66, 114] on div "* Product Name STAND ALONE CHILLER STAND unable to find any results that match …" at bounding box center [224, 106] width 388 height 20
click at [204, 135] on input "* Pieces" at bounding box center [224, 133] width 110 height 20
type input "1"
click at [206, 163] on input "* Total Value" at bounding box center [224, 159] width 110 height 20
type input "27135.00"
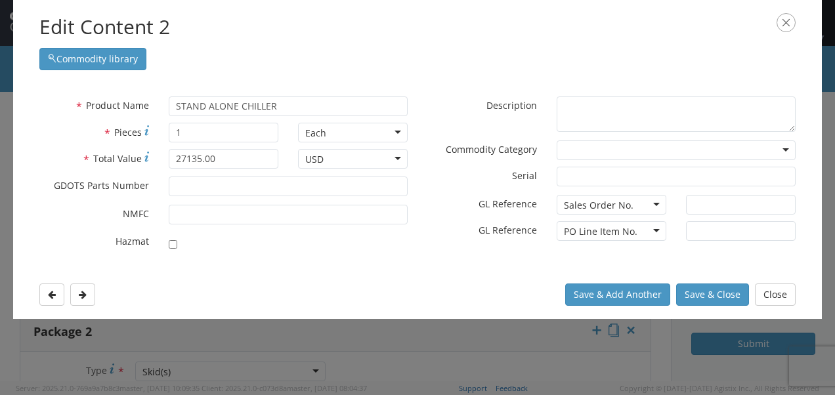
click at [274, 274] on div "Save & Add Another Save & Close Close" at bounding box center [417, 294] width 808 height 49
click at [687, 293] on button "Save & Close" at bounding box center [712, 294] width 73 height 22
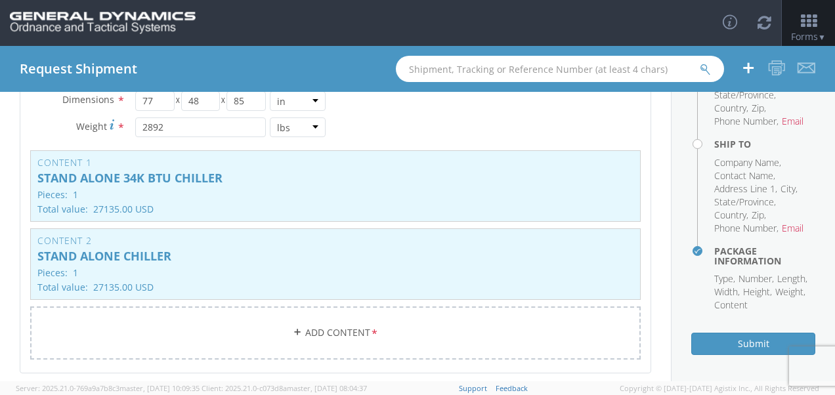
click at [703, 331] on div "Submit" at bounding box center [753, 339] width 124 height 32
click at [706, 341] on button "Submit" at bounding box center [753, 344] width 124 height 22
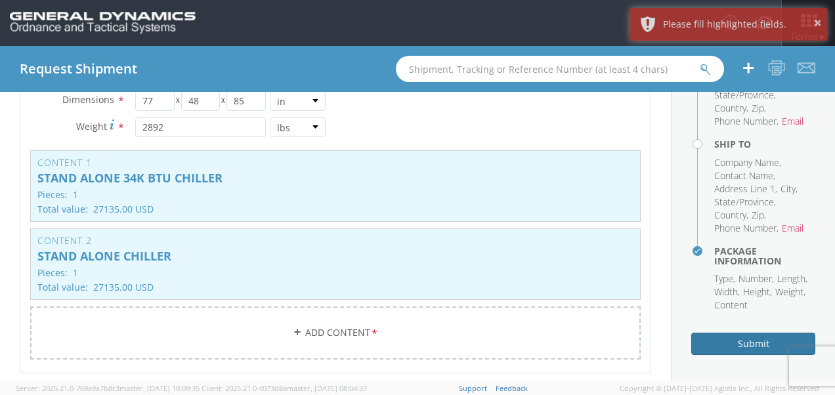
click at [706, 341] on button "Submit" at bounding box center [753, 344] width 124 height 22
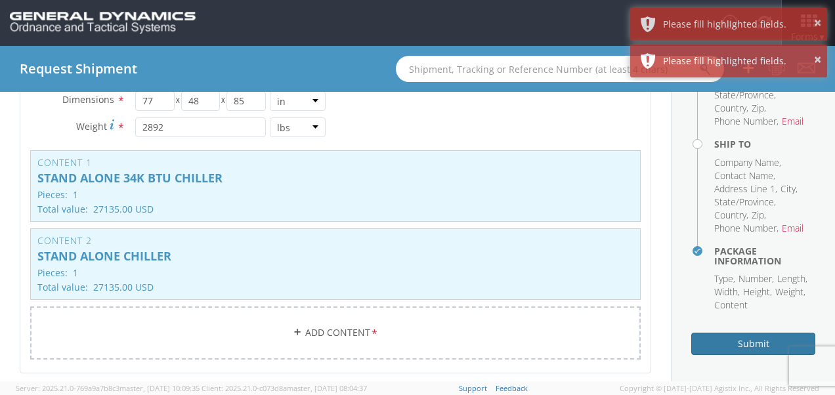
click at [706, 341] on button "Submit" at bounding box center [753, 344] width 124 height 22
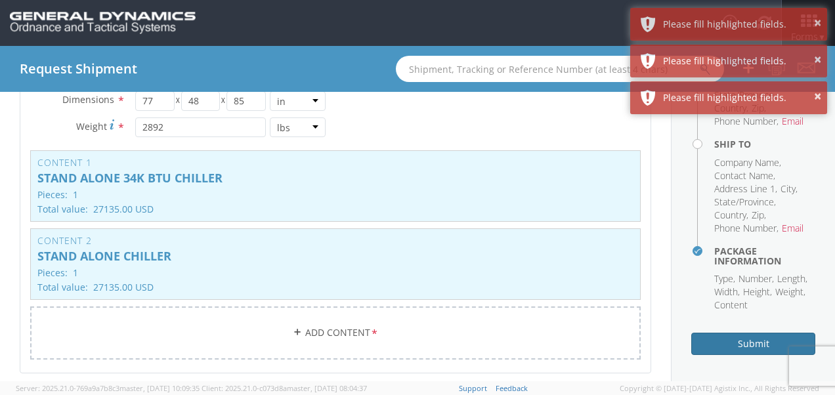
click at [706, 341] on button "Submit" at bounding box center [753, 344] width 124 height 22
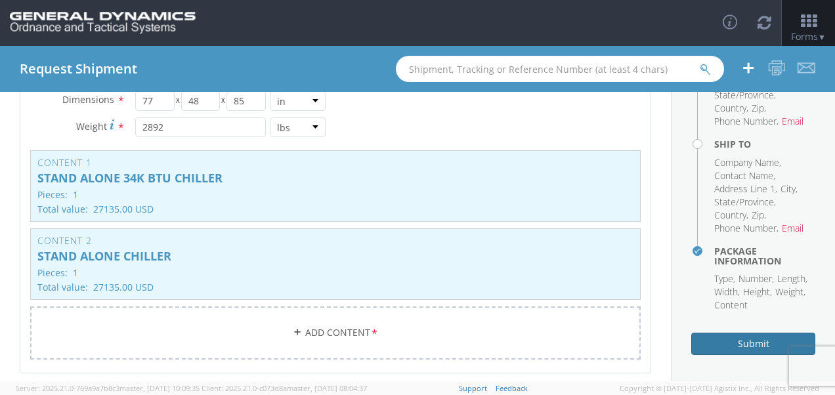
click at [756, 339] on button "Submit" at bounding box center [753, 344] width 124 height 22
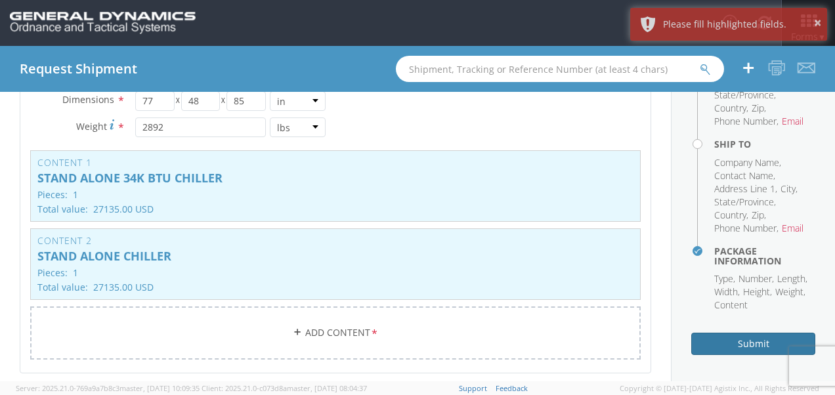
click at [756, 339] on button "Submit" at bounding box center [753, 344] width 124 height 22
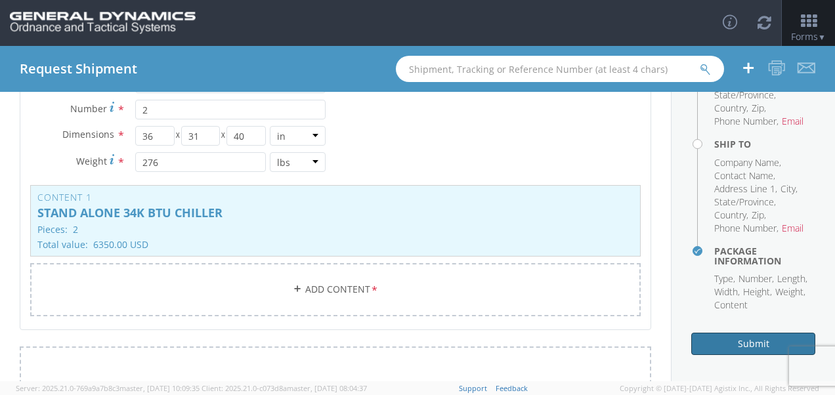
scroll to position [626, 0]
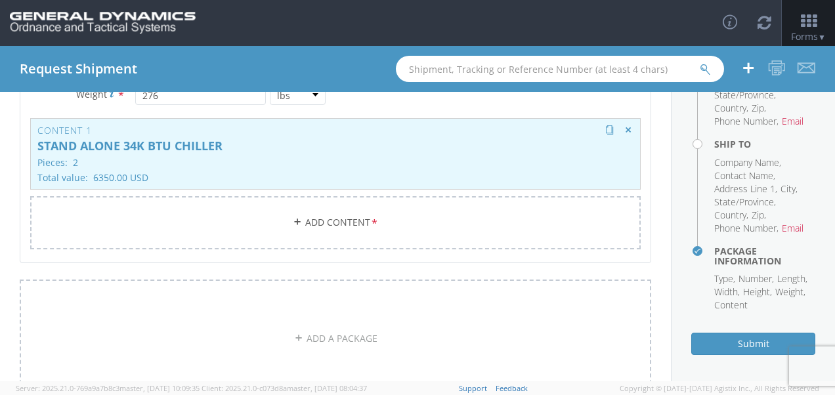
click at [348, 164] on p "Pieces: 2" at bounding box center [335, 162] width 596 height 10
type input "STAND ALONE 34K BTU CHILLER"
type input "2"
type input "6350.00"
type input "OTBA2018822OTIA8"
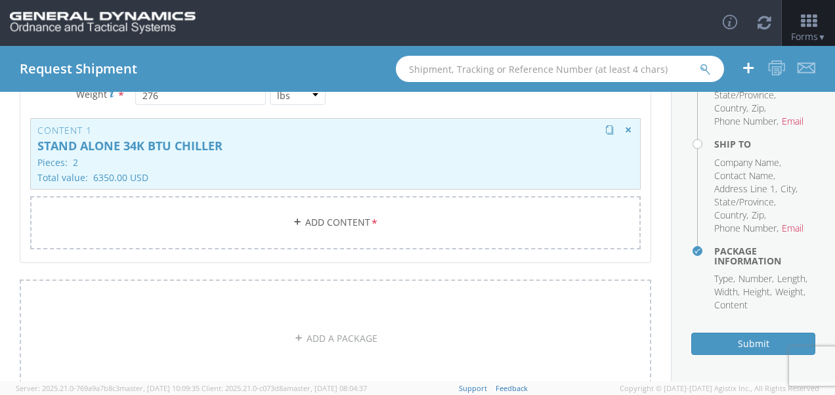
type input "2-3"
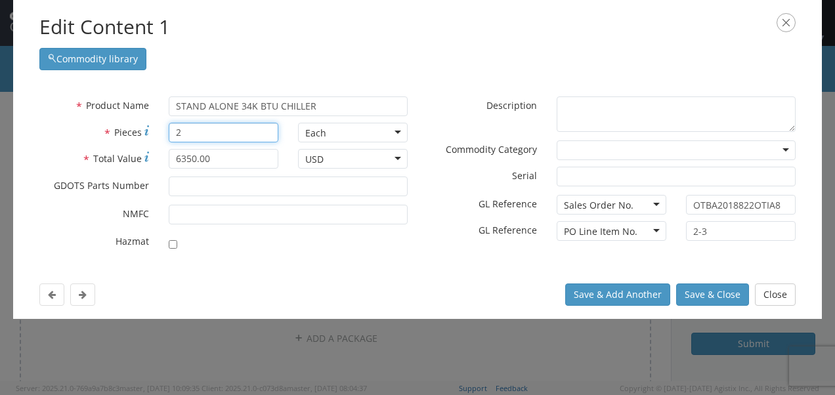
click at [242, 131] on input "2" at bounding box center [224, 133] width 110 height 20
type input "1"
click at [253, 157] on input "6350.00" at bounding box center [224, 159] width 110 height 20
drag, startPoint x: 253, startPoint y: 157, endPoint x: 112, endPoint y: 155, distance: 141.1
click at [112, 155] on div "* Total Value 6350.00" at bounding box center [159, 159] width 259 height 20
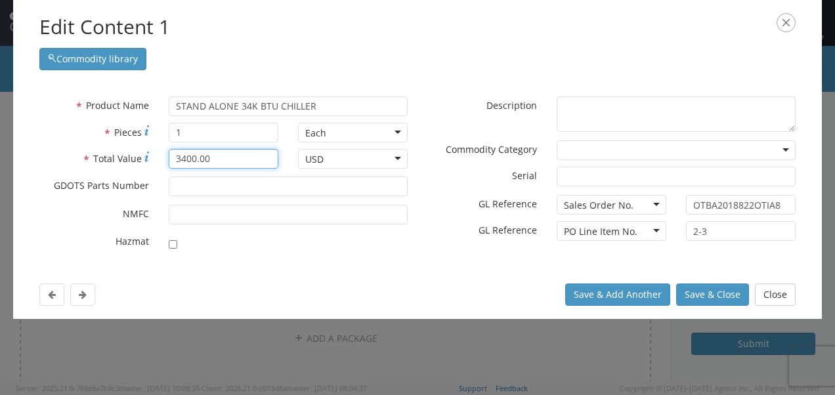
type input "3400.00"
click at [775, 293] on button "Close" at bounding box center [775, 294] width 41 height 22
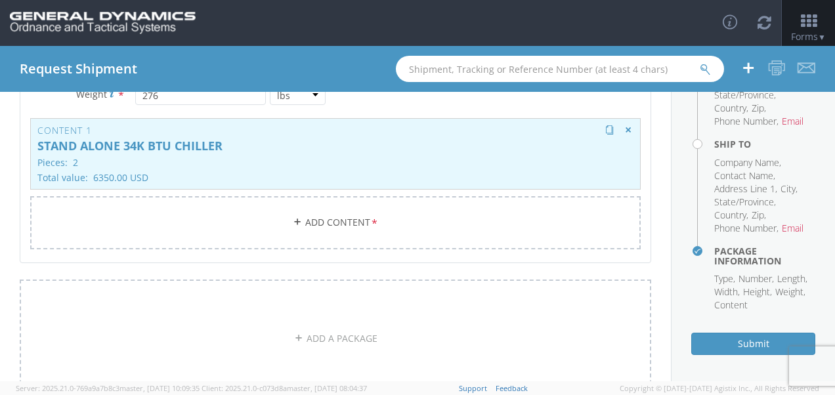
click at [374, 167] on div "Content 1 STAND ALONE 34K BTU CHILLER Pieces: 2 Total value: 6350.00 USD HAZMAT" at bounding box center [335, 154] width 610 height 72
type input "2"
type input "6350.00"
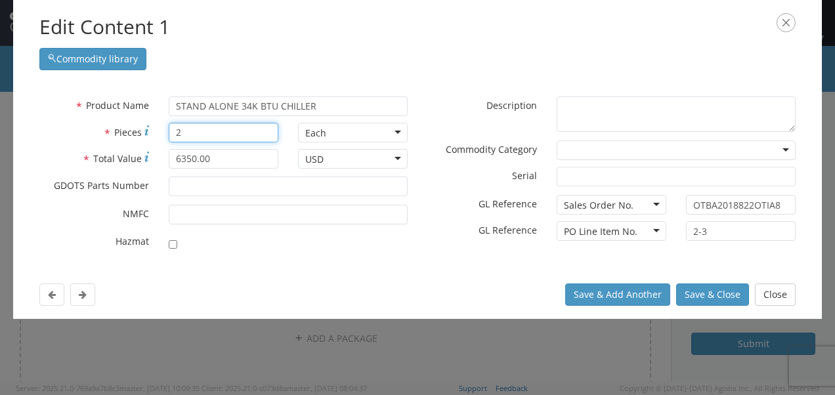
drag, startPoint x: 203, startPoint y: 131, endPoint x: 130, endPoint y: 130, distance: 72.8
click at [130, 130] on div "* Pieces 2" at bounding box center [159, 133] width 259 height 20
type input "1"
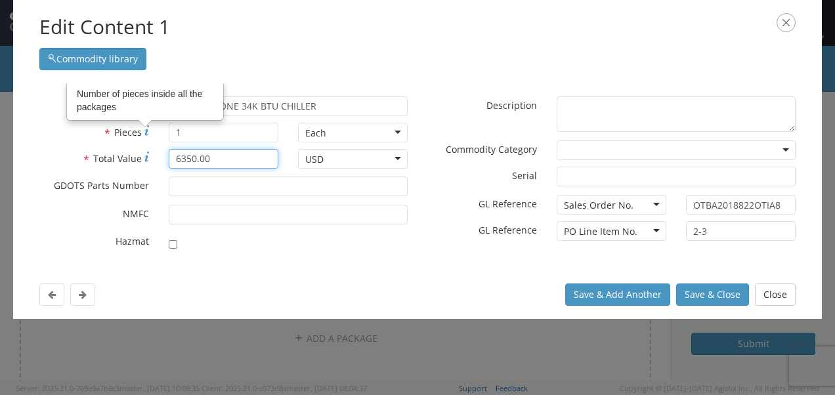
drag, startPoint x: 240, startPoint y: 163, endPoint x: 100, endPoint y: 158, distance: 140.5
click at [100, 158] on div "* Total Value 6350.00" at bounding box center [159, 159] width 259 height 20
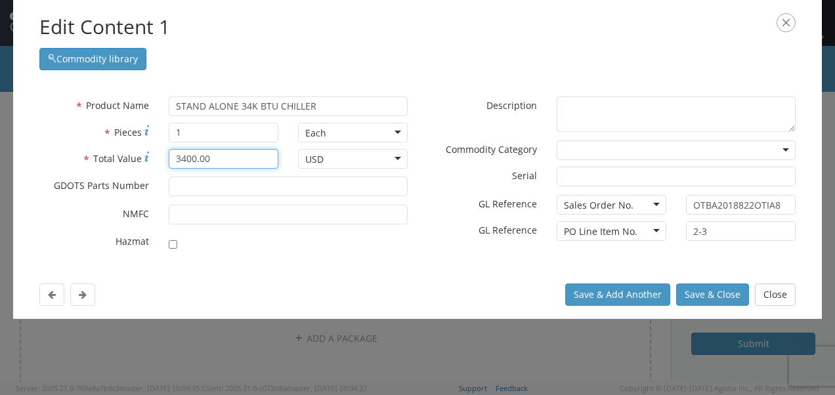
type input "3400.00"
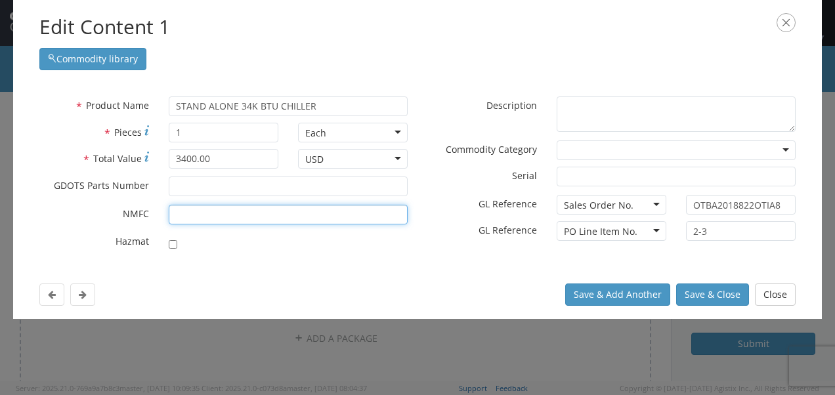
click at [197, 214] on input "* NMFC" at bounding box center [288, 215] width 239 height 20
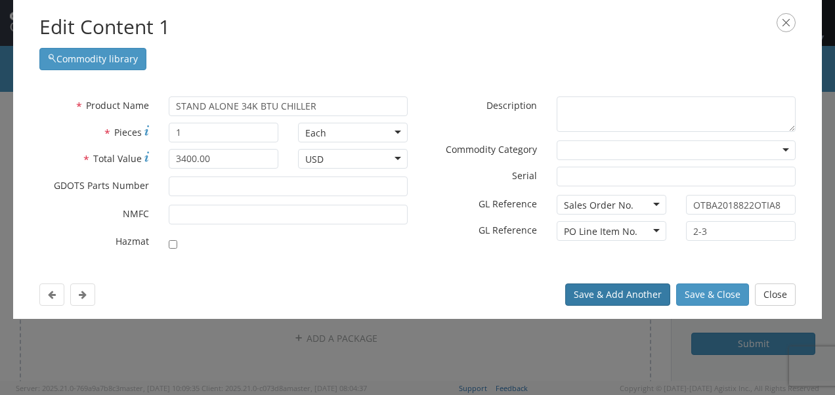
click at [655, 294] on button "Save & Add Another" at bounding box center [617, 294] width 105 height 22
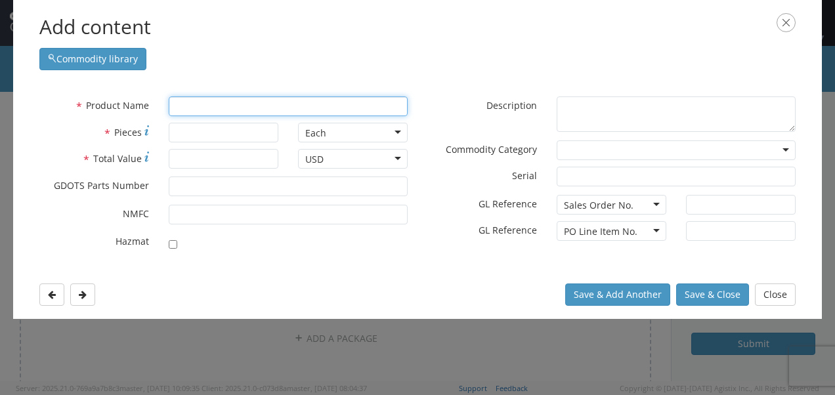
click at [239, 104] on input "text" at bounding box center [288, 106] width 239 height 20
type input "SeaL & WIRE, PRONG LOCK"
type input "S"
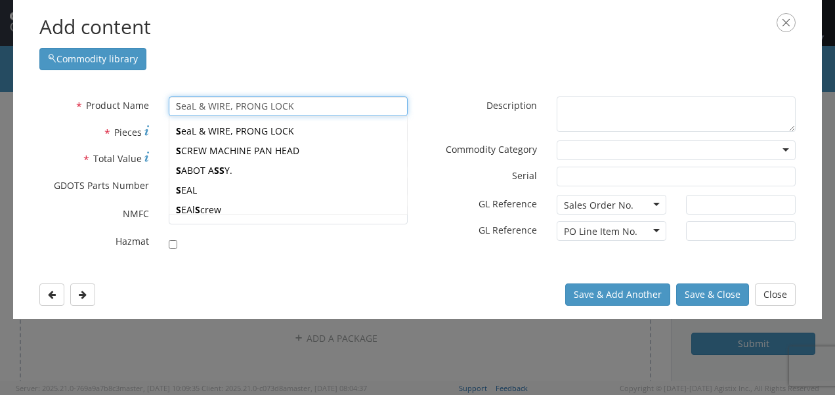
type input "STABILIZER"
type input "ST"
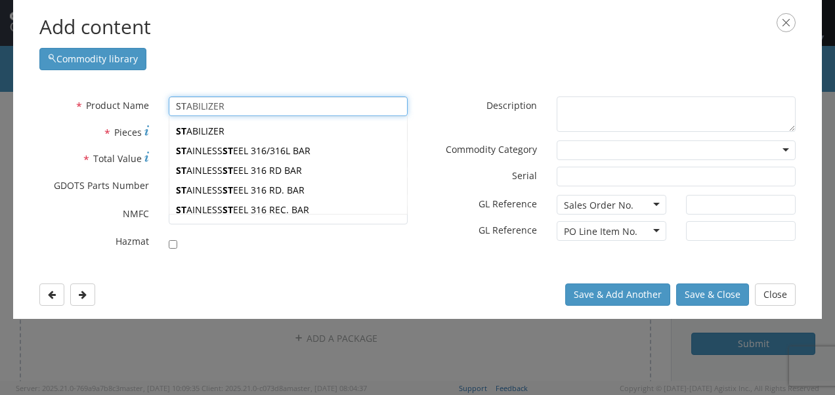
type input "STABILIZER"
type input "STA"
type input "STANDOFF LONG"
type input "[PERSON_NAME]"
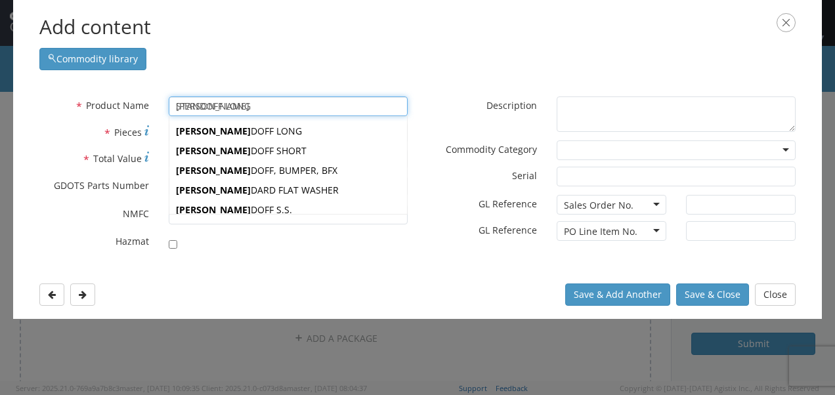
type input "STANDOFF LONG"
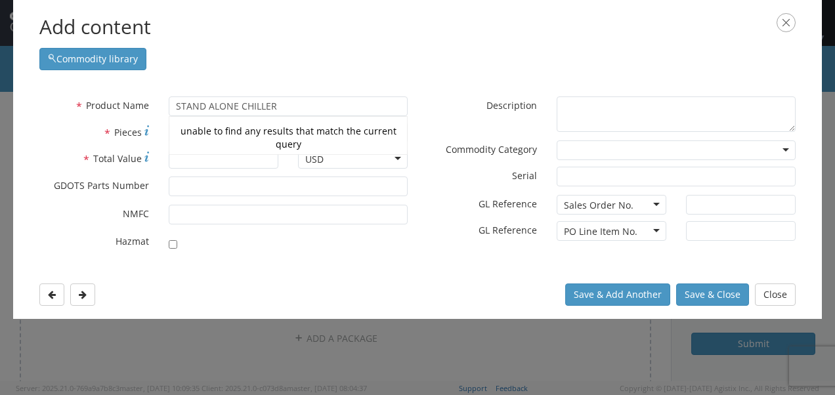
click at [59, 123] on label "* Pieces" at bounding box center [94, 132] width 129 height 18
click at [169, 123] on input "* Pieces" at bounding box center [224, 133] width 110 height 20
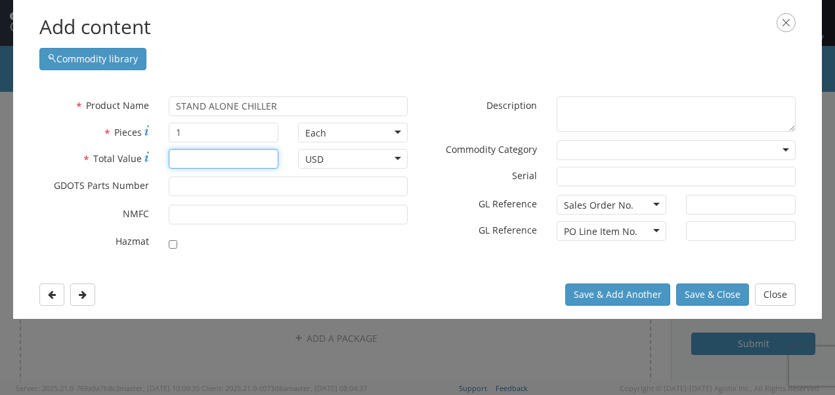
click at [198, 156] on input "* Total Value" at bounding box center [224, 159] width 110 height 20
click at [379, 274] on div "Save & Add Another Save & Close Close" at bounding box center [417, 294] width 808 height 49
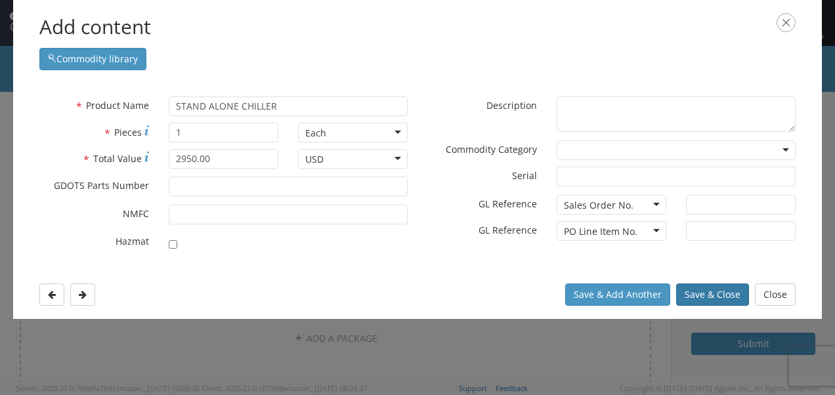
click at [714, 294] on button "Save & Close" at bounding box center [712, 294] width 73 height 22
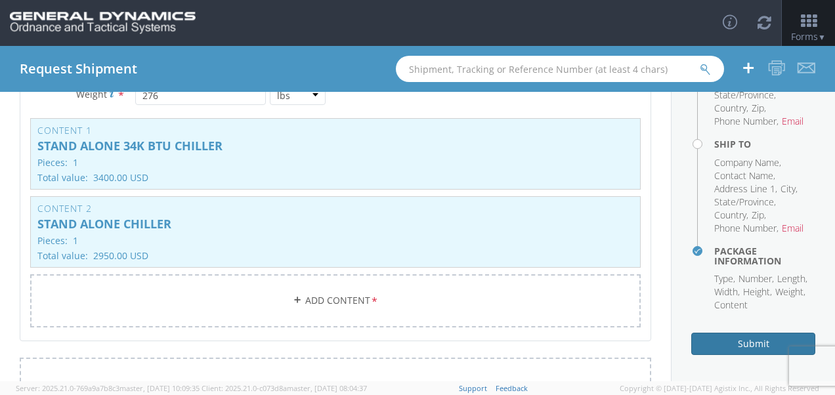
click at [743, 340] on button "Submit" at bounding box center [753, 344] width 124 height 22
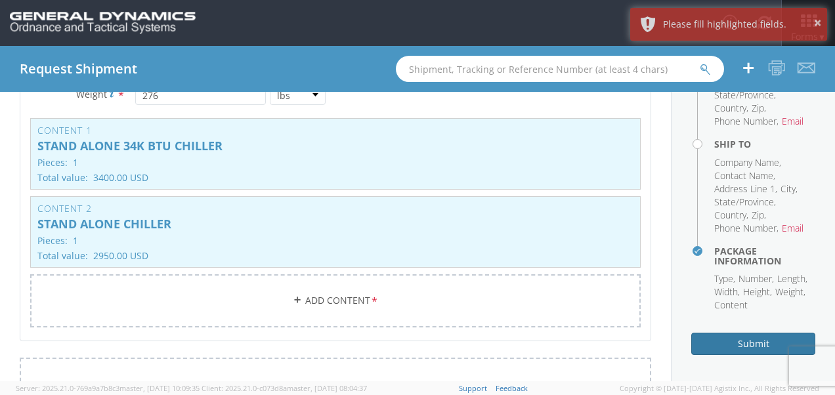
click at [743, 340] on button "Submit" at bounding box center [753, 344] width 124 height 22
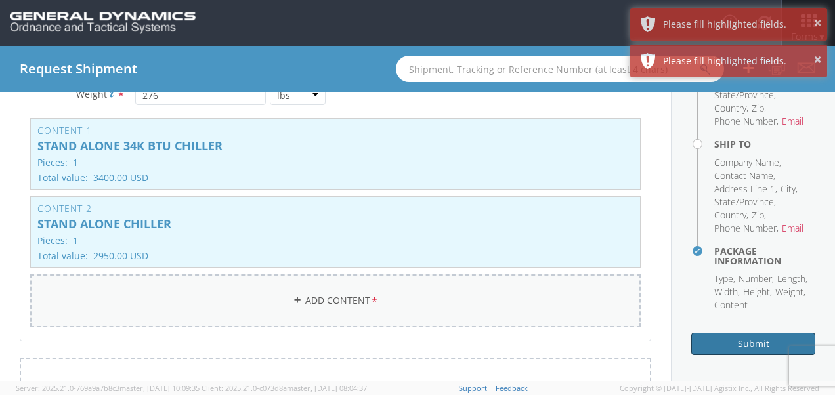
scroll to position [949, 0]
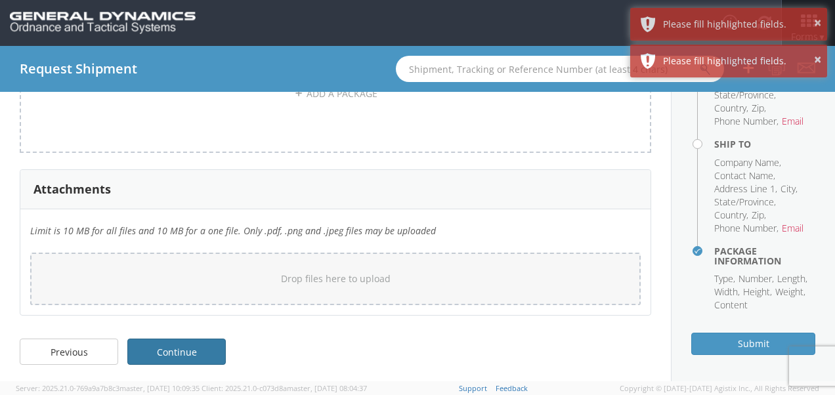
click at [206, 341] on link "Continue" at bounding box center [176, 352] width 98 height 26
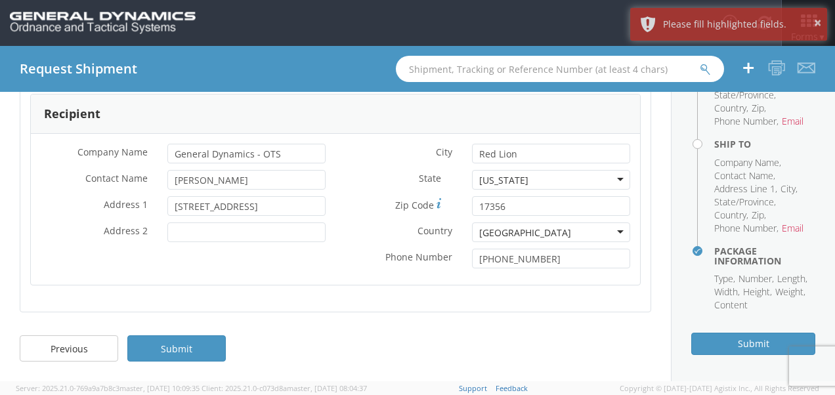
scroll to position [362, 0]
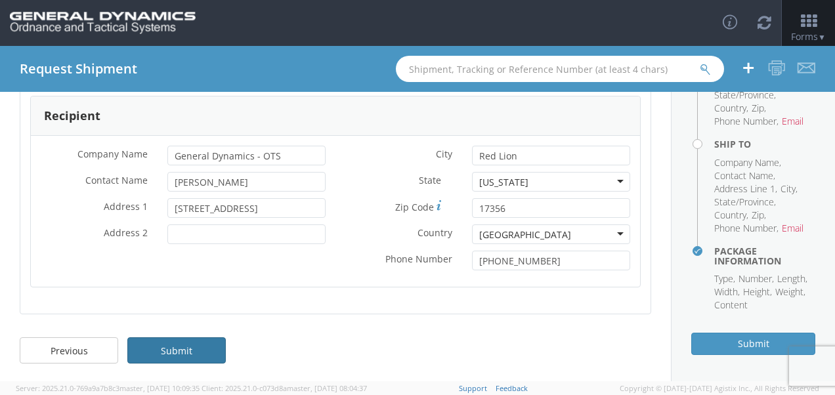
click at [205, 342] on link "Submit" at bounding box center [176, 350] width 98 height 26
click at [191, 342] on link "Submit" at bounding box center [176, 350] width 98 height 26
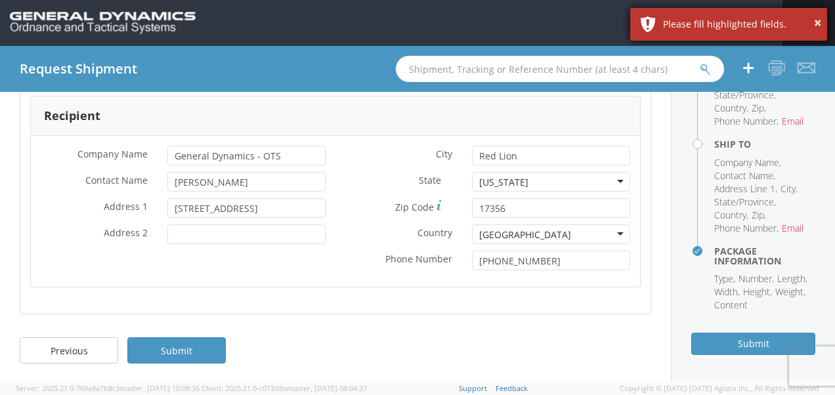
click at [689, 12] on div "× Please fill highlighted fields." at bounding box center [728, 24] width 197 height 33
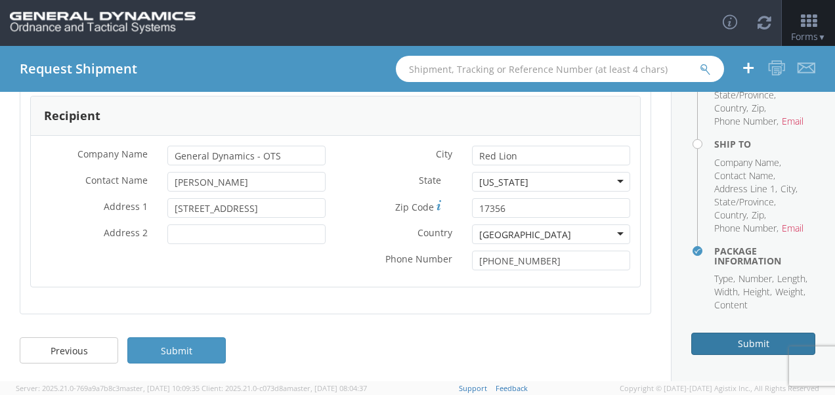
click at [725, 342] on button "Submit" at bounding box center [753, 344] width 124 height 22
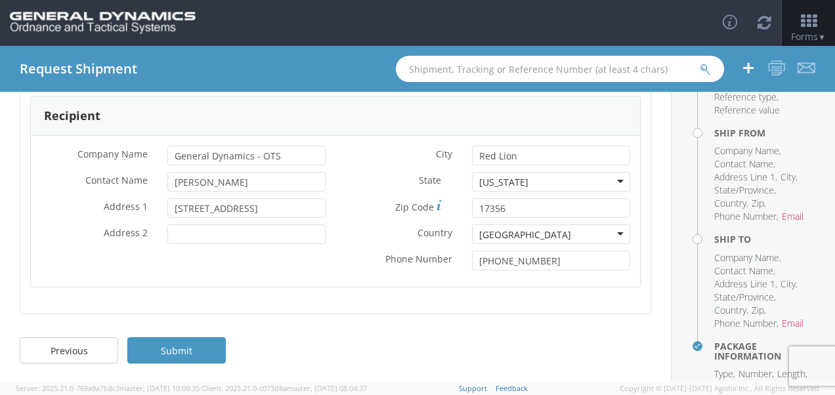
scroll to position [215, 0]
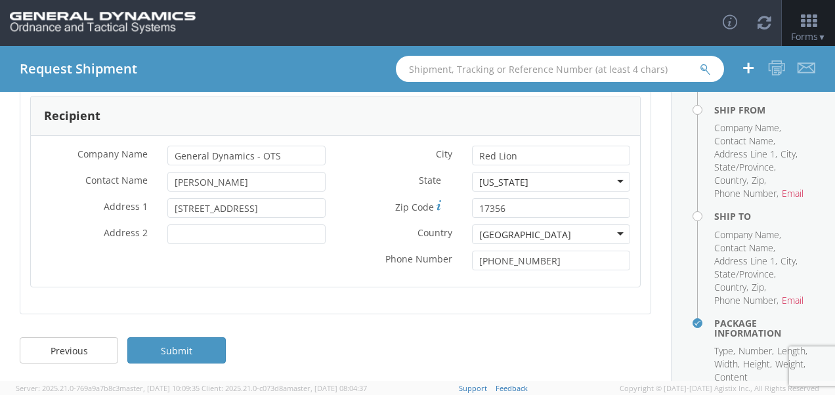
click at [781, 200] on li "Email" at bounding box center [792, 193] width 22 height 13
click at [724, 167] on li "State/Province" at bounding box center [745, 167] width 62 height 13
click at [79, 354] on link "Previous" at bounding box center [69, 350] width 98 height 26
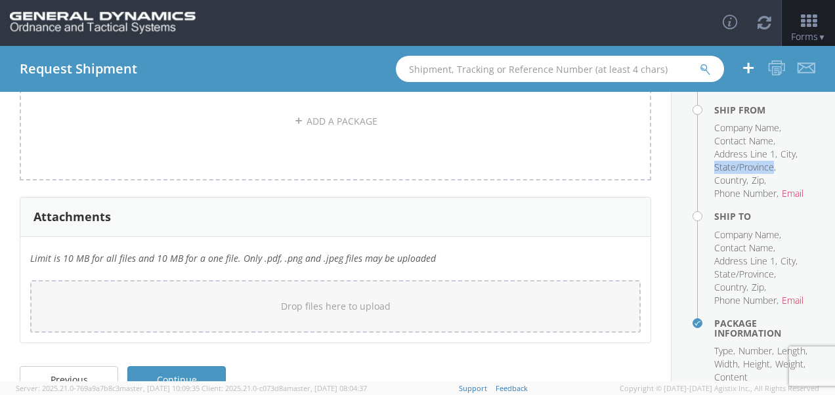
scroll to position [949, 0]
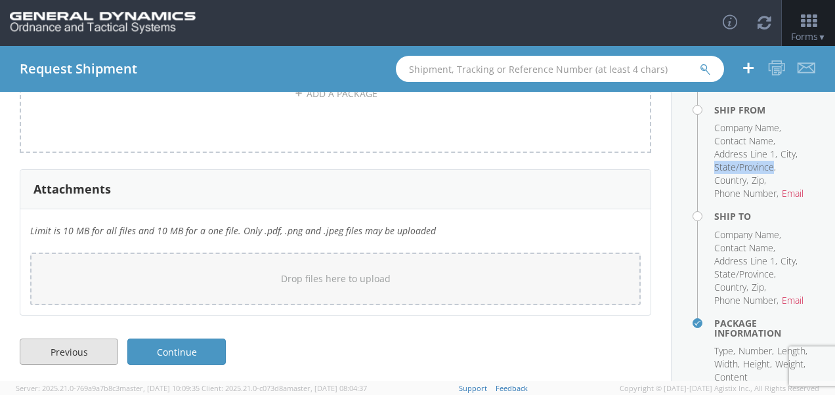
click at [73, 347] on link "Previous" at bounding box center [69, 352] width 98 height 26
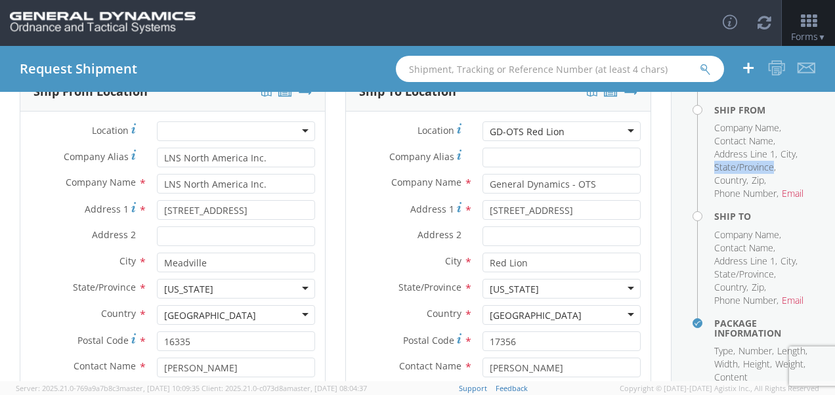
scroll to position [80, 0]
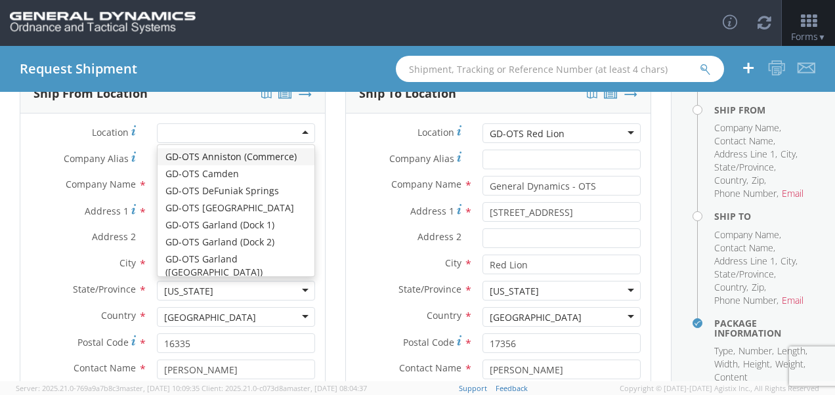
click at [272, 131] on div at bounding box center [236, 133] width 158 height 20
click at [220, 100] on div "Ship From Location" at bounding box center [172, 93] width 304 height 39
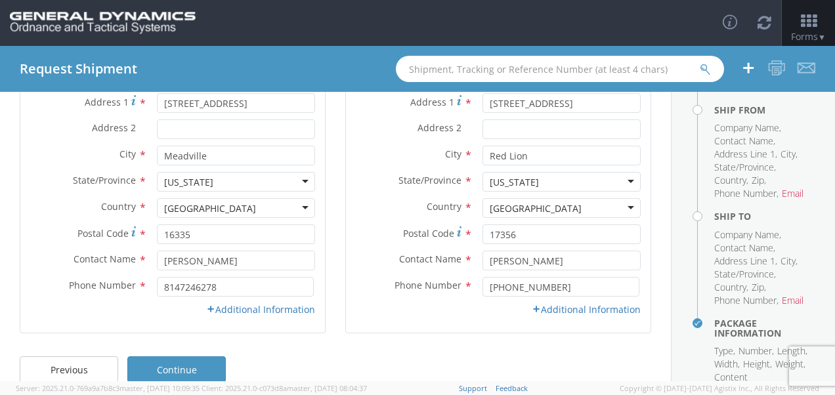
scroll to position [209, 0]
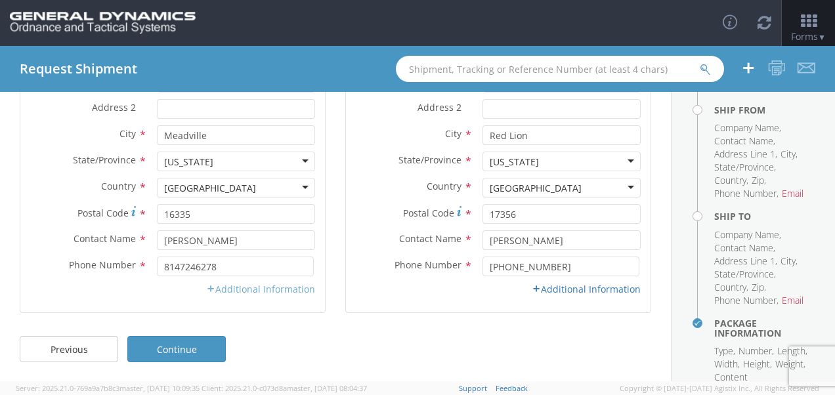
click at [259, 289] on link "Additional Information" at bounding box center [260, 289] width 109 height 12
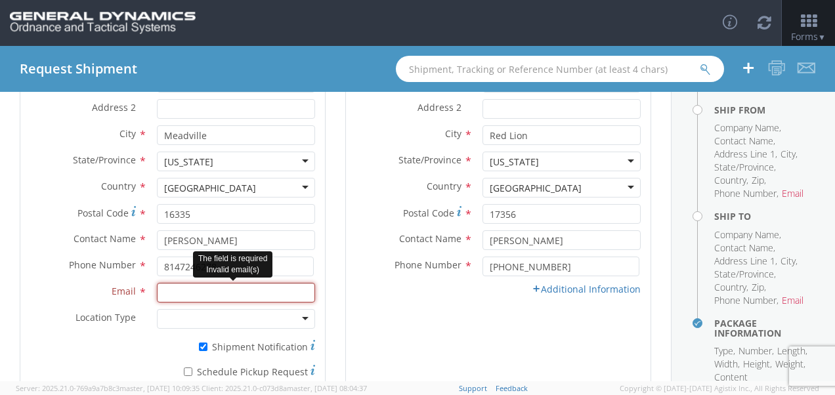
click at [259, 289] on input "Email *" at bounding box center [236, 293] width 158 height 20
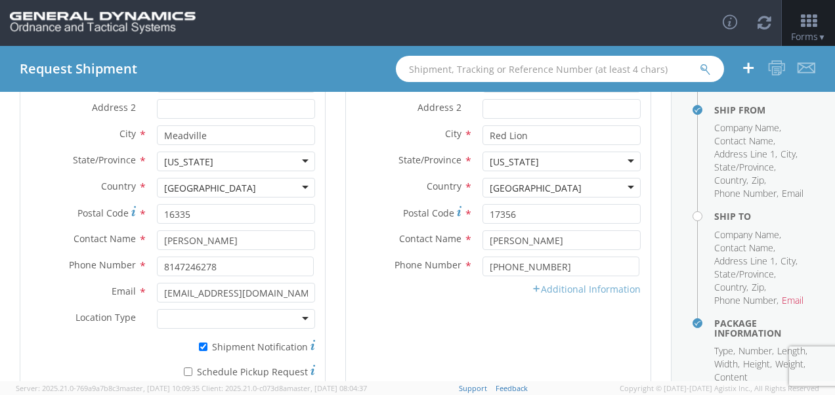
click at [554, 289] on link "Additional Information" at bounding box center [585, 289] width 109 height 12
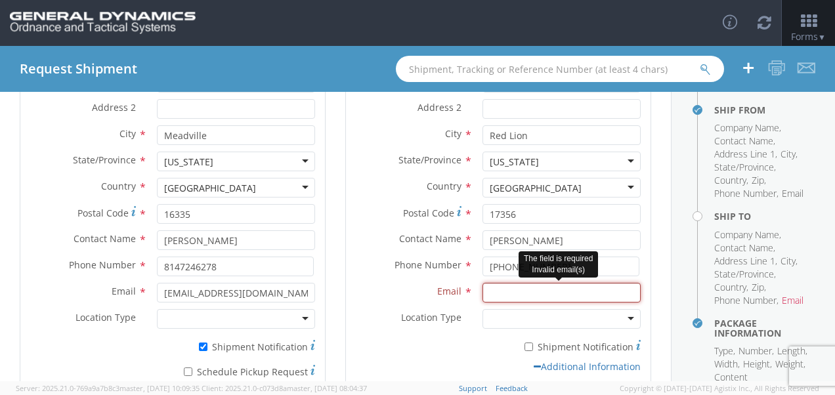
click at [555, 295] on input "Email *" at bounding box center [561, 293] width 158 height 20
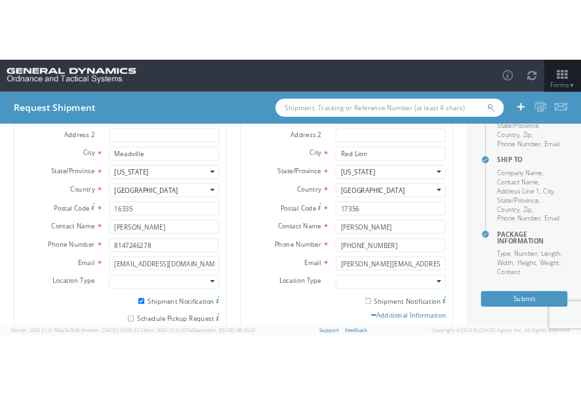
scroll to position [326, 0]
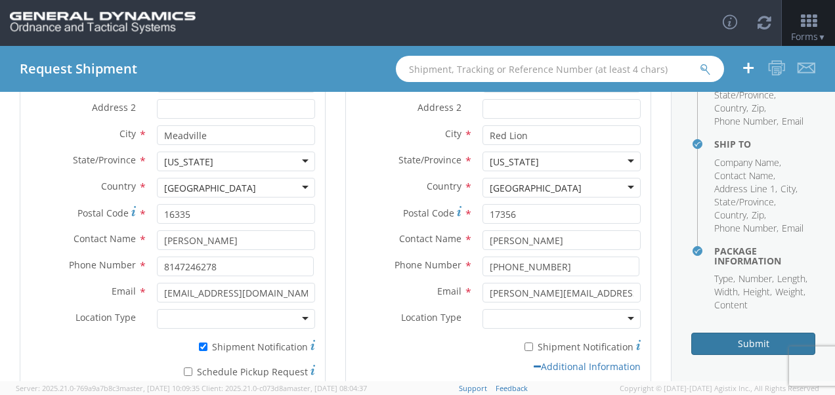
click at [715, 339] on button "Submit" at bounding box center [753, 344] width 124 height 22
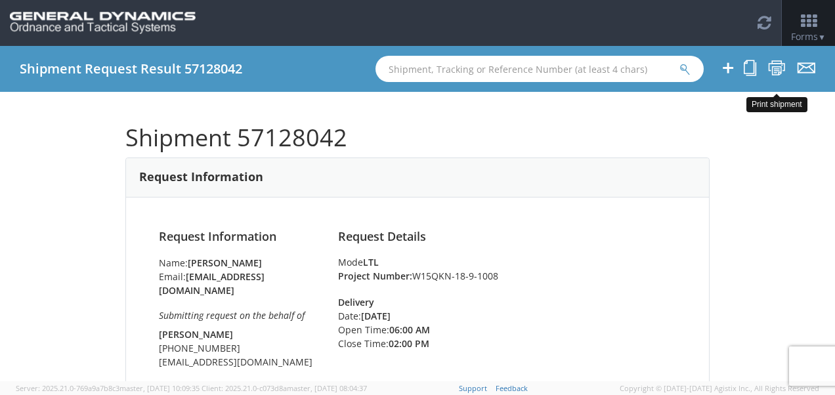
click at [776, 68] on icon at bounding box center [777, 68] width 18 height 16
